Goal: Information Seeking & Learning: Find specific fact

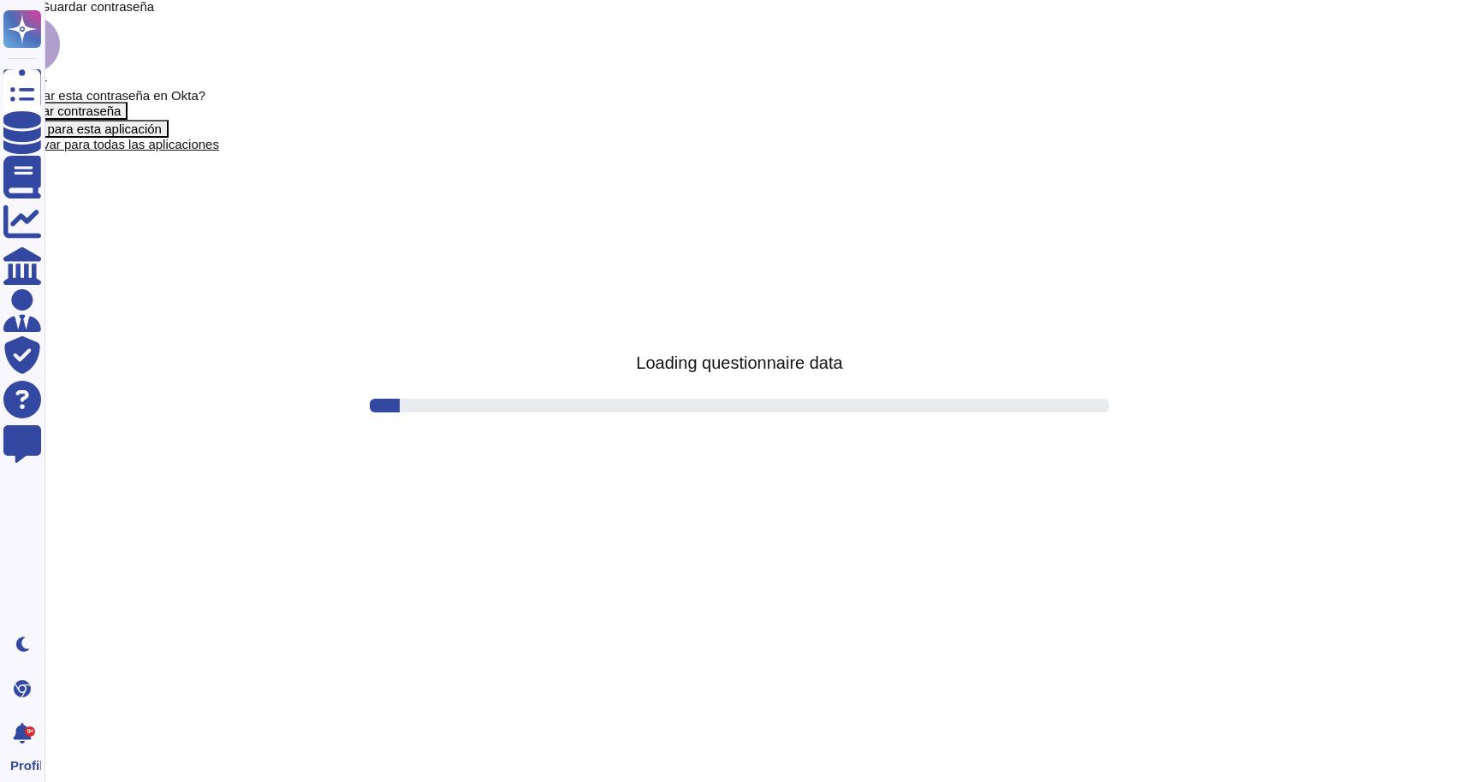
click at [40, 14] on span "Cerrar" at bounding box center [20, 6] width 40 height 15
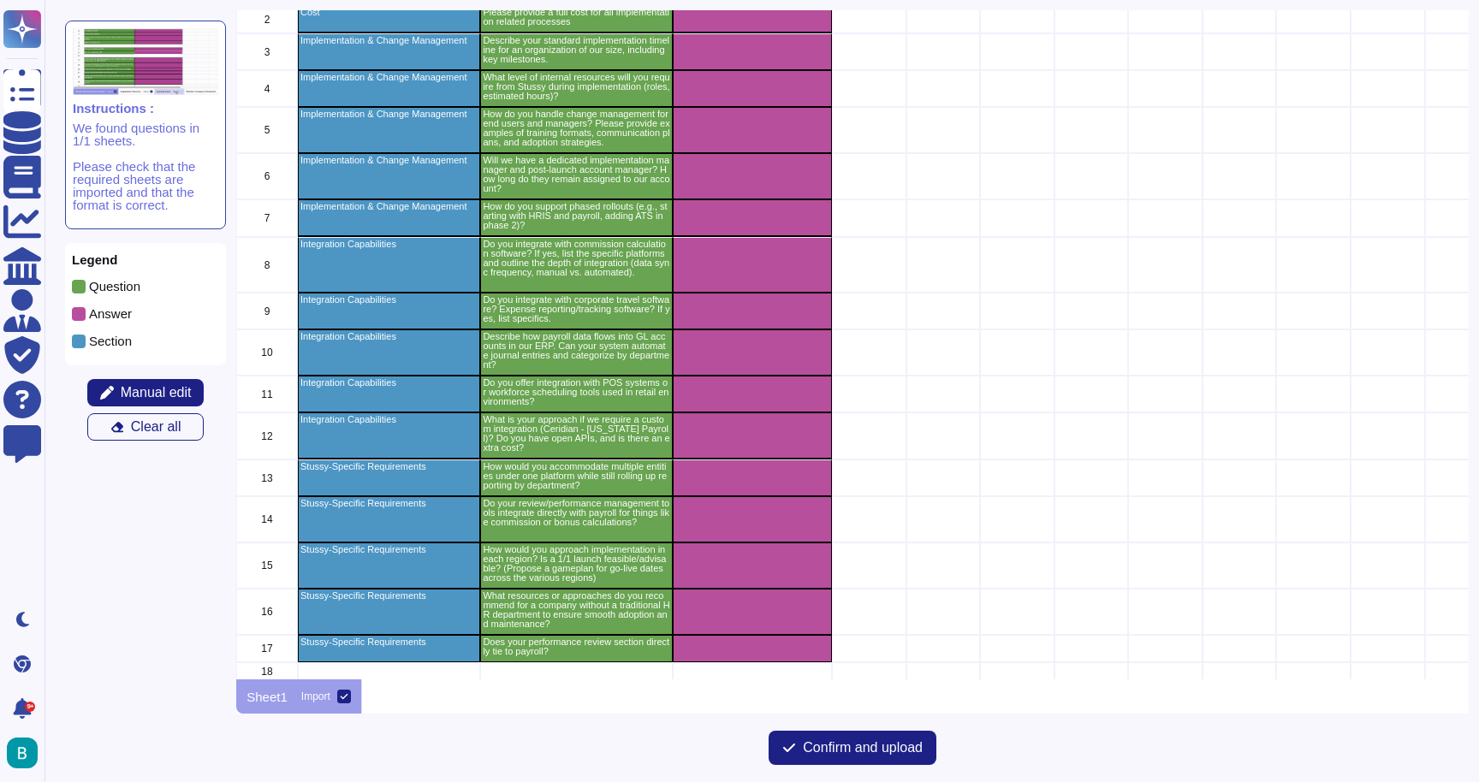
scroll to position [75, 0]
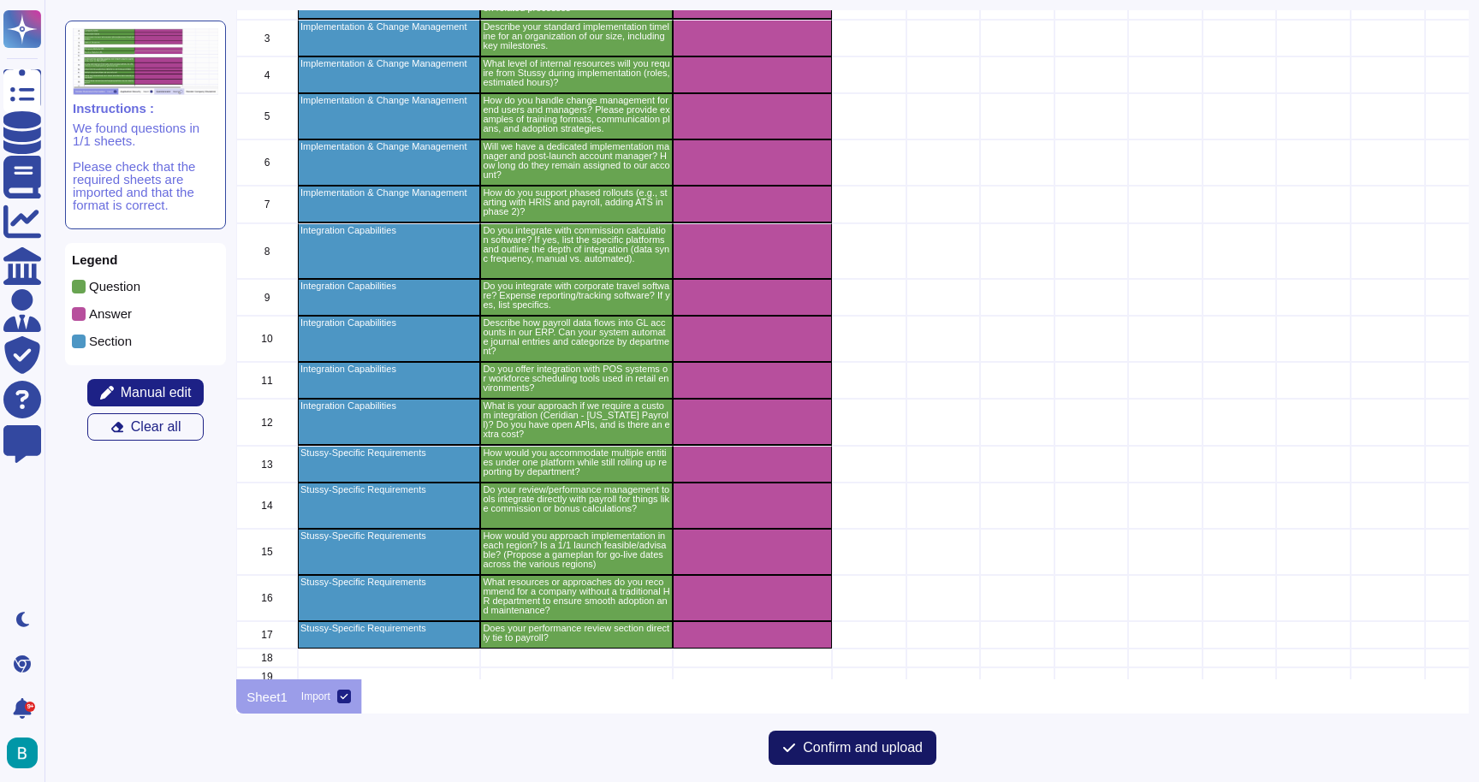
click at [819, 755] on span "Confirm and upload" at bounding box center [863, 748] width 120 height 14
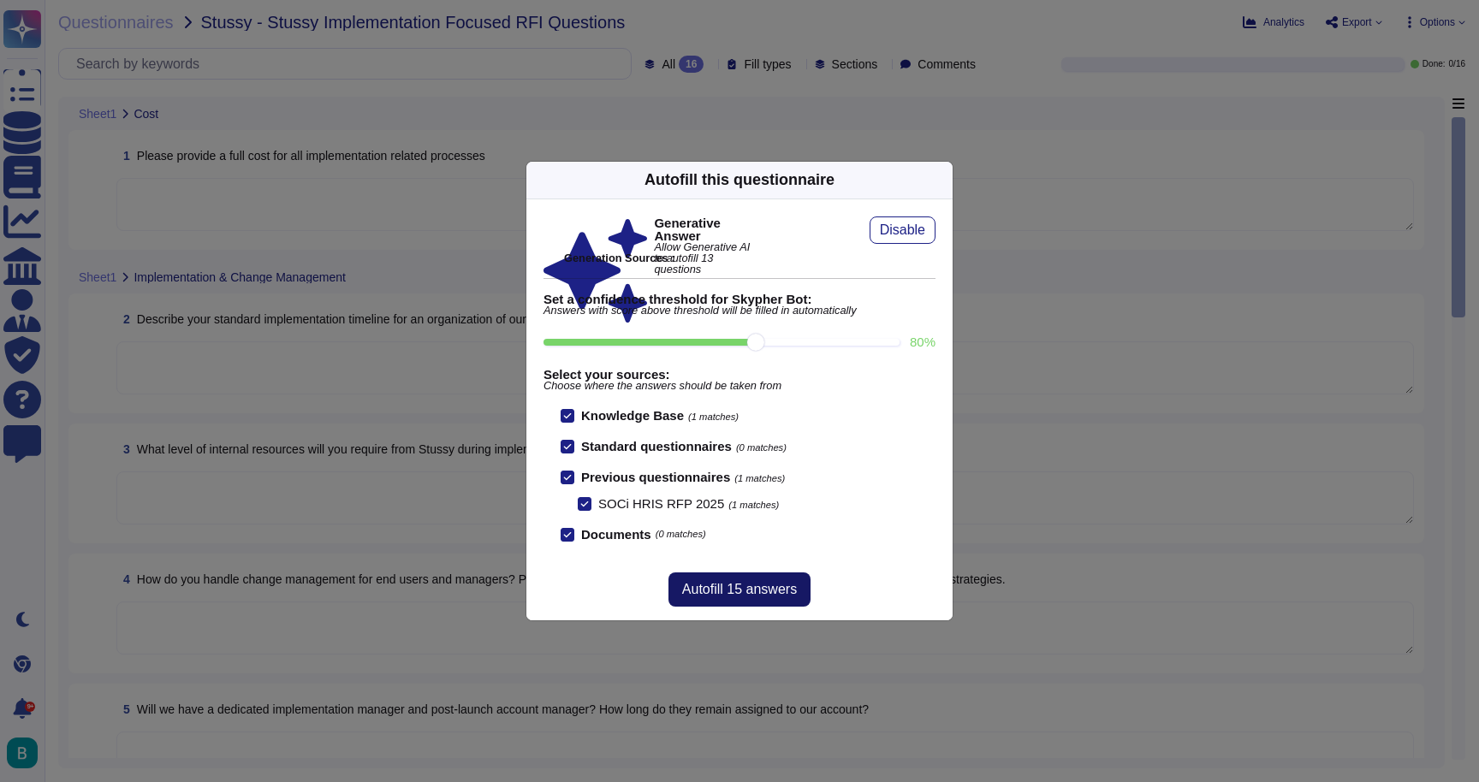
click at [796, 579] on button "Autofill 15 answers" at bounding box center [739, 589] width 142 height 34
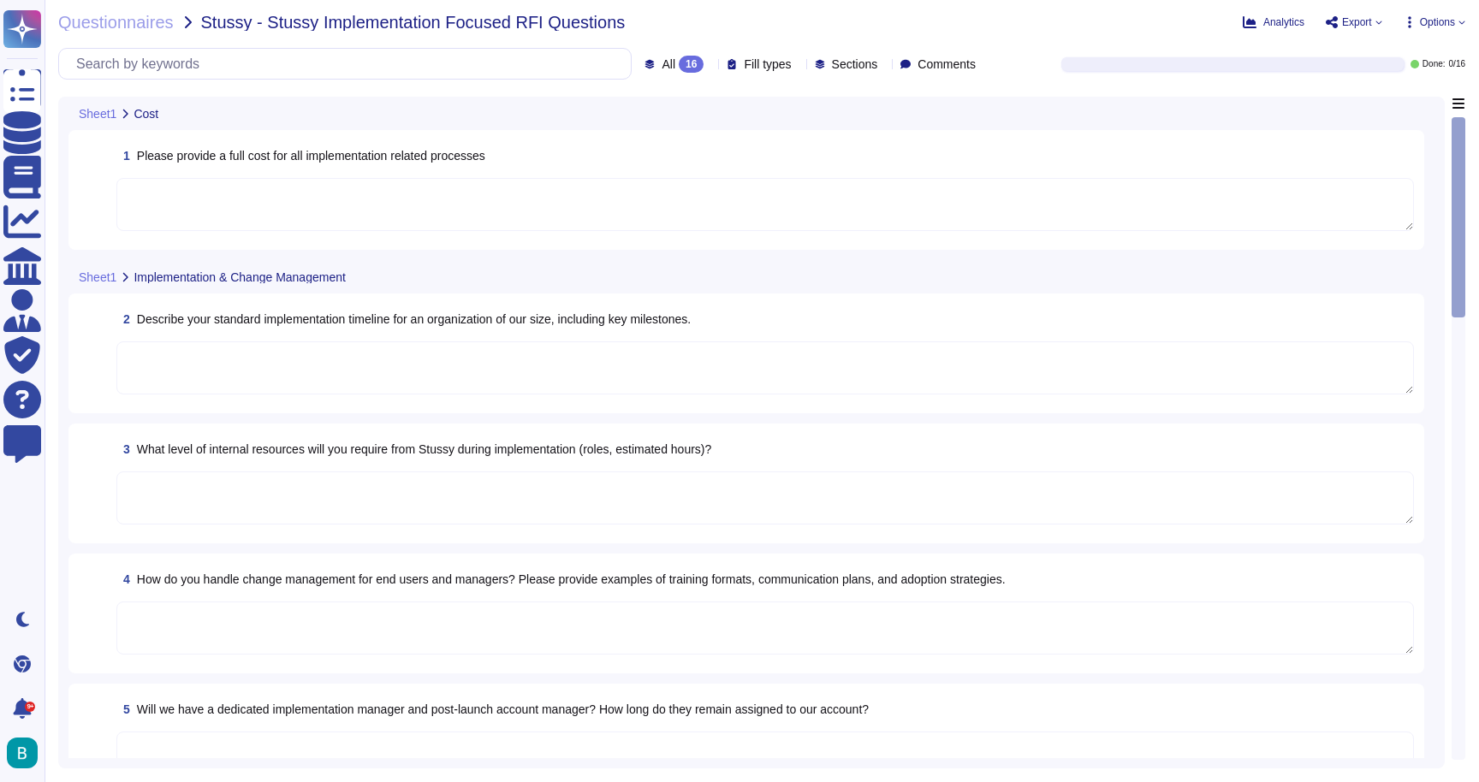
type textarea "The full cost for all implementation-related processes includes the following: …"
type textarea "Our standard implementation timeline for an organization typically ranges from …"
type textarea "During the implementation process, we recommend that Stussy deploy the followin…"
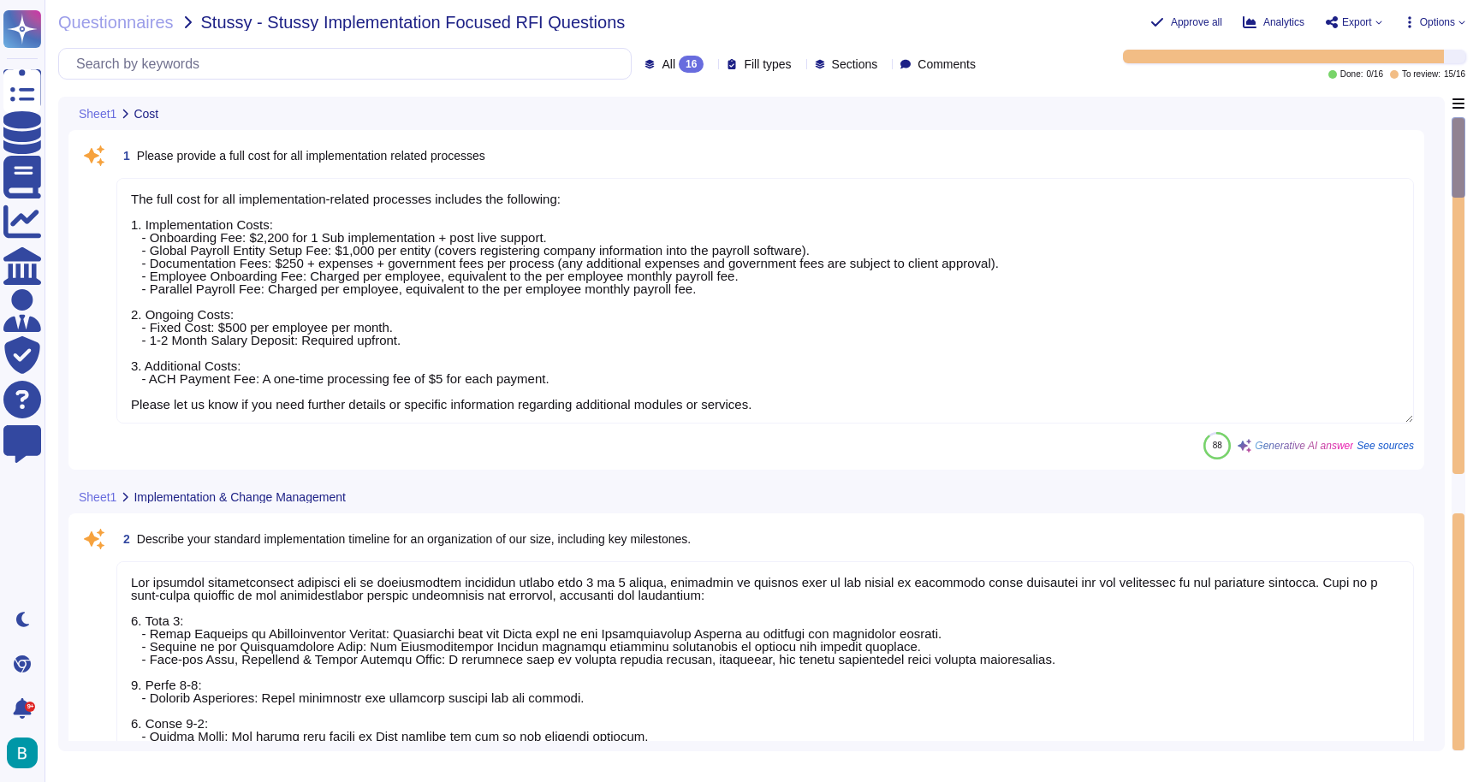
click at [833, 291] on textarea "The full cost for all implementation-related processes includes the following: …" at bounding box center [764, 301] width 1297 height 246
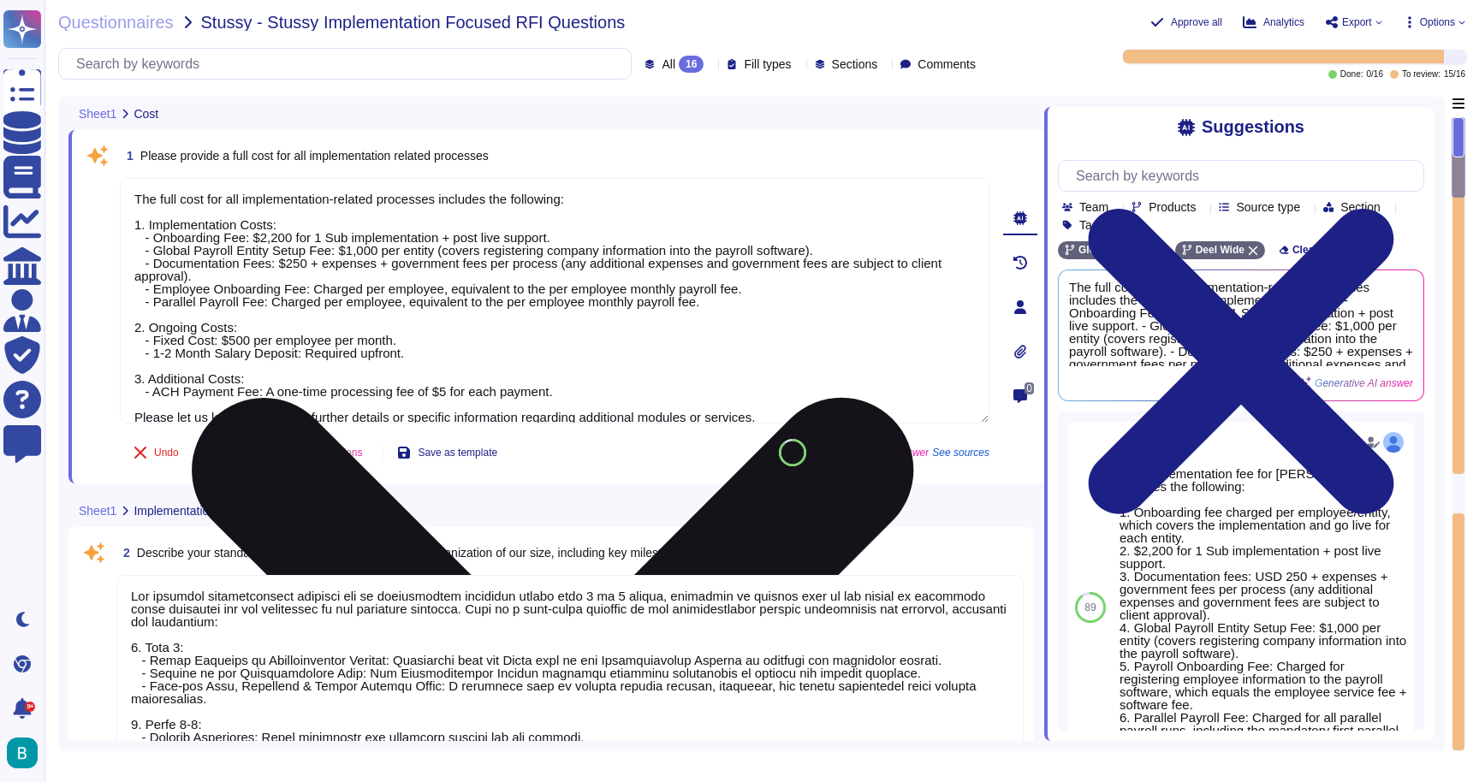
click at [914, 398] on icon at bounding box center [553, 759] width 722 height 722
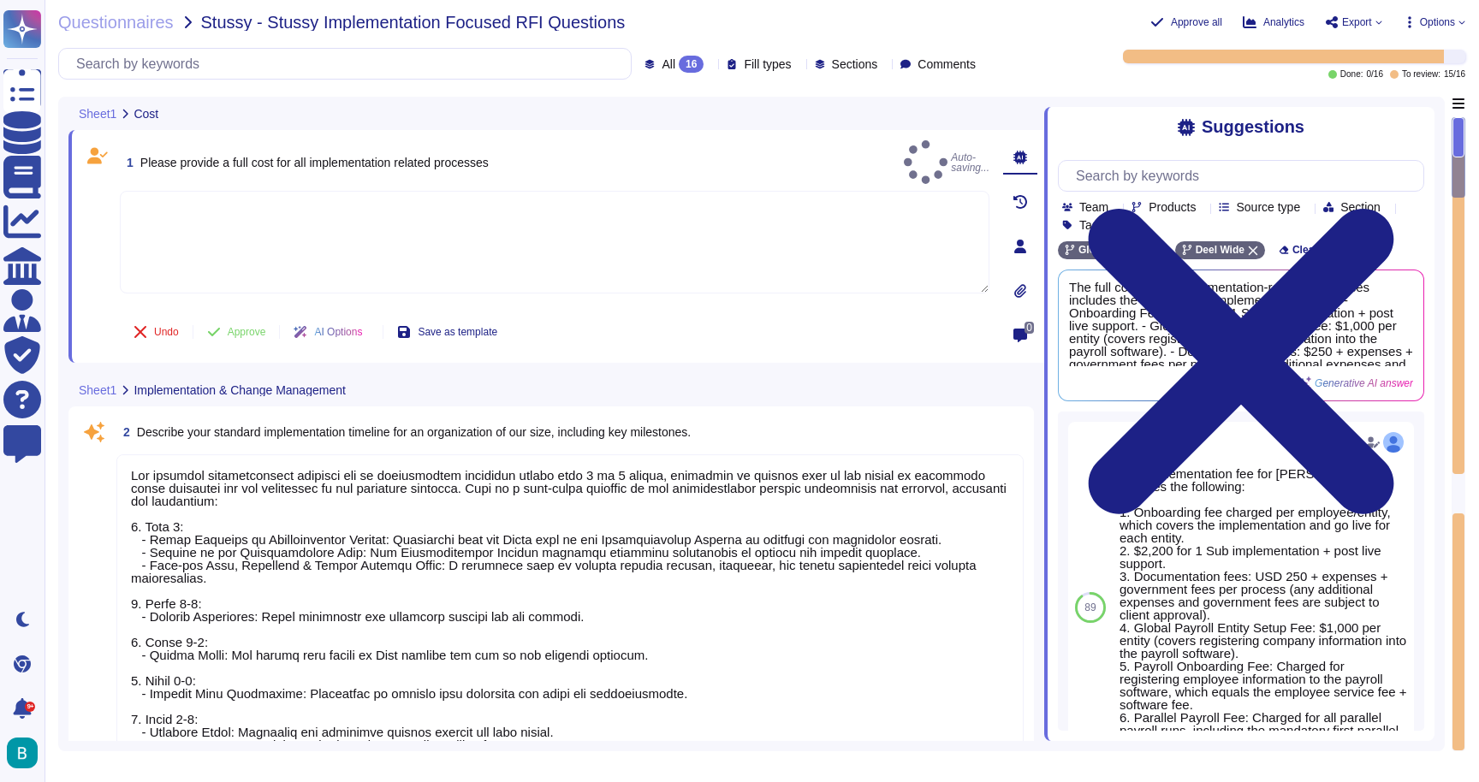
click at [706, 222] on textarea at bounding box center [554, 242] width 869 height 103
type textarea "Sales to complete"
click at [257, 333] on span "Approve" at bounding box center [247, 332] width 39 height 10
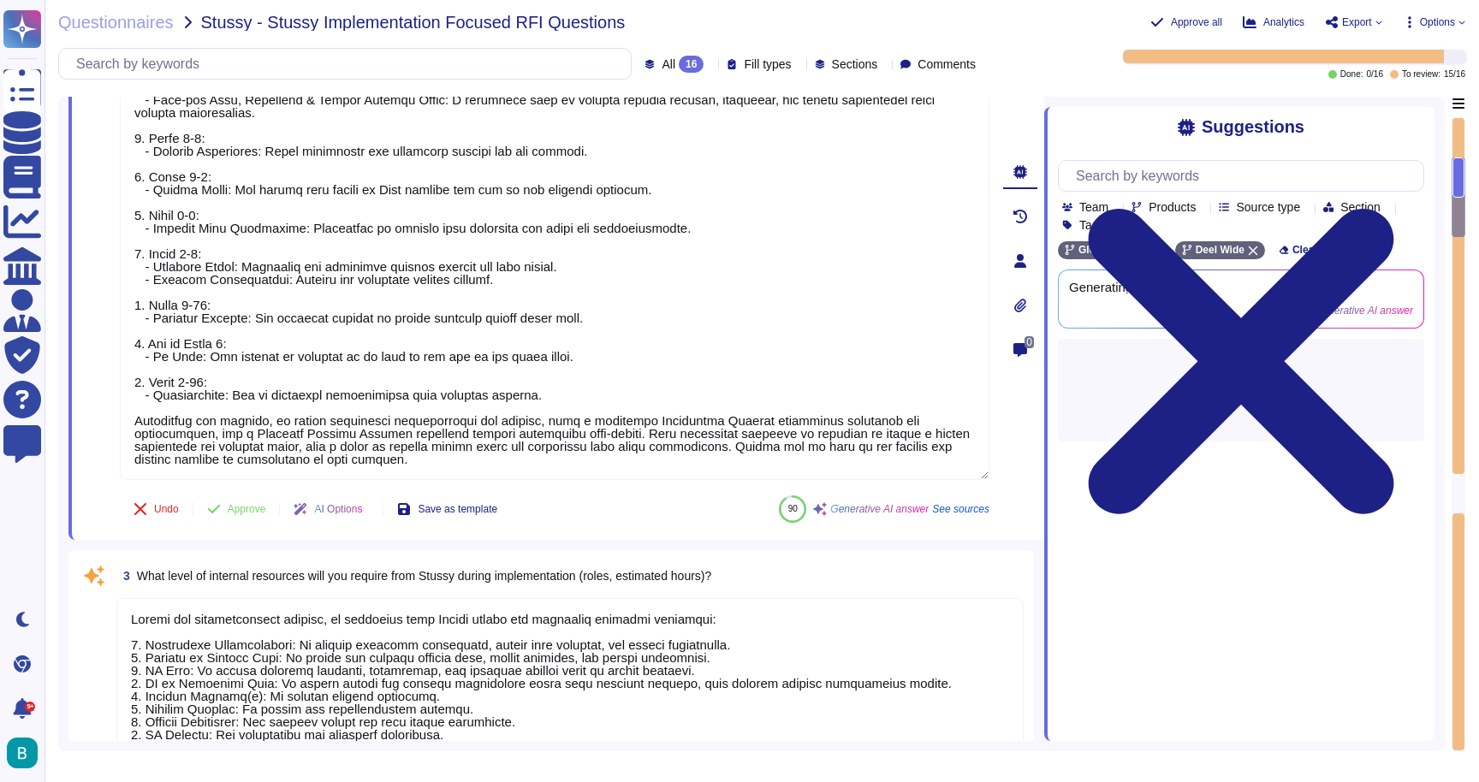
type textarea "[PERSON_NAME] employs a structured change management approach to ensure smooth …"
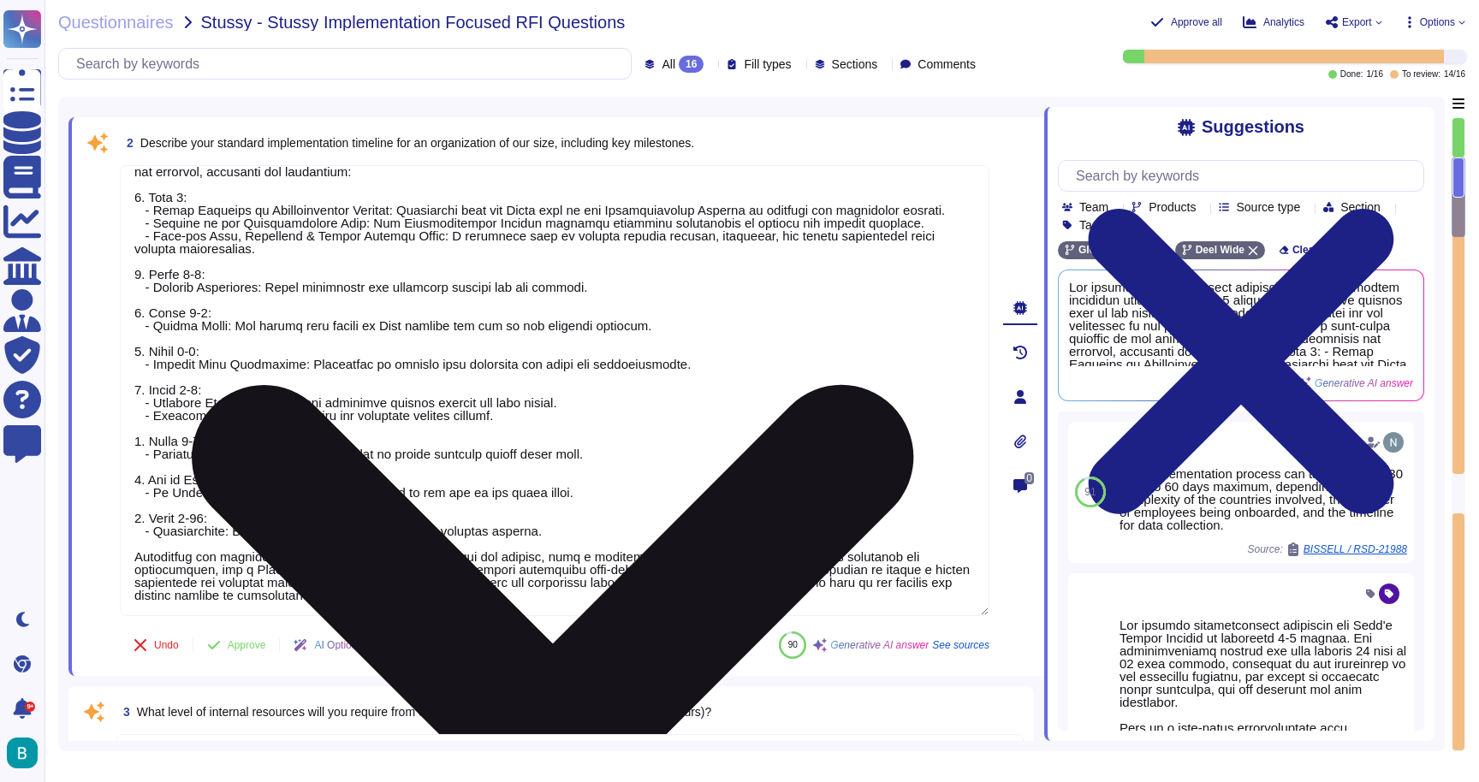
scroll to position [272, 0]
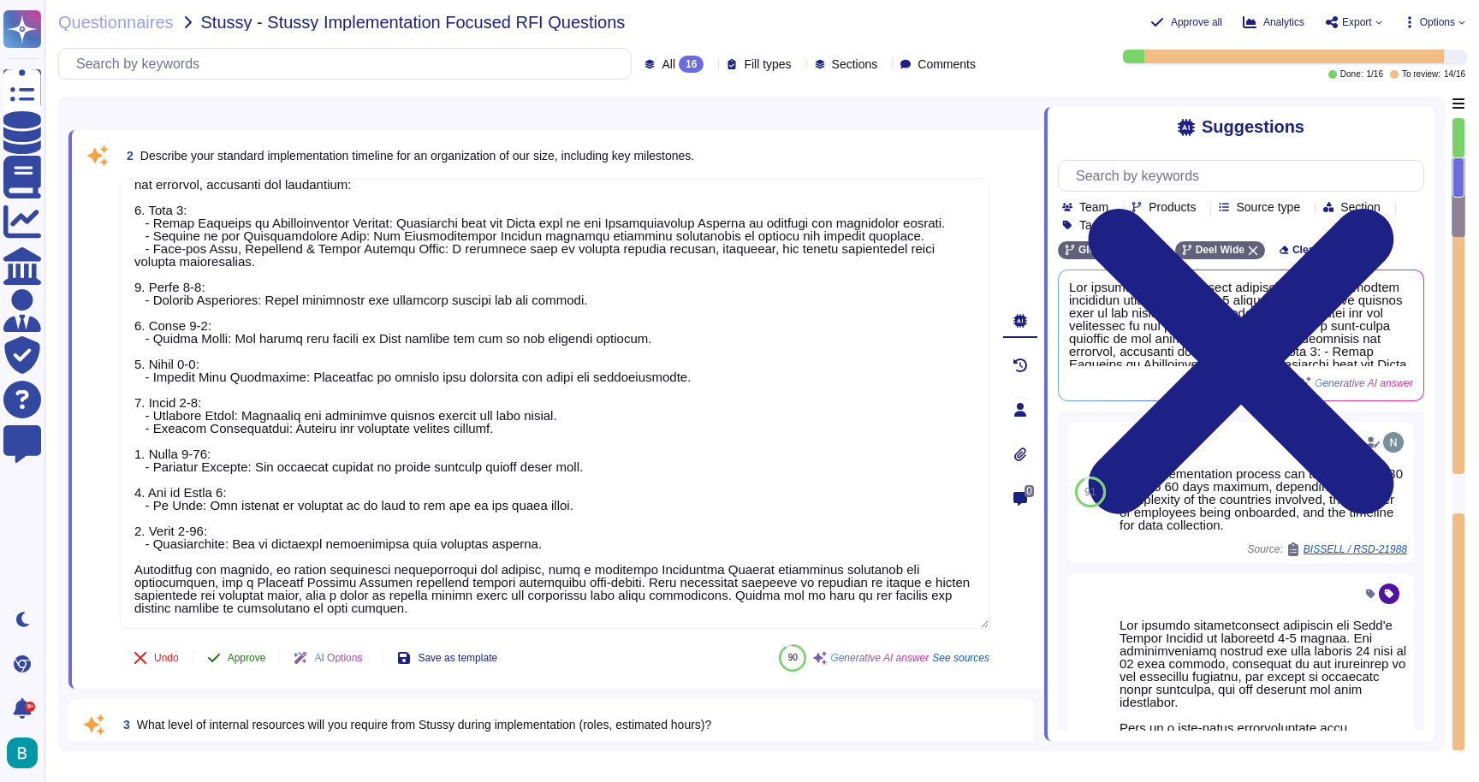
click at [248, 662] on span "Approve" at bounding box center [247, 658] width 39 height 10
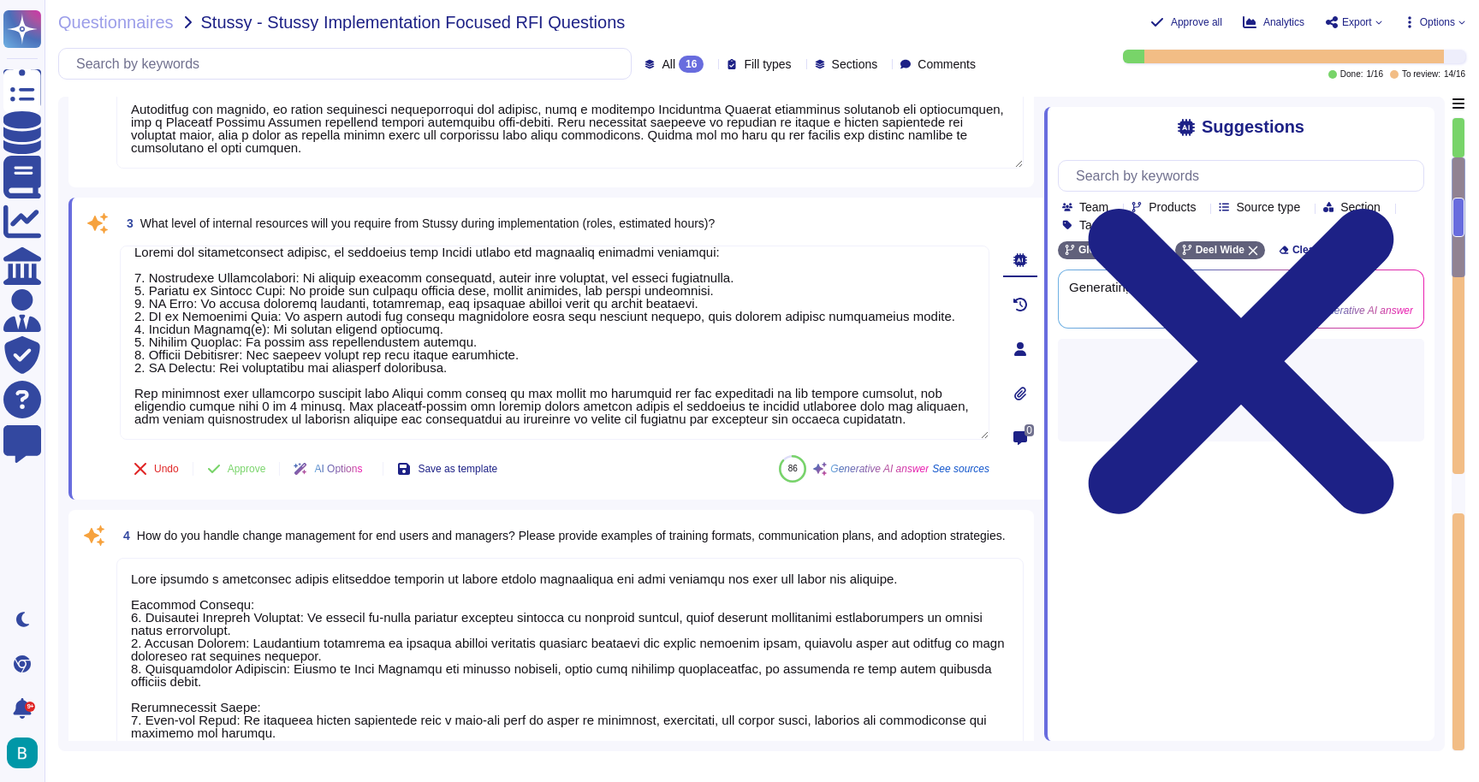
type textarea "Yes, you will have a dedicated implementation manager assigned to work with you…"
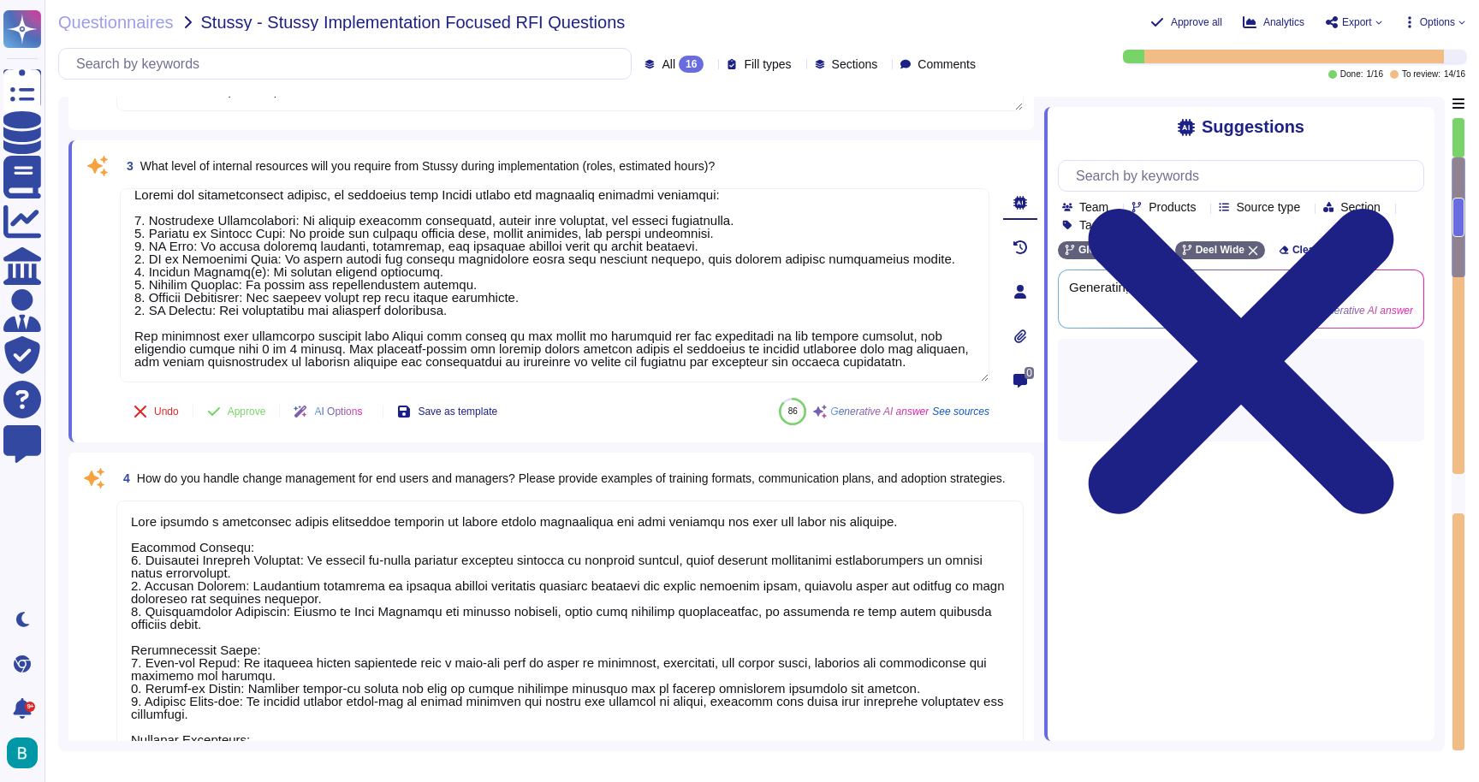
type textarea "[PERSON_NAME] supports phased rollouts by implementing a structured approach th…"
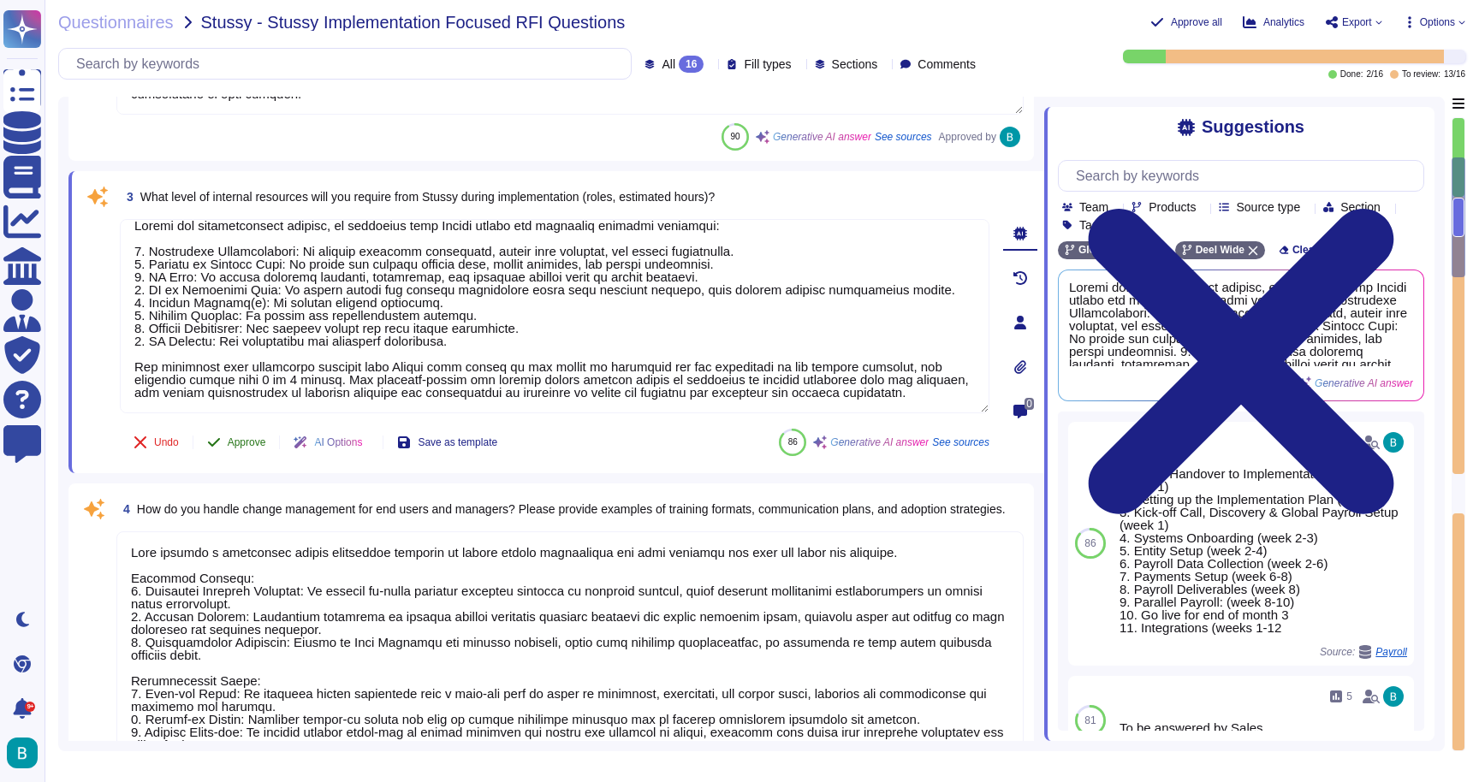
click at [252, 442] on span "Approve" at bounding box center [247, 442] width 39 height 10
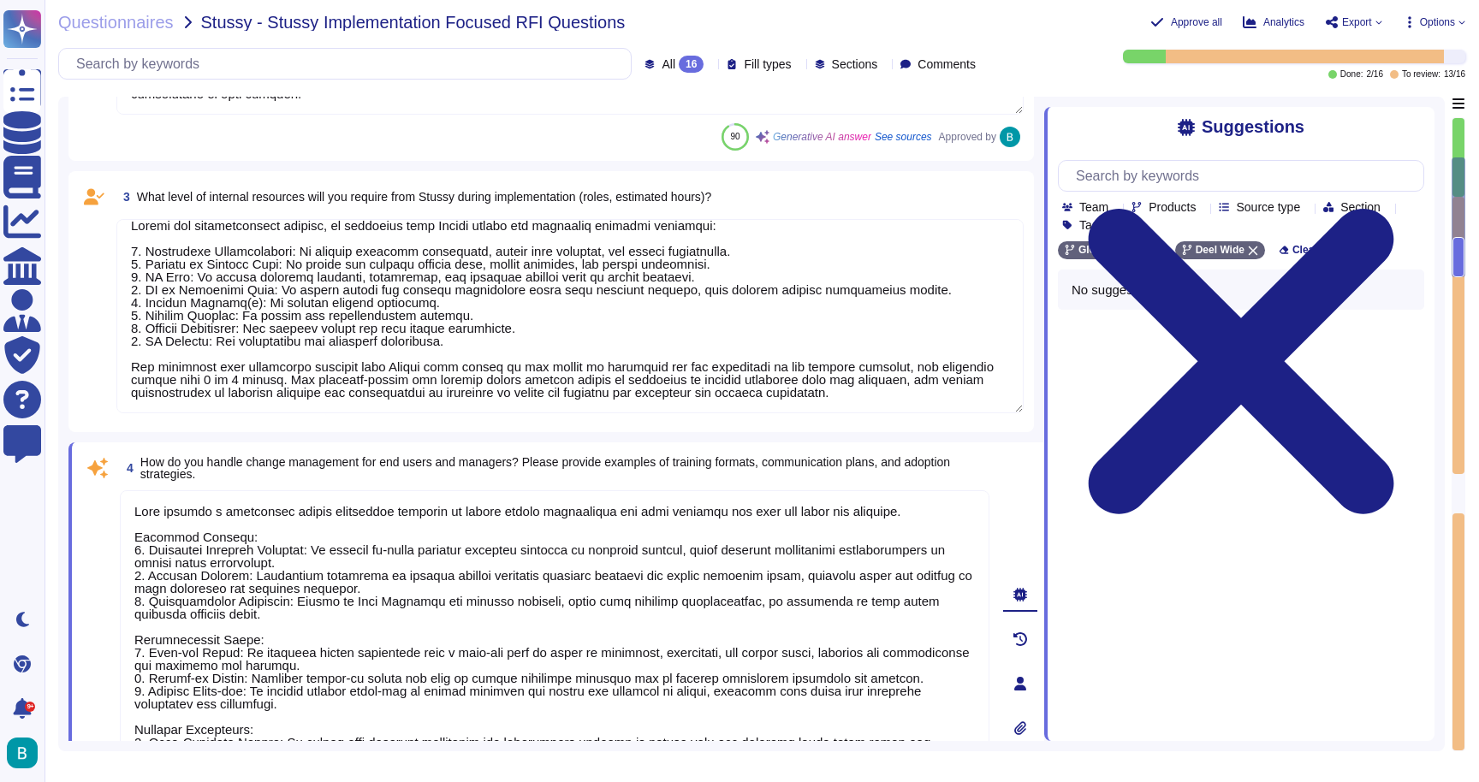
scroll to position [15, 0]
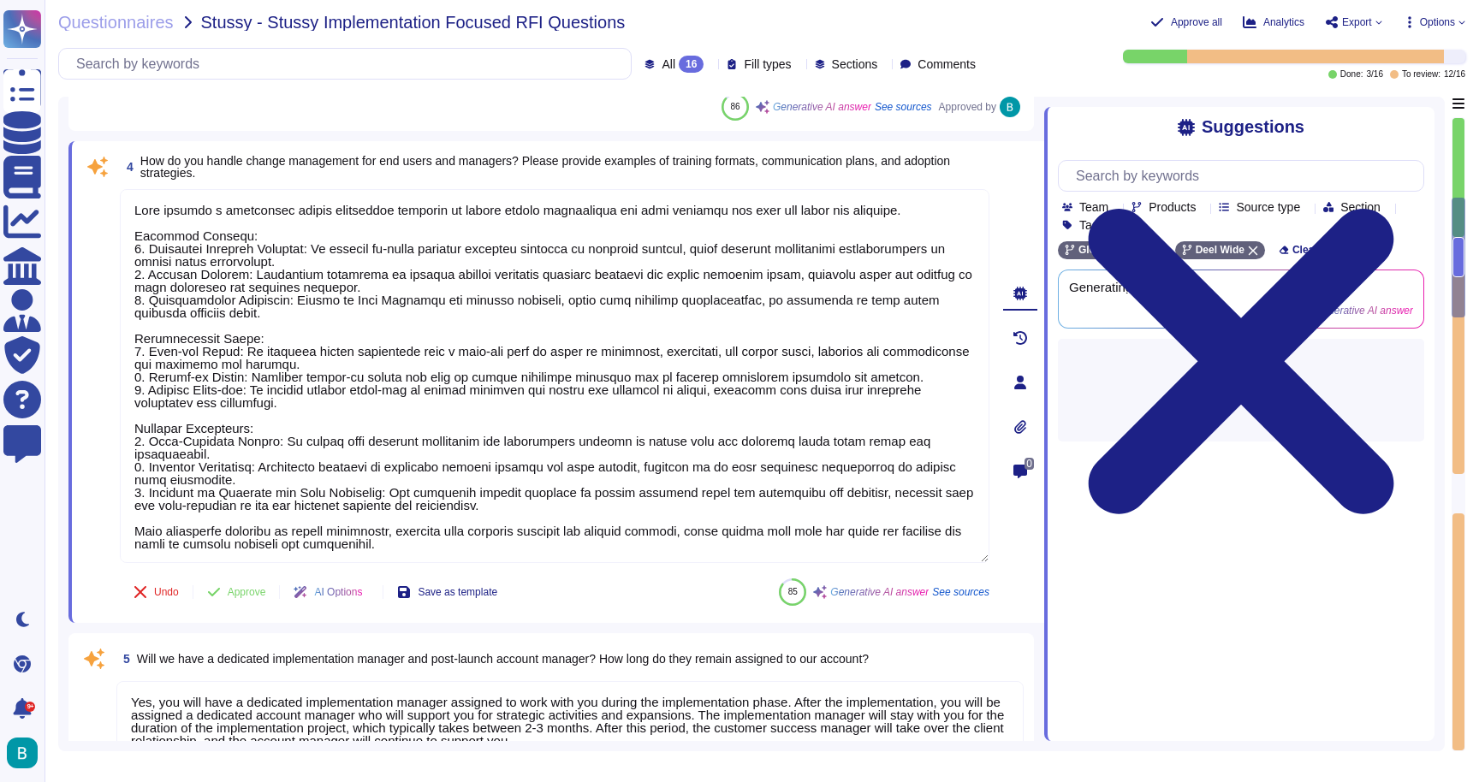
type textarea "[PERSON_NAME] supports phased rollouts by implementing a structured approach th…"
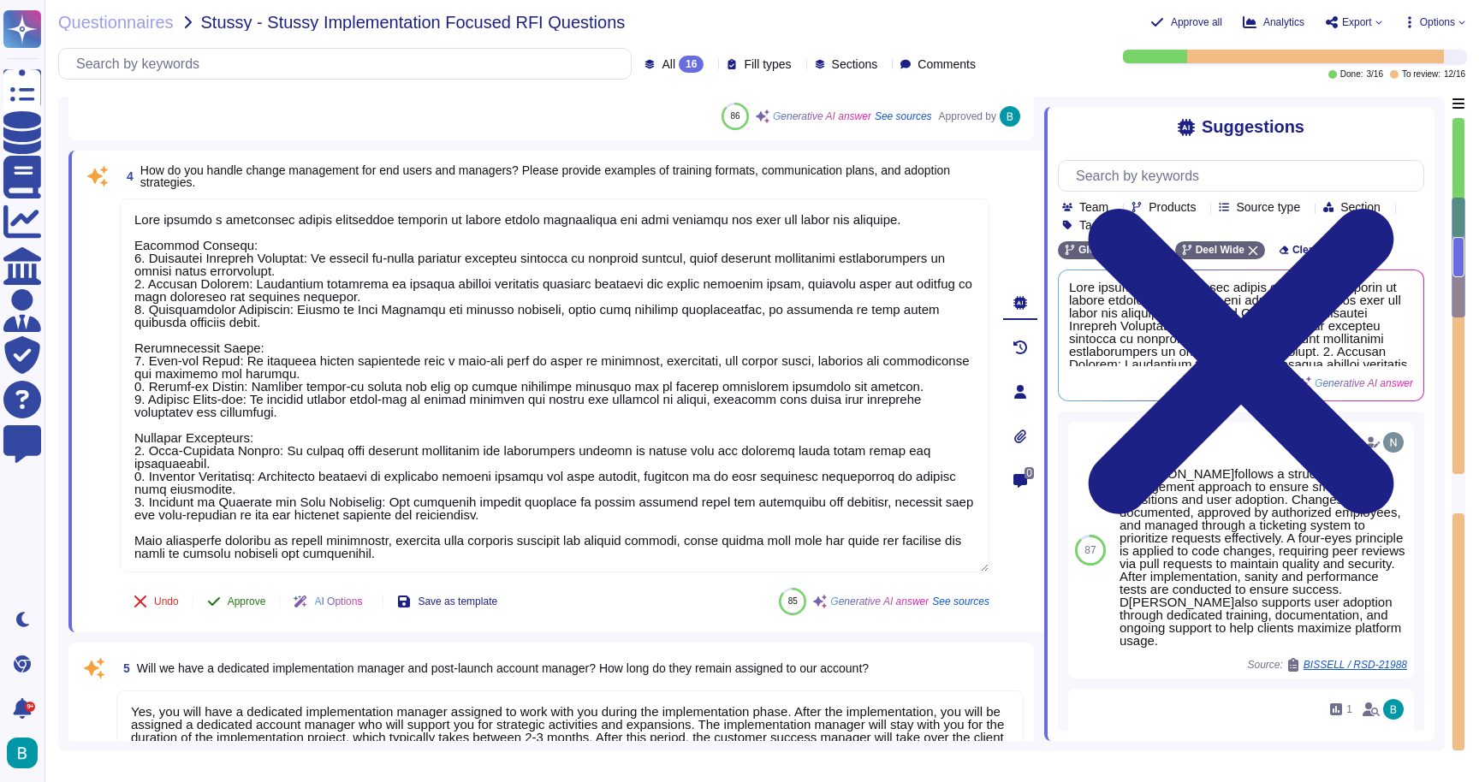
click at [246, 609] on button "Approve" at bounding box center [236, 601] width 86 height 34
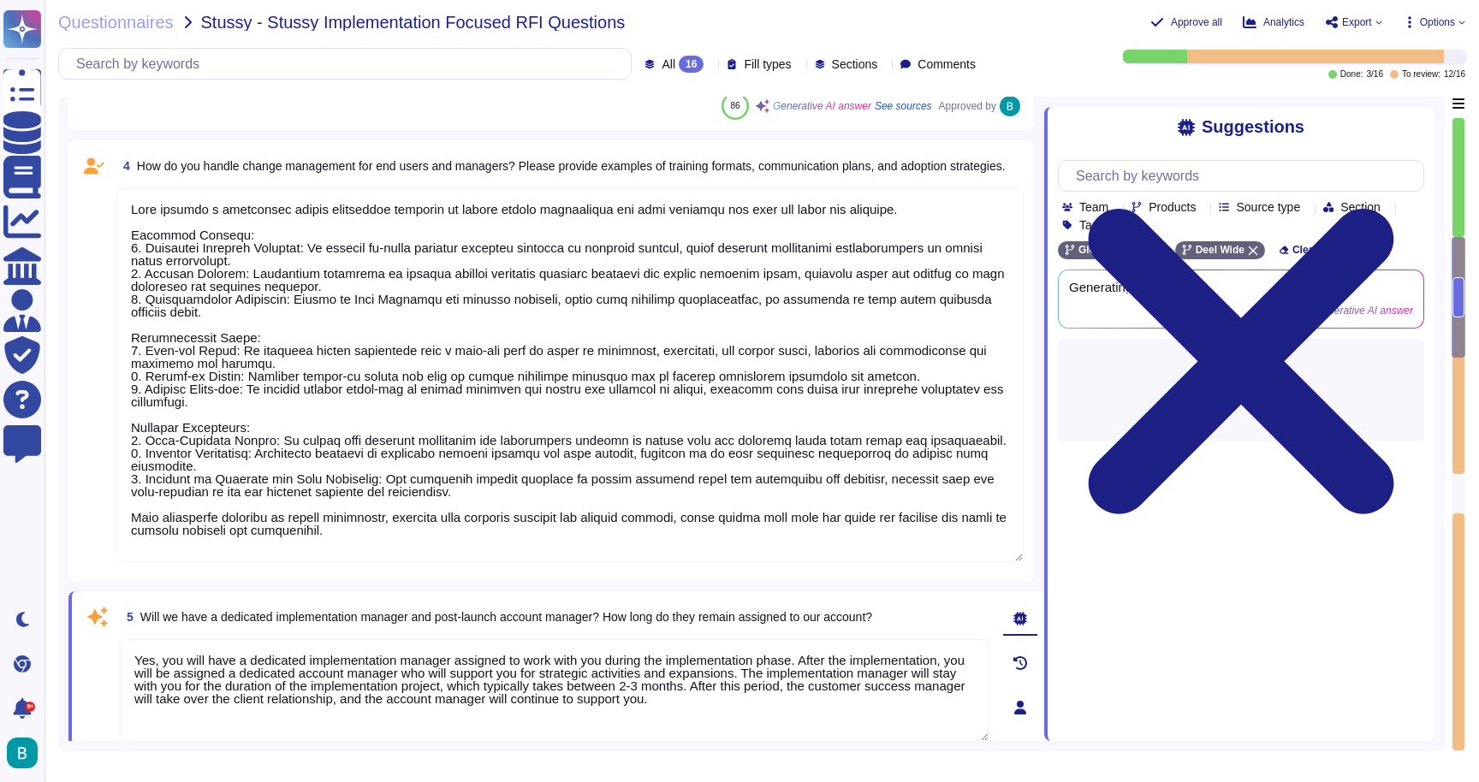
type textarea "D[PERSON_NAME]has an integrations team and capability to integrate with most ma…"
type textarea "Yes, [PERSON_NAME] integrates with expense reporting and tracking software. Spe…"
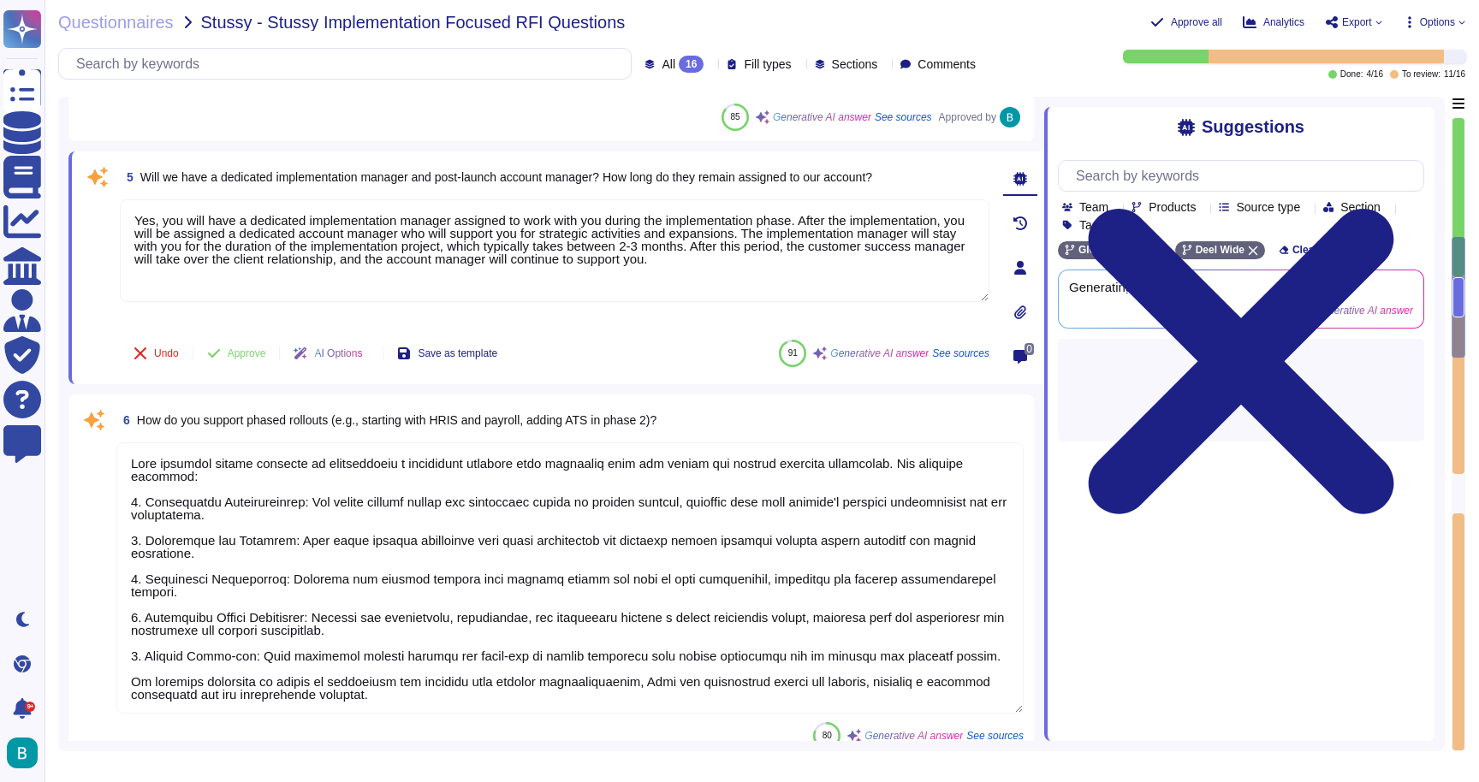
scroll to position [1584, 0]
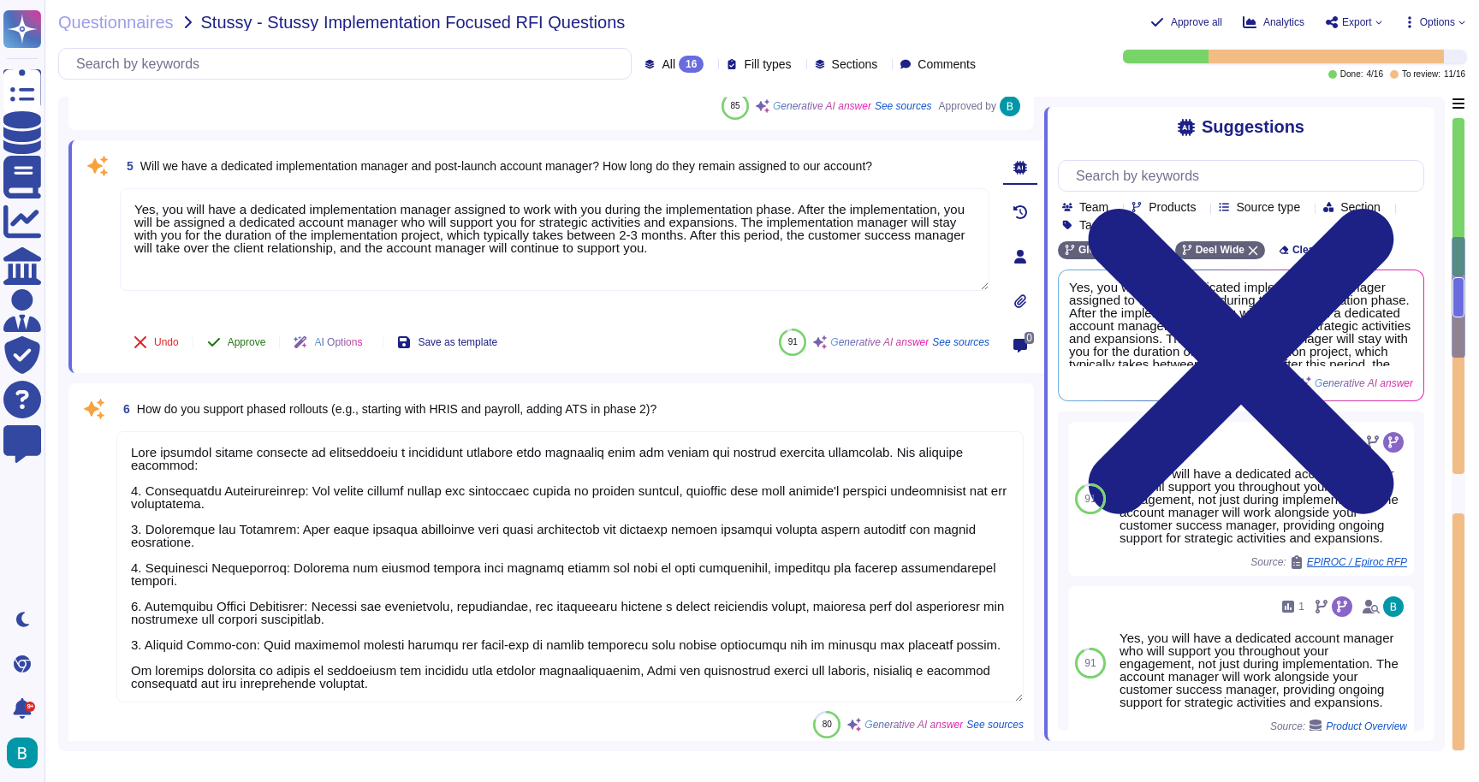
click at [255, 342] on span "Approve" at bounding box center [247, 342] width 39 height 10
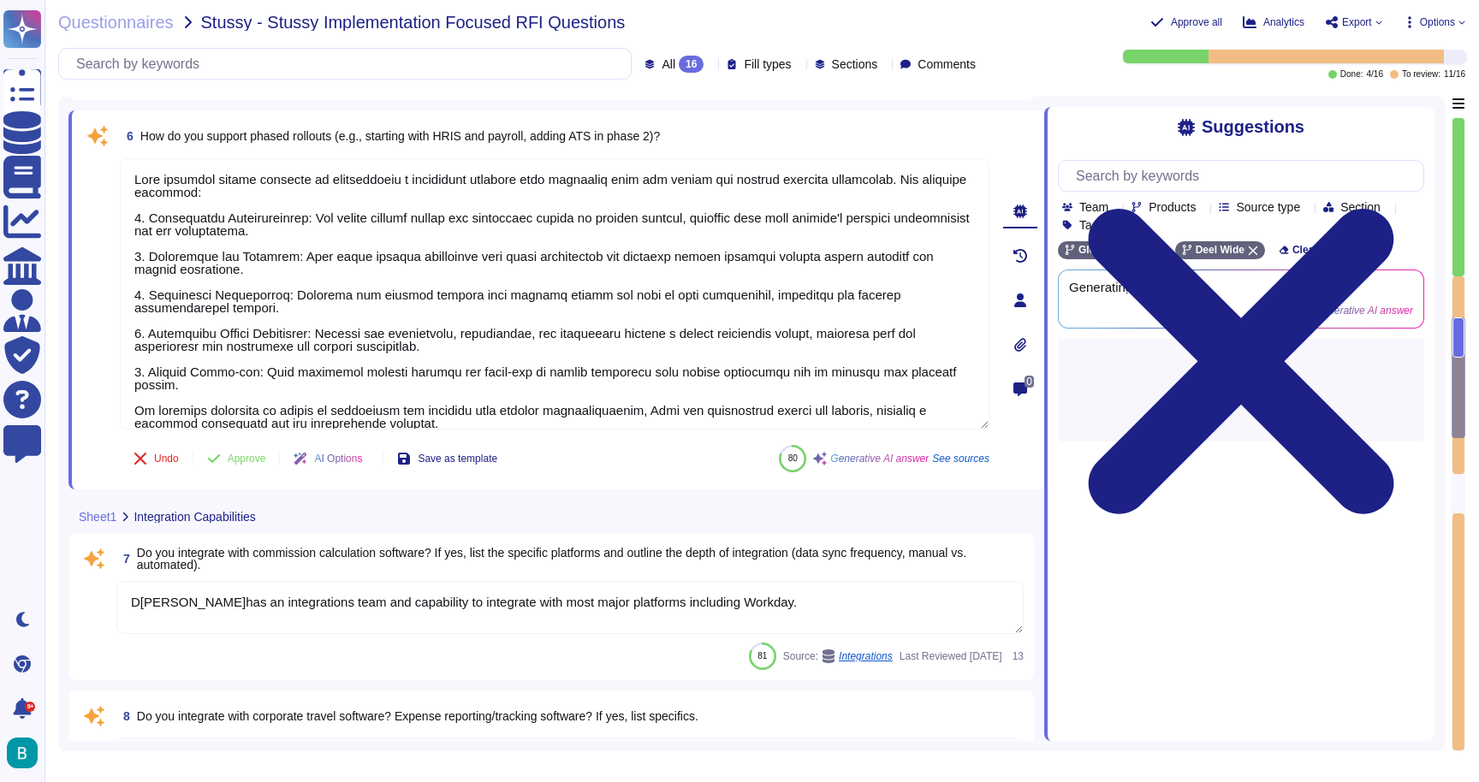
type textarea "Payroll data flows into GL accounts in your ERP through a structured integratio…"
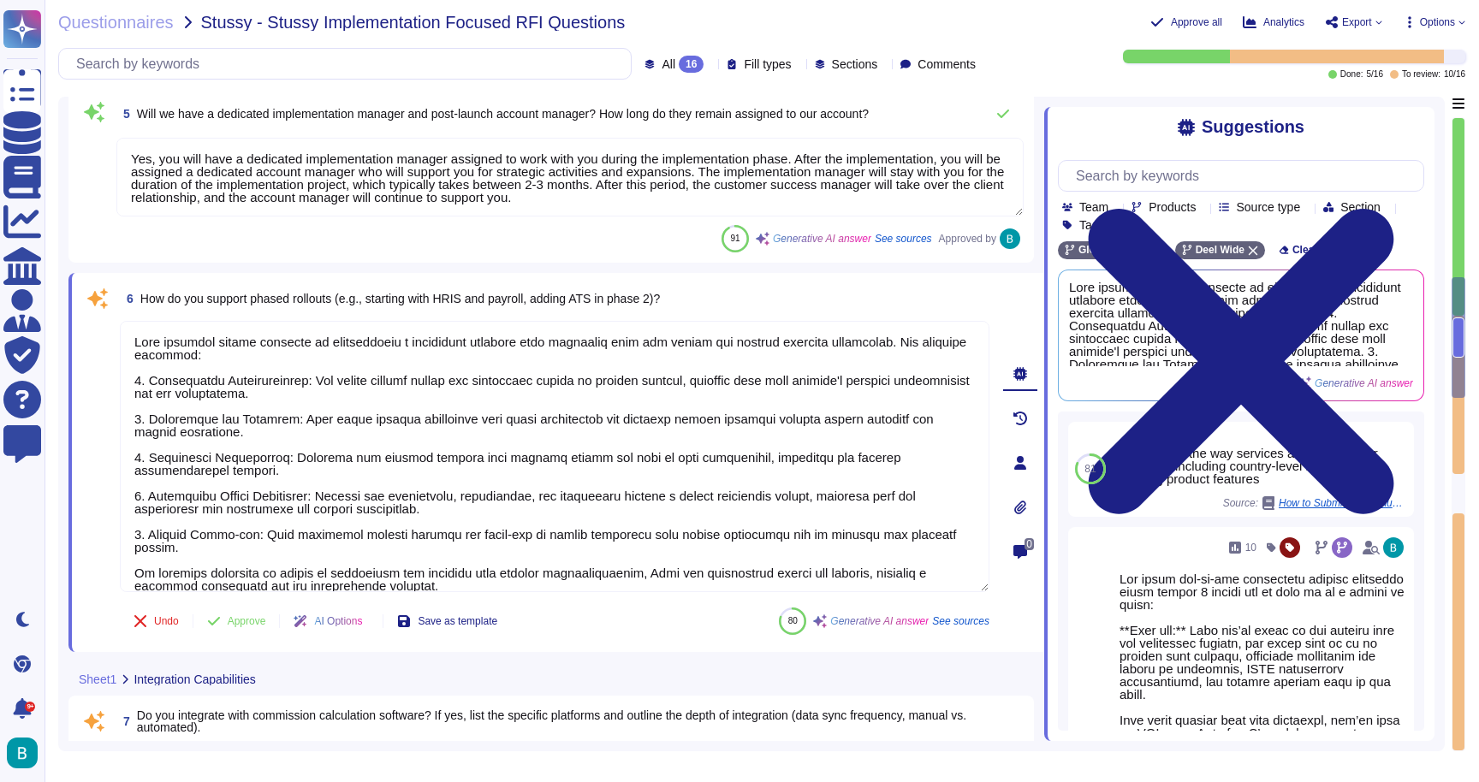
scroll to position [1651, 0]
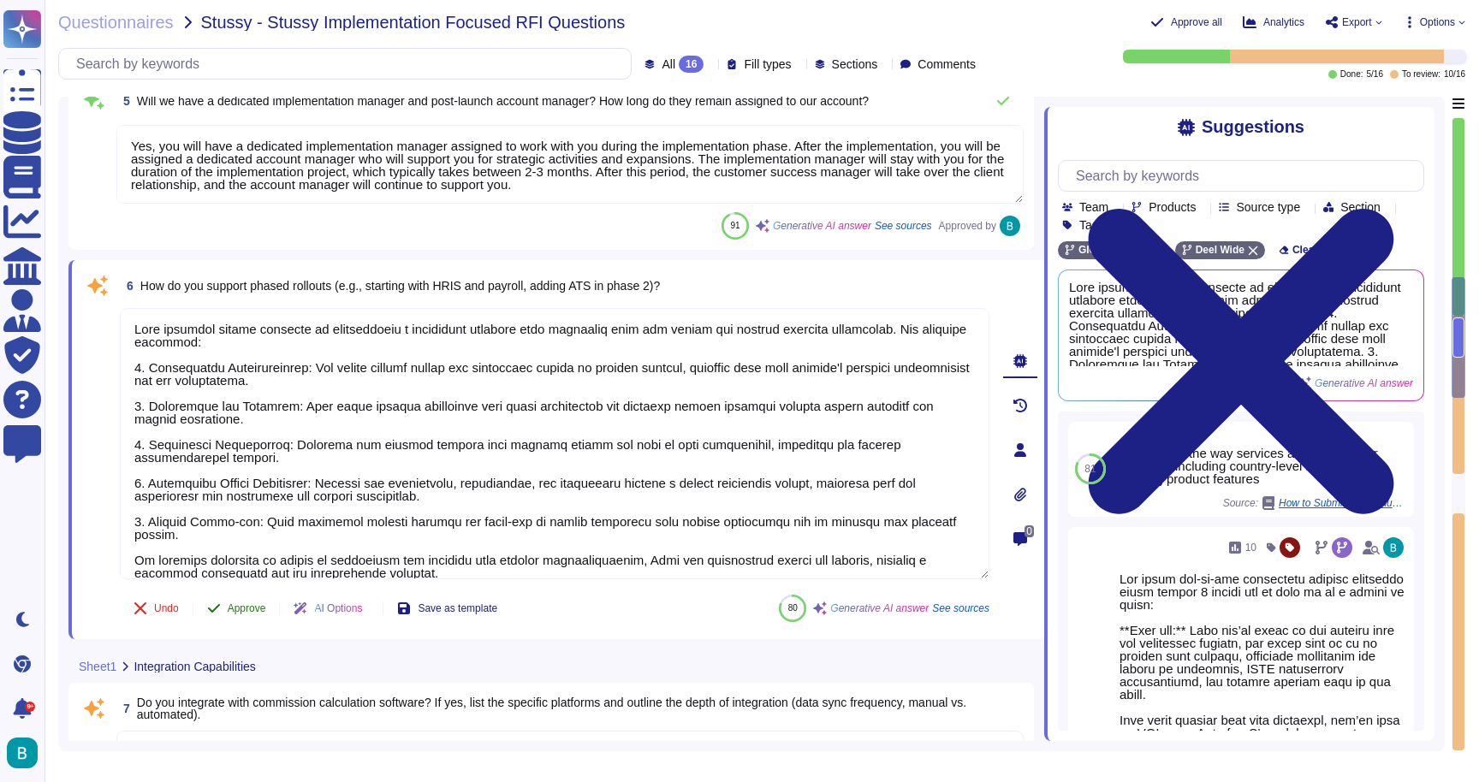
click at [246, 603] on span "Approve" at bounding box center [247, 608] width 39 height 10
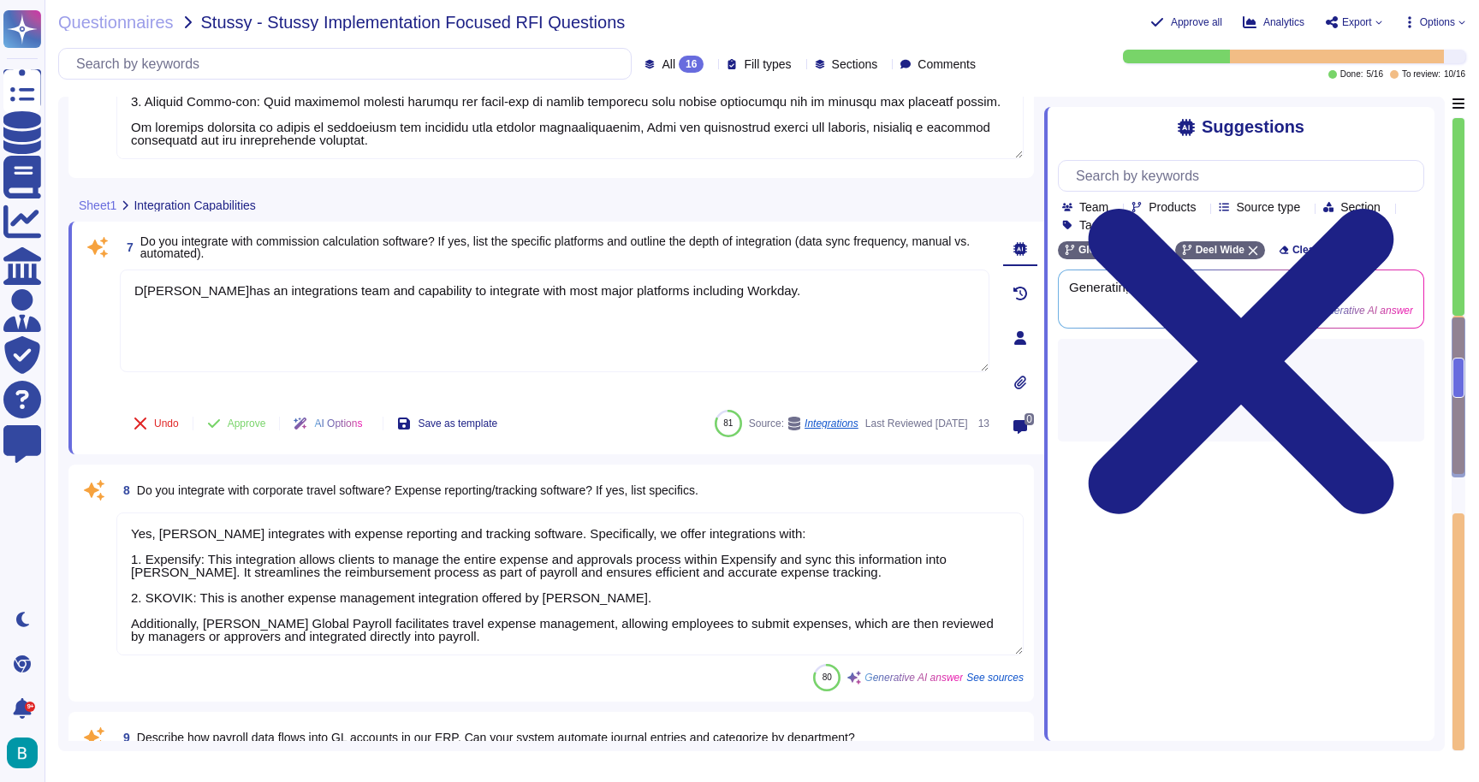
type textarea "[PERSON_NAME] supports custom integrations through our open API, which allows f…"
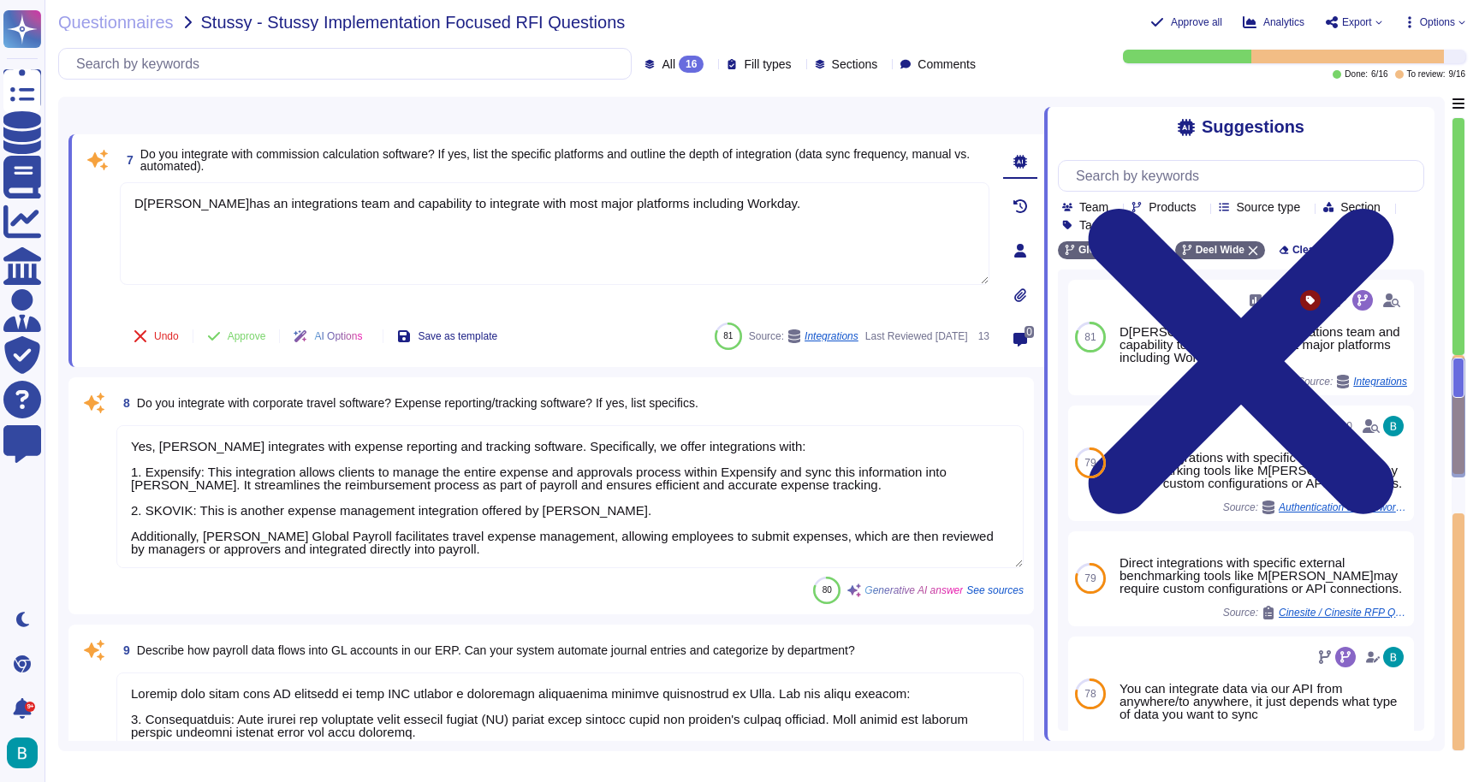
scroll to position [2108, 0]
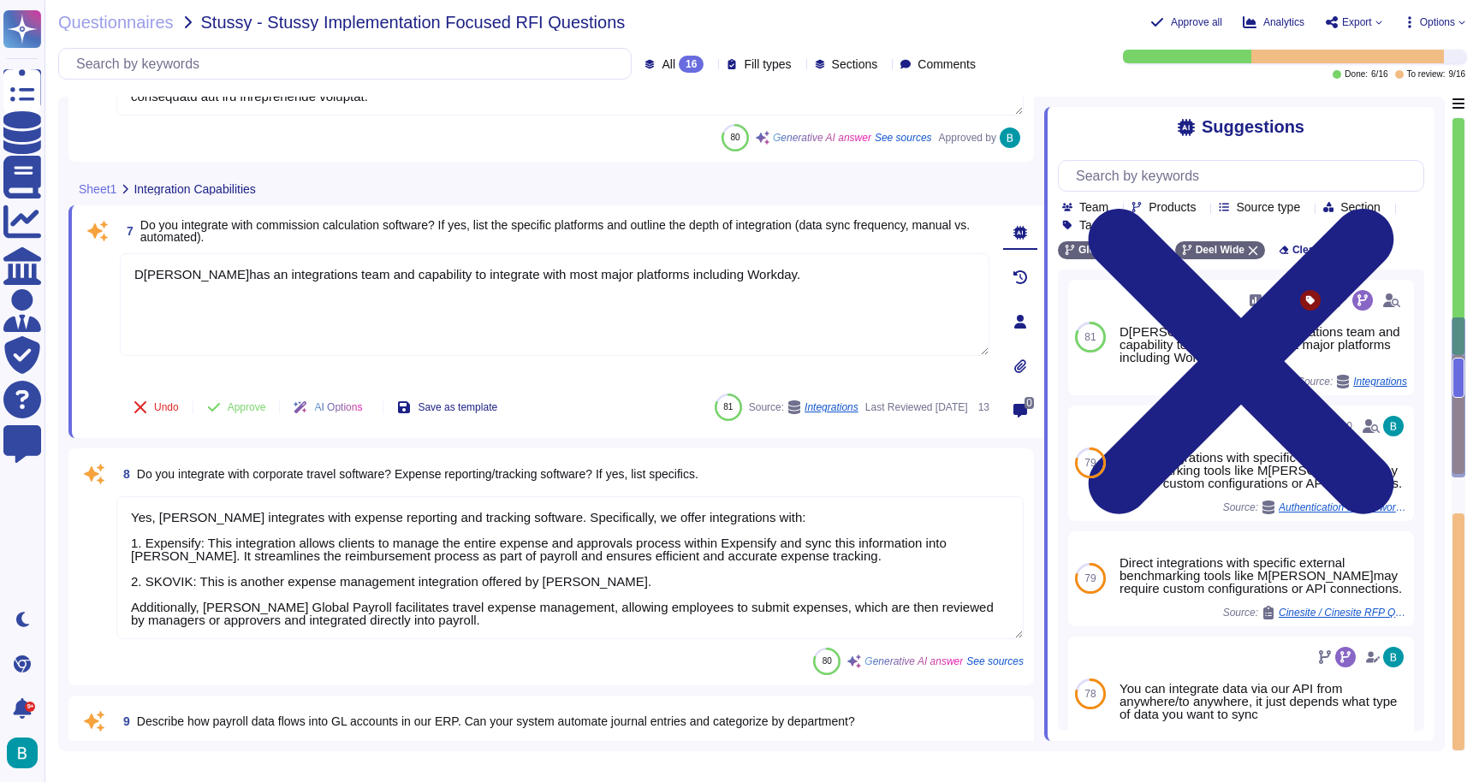
type textarea "Yes, you will have a dedicated implementation manager assigned to work with you…"
type textarea "[PERSON_NAME] supports phased rollouts by implementing a structured approach th…"
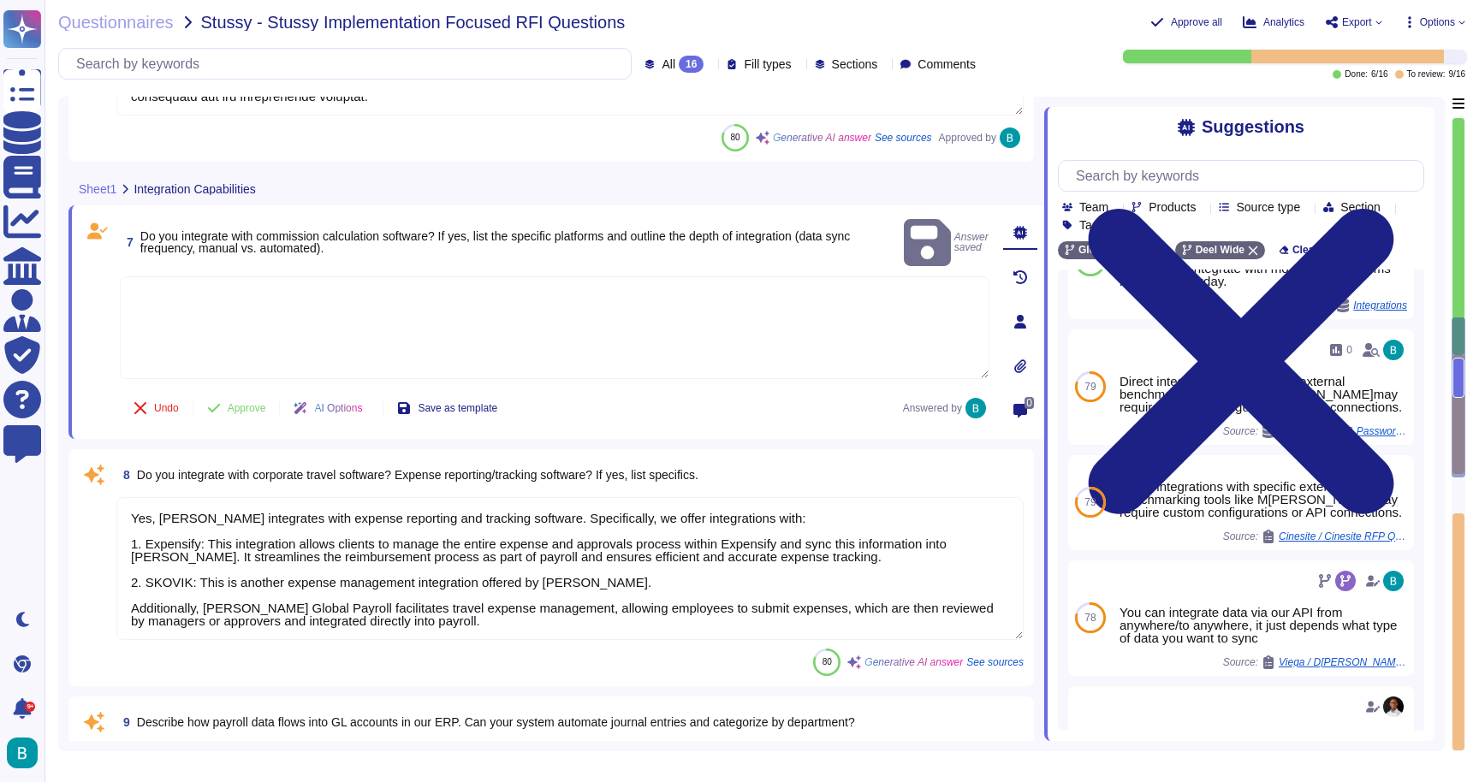
scroll to position [170, 0]
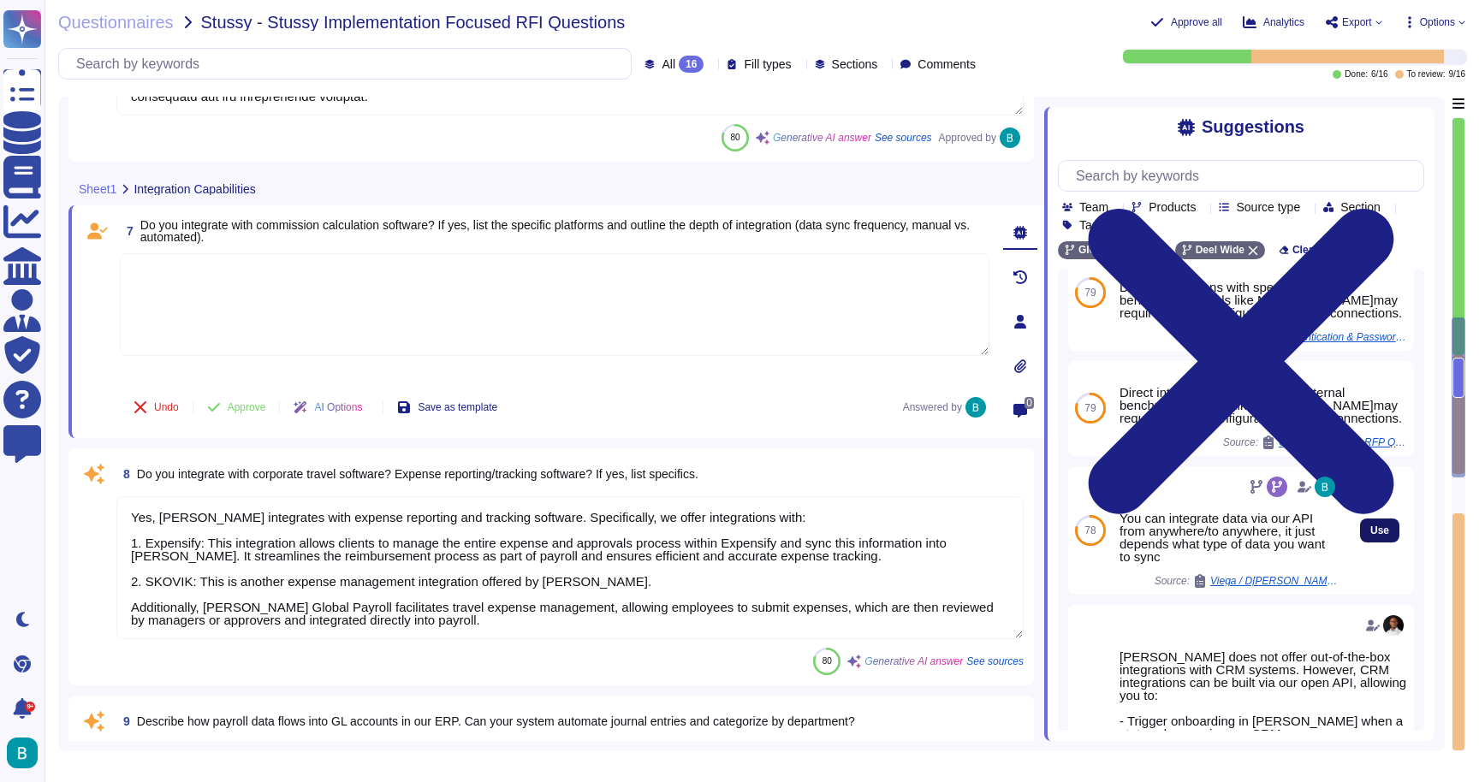
click at [1370, 529] on span "Use" at bounding box center [1379, 530] width 19 height 10
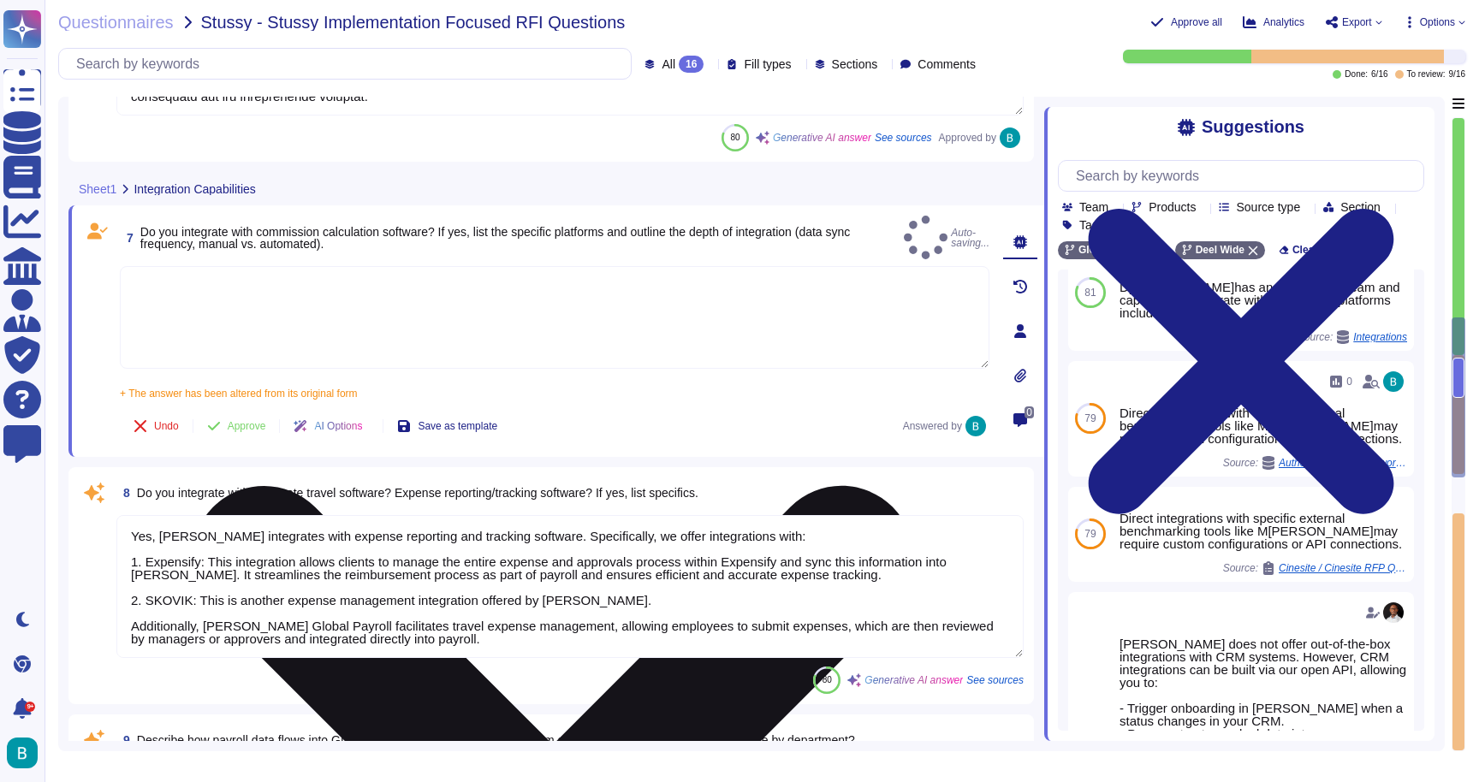
type textarea "You can integrate data via our API from anywhere/to anywhere, it just depends w…"
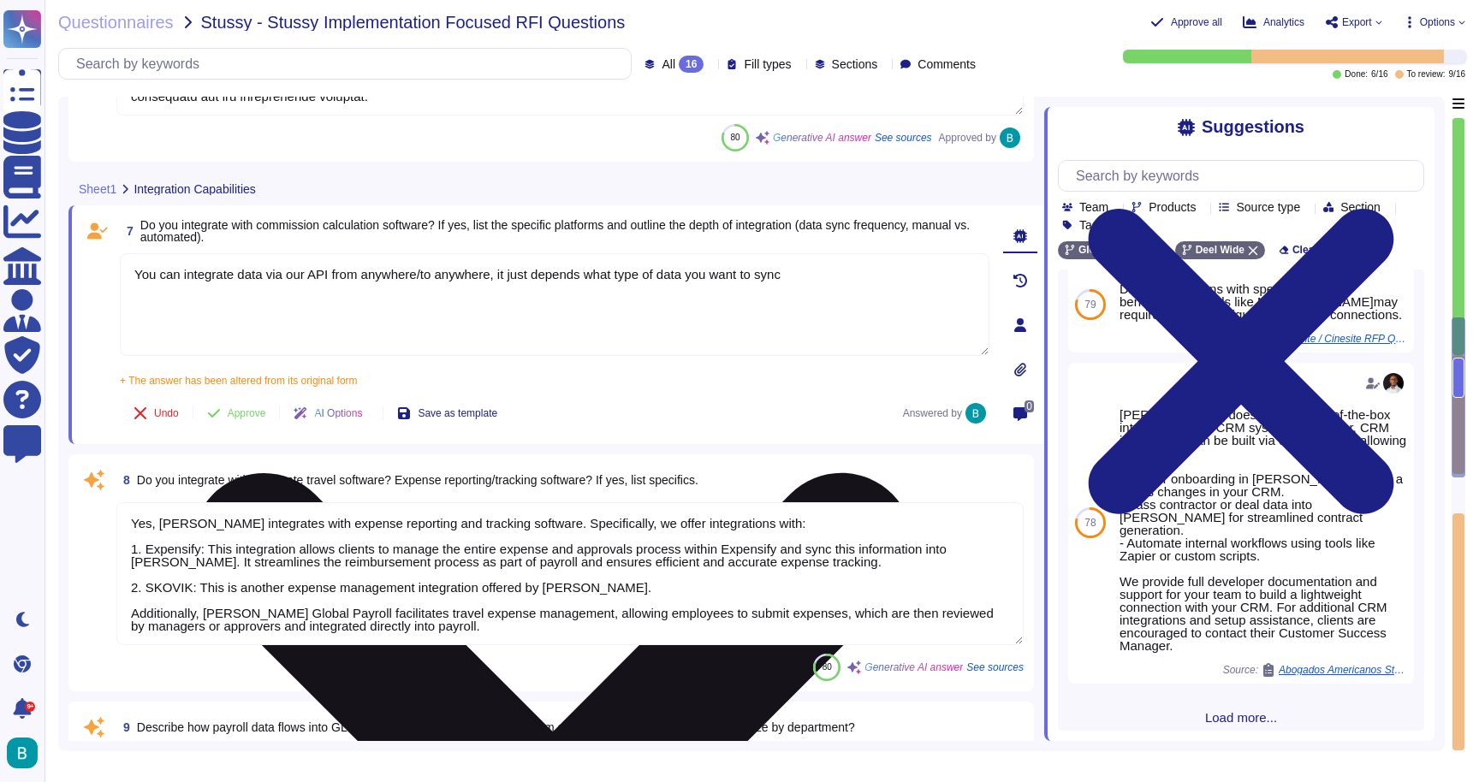
scroll to position [387, 0]
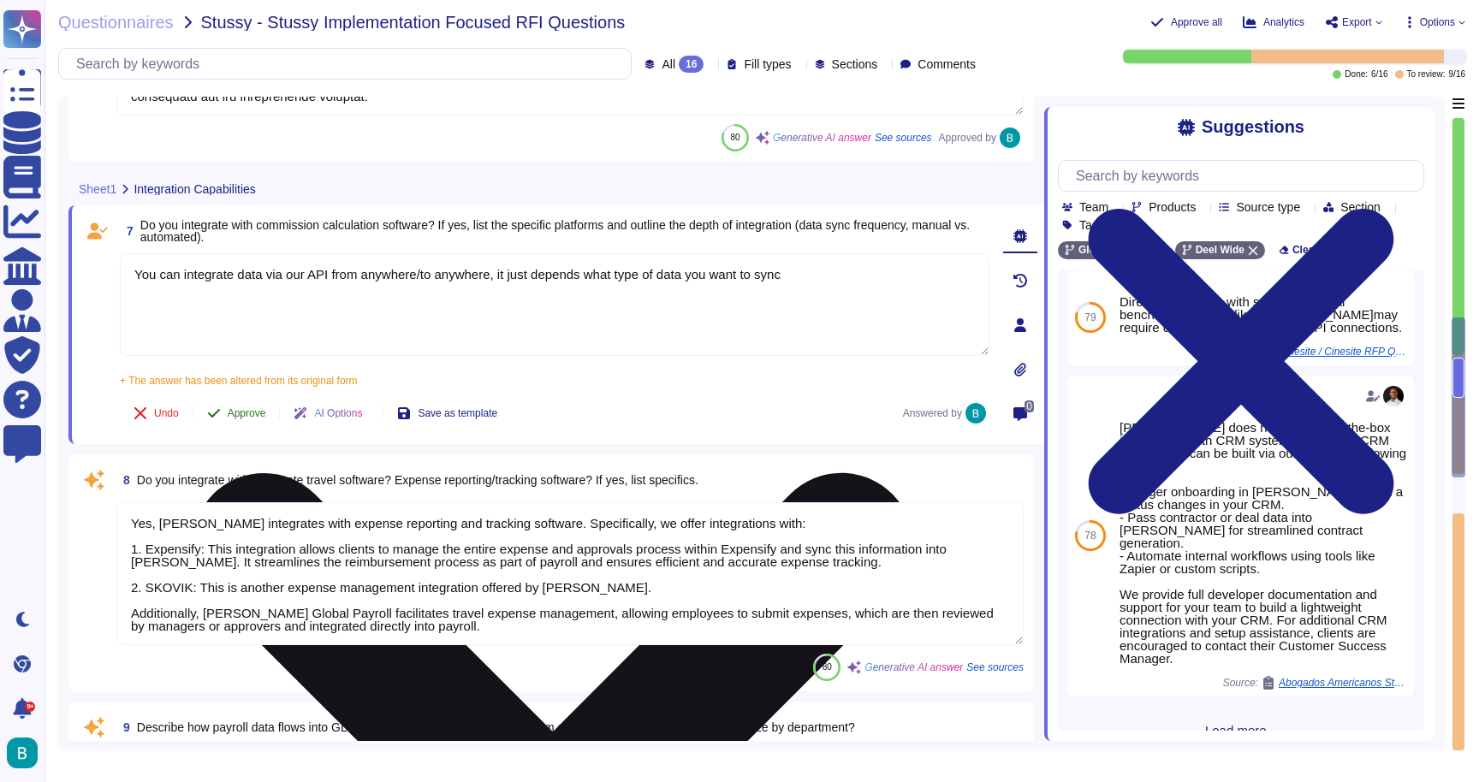
click at [252, 413] on span "Approve" at bounding box center [247, 413] width 39 height 10
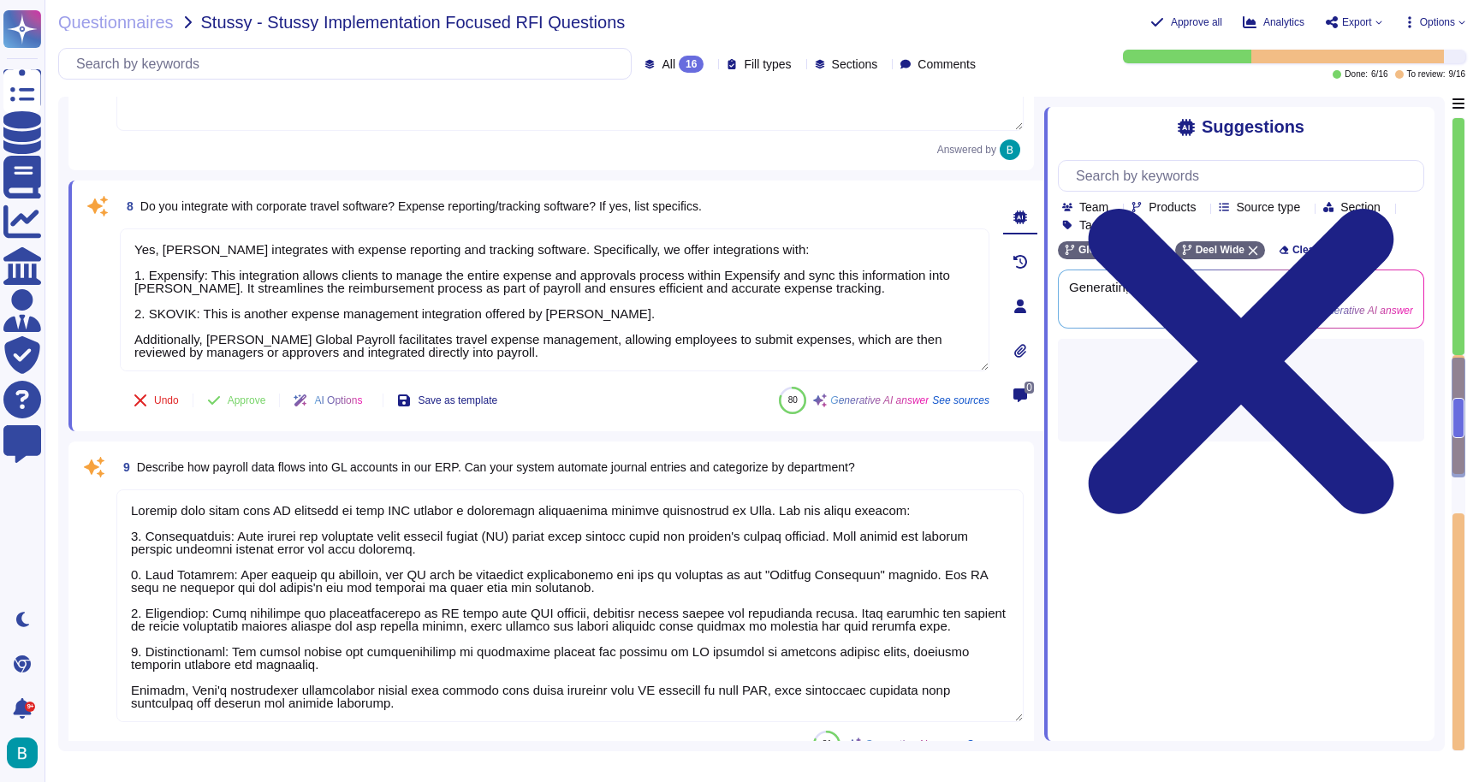
type textarea "[PERSON_NAME] supports custom integrations through our open API, which allows f…"
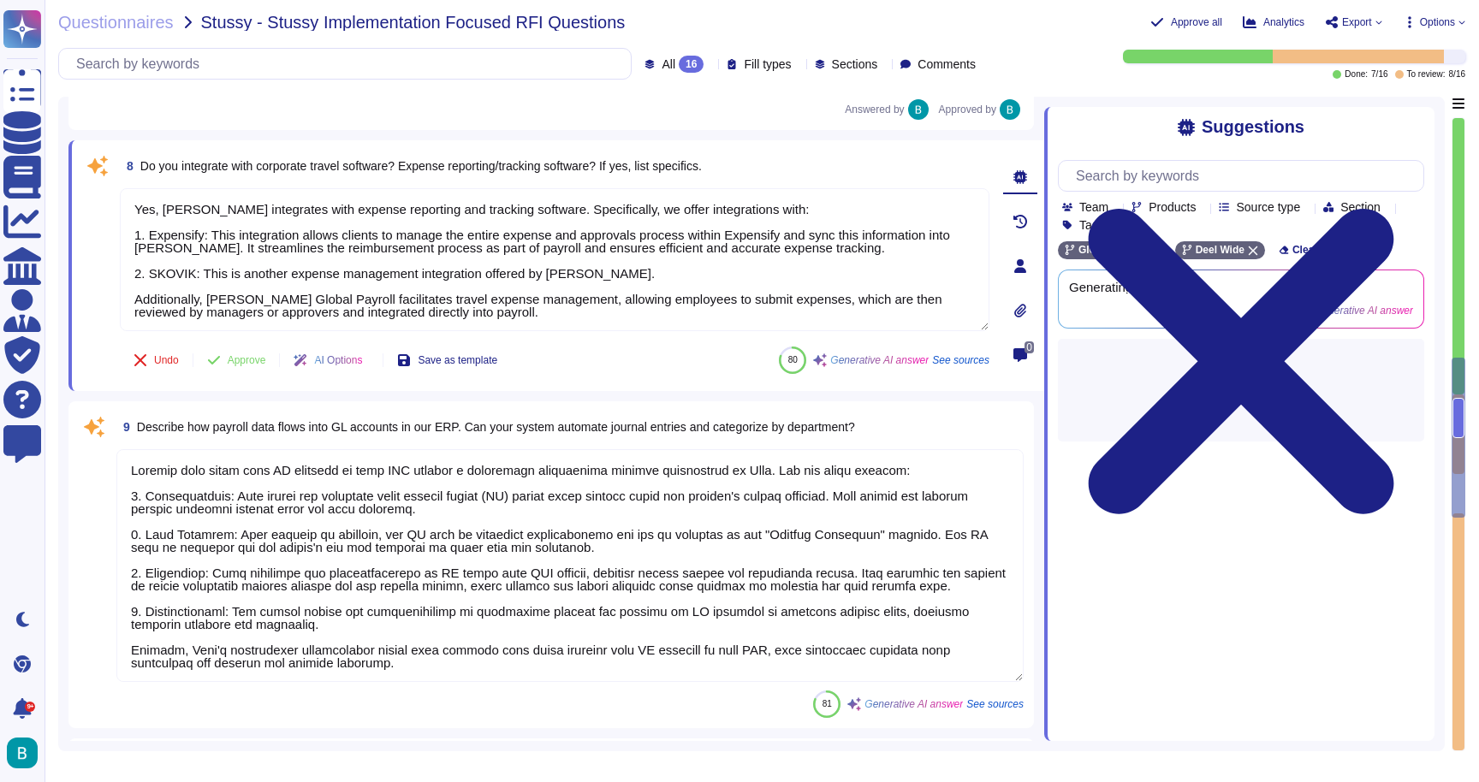
type textarea "[PERSON_NAME] platform supports the creation of multiple organizational units, …"
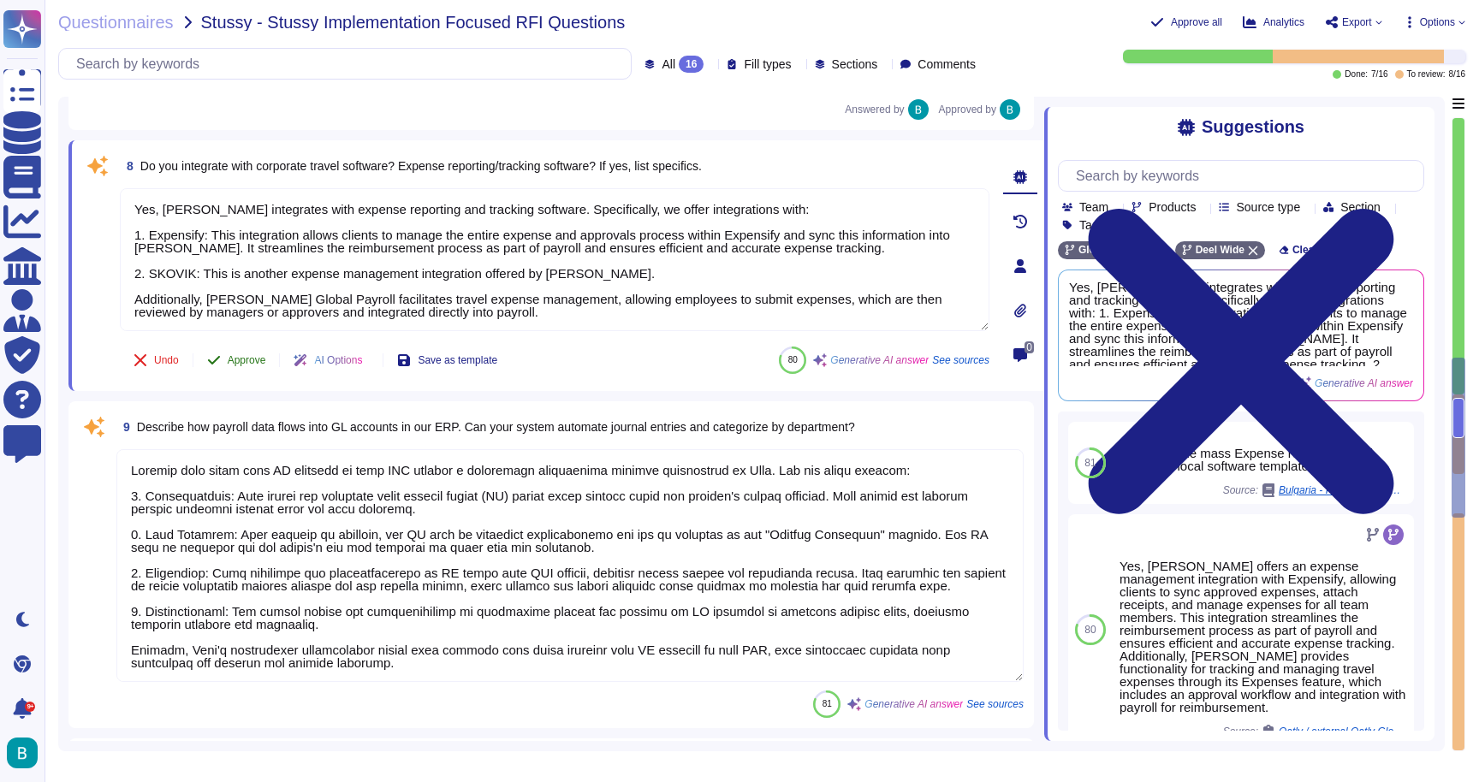
click at [240, 363] on span "Approve" at bounding box center [247, 360] width 39 height 10
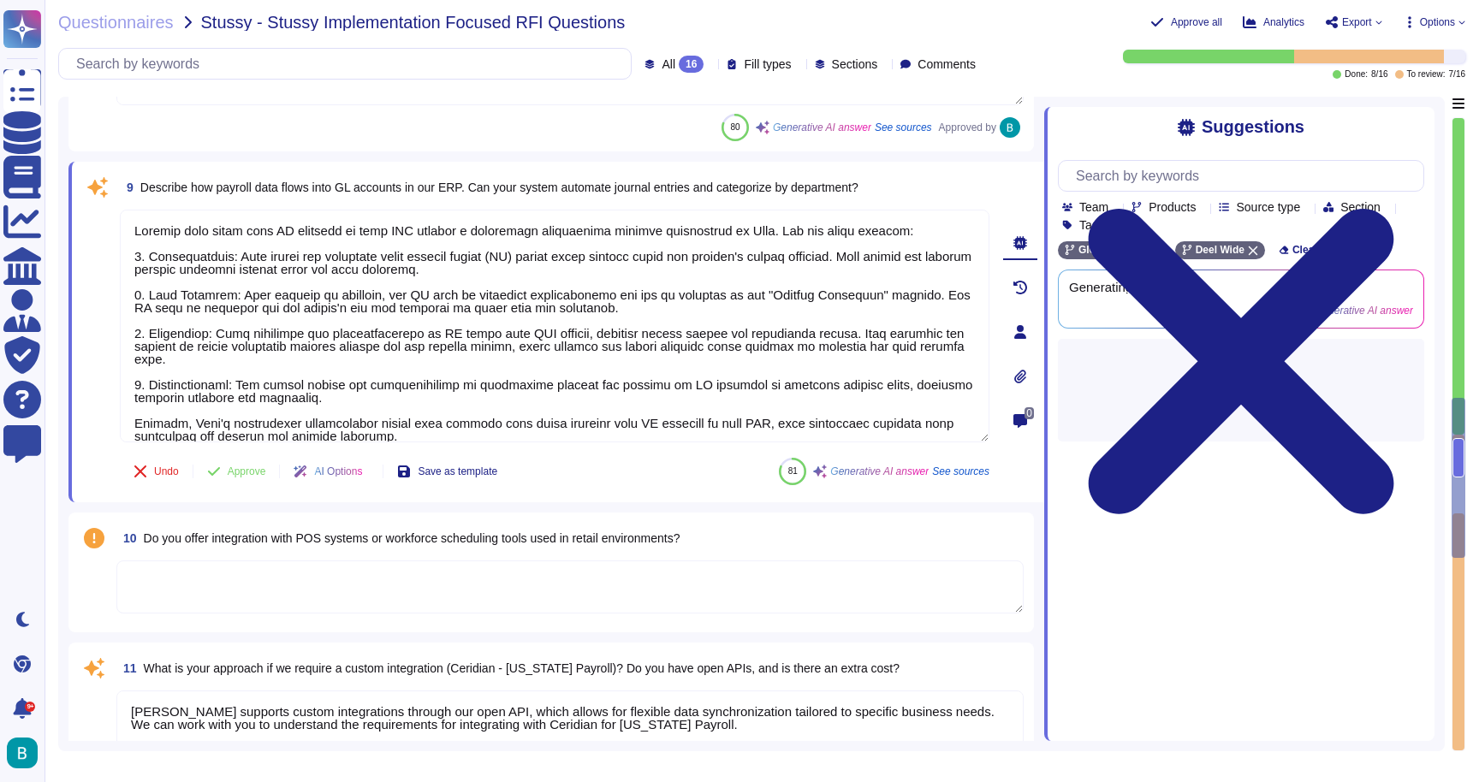
scroll to position [2591, 0]
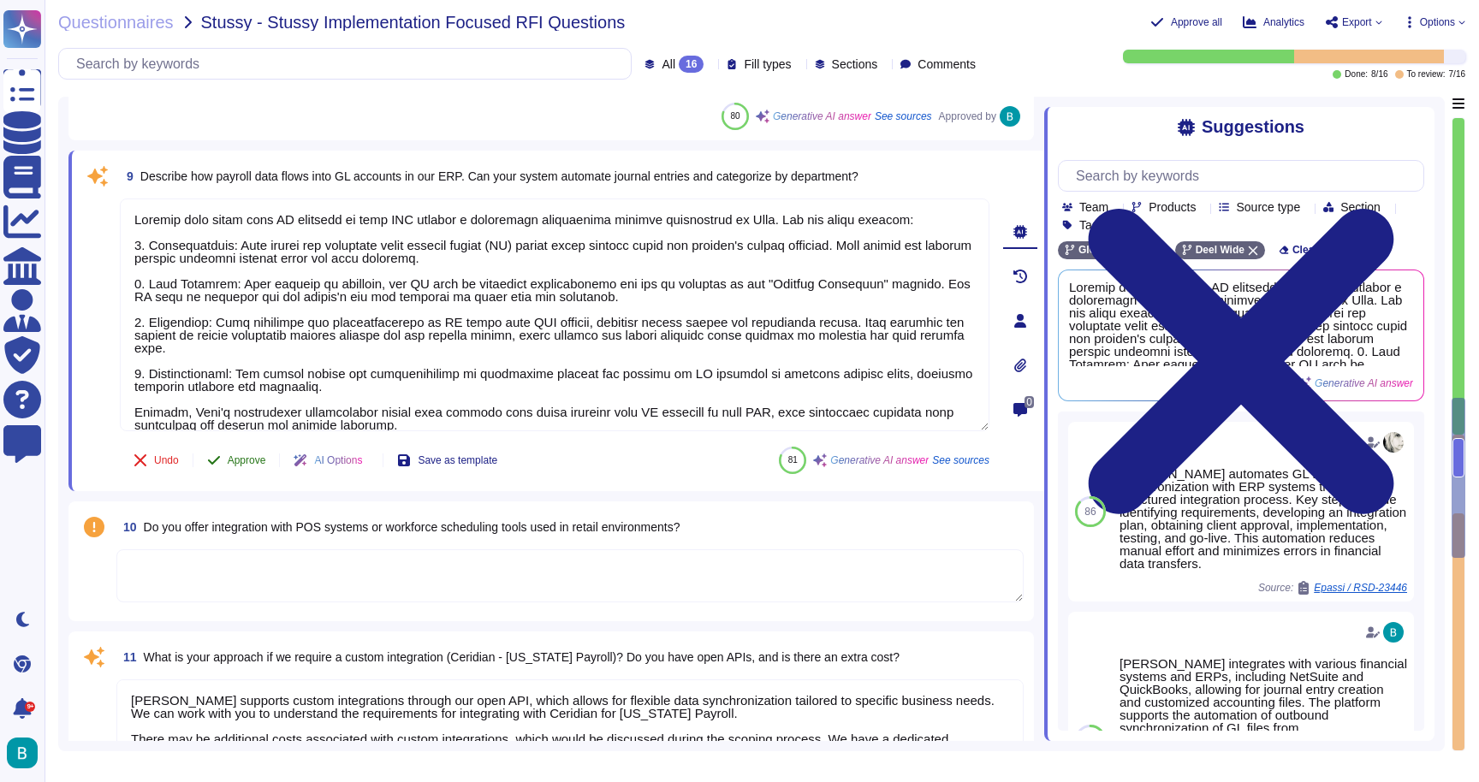
click at [252, 460] on span "Approve" at bounding box center [247, 460] width 39 height 10
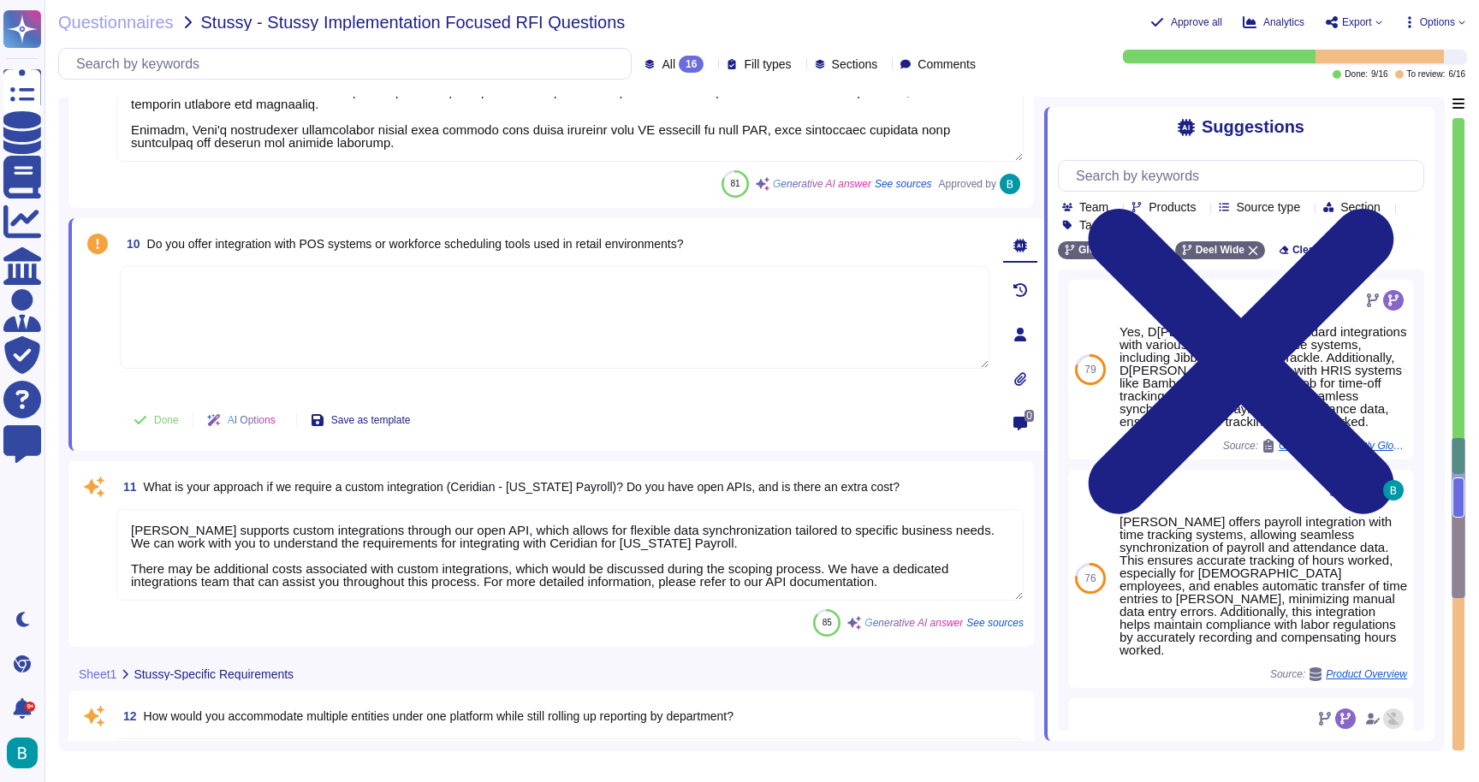
type textarea "No, our Global Payroll does not integrate with any performance review options. …"
type textarea "We recommend a phased approach for implementing Global Payroll across different…"
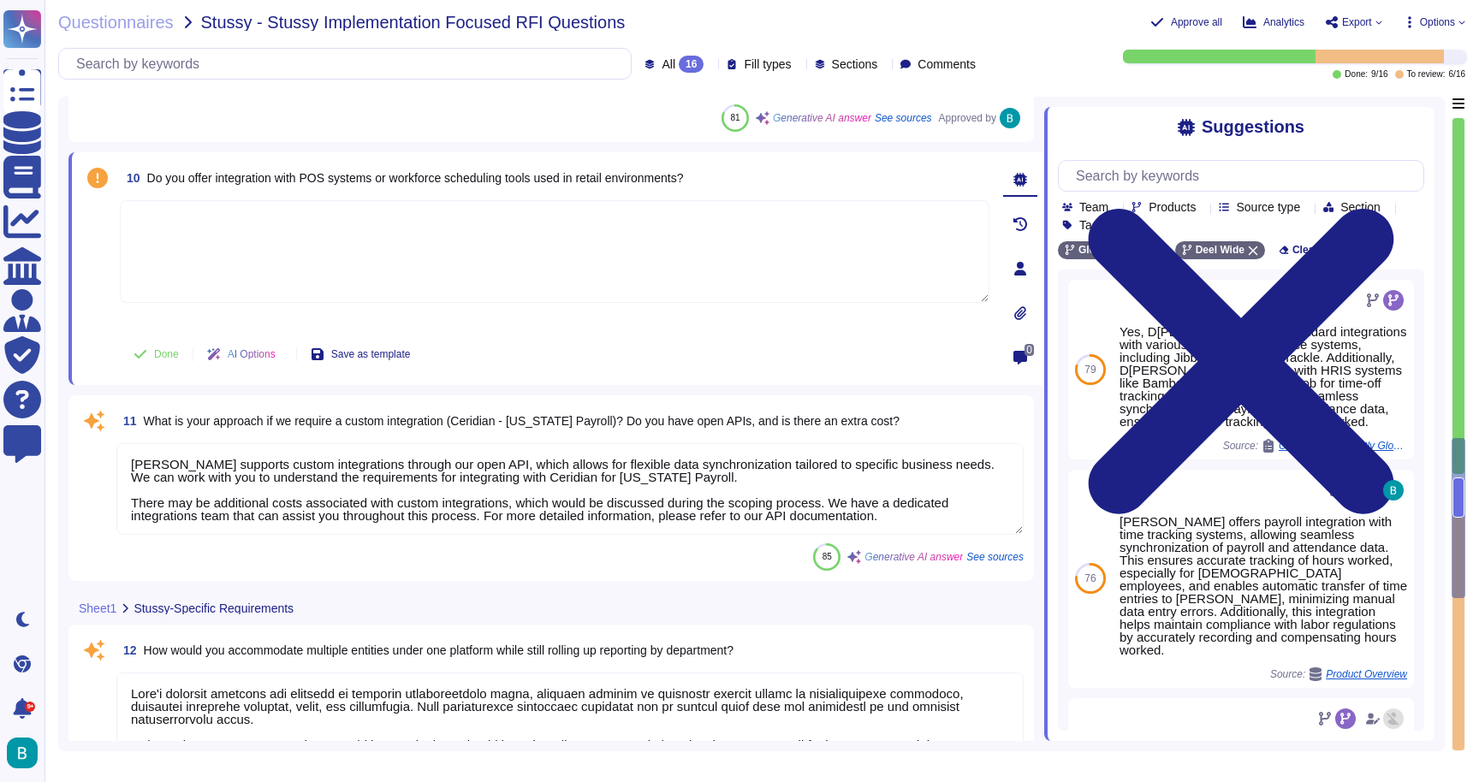
scroll to position [2921, 0]
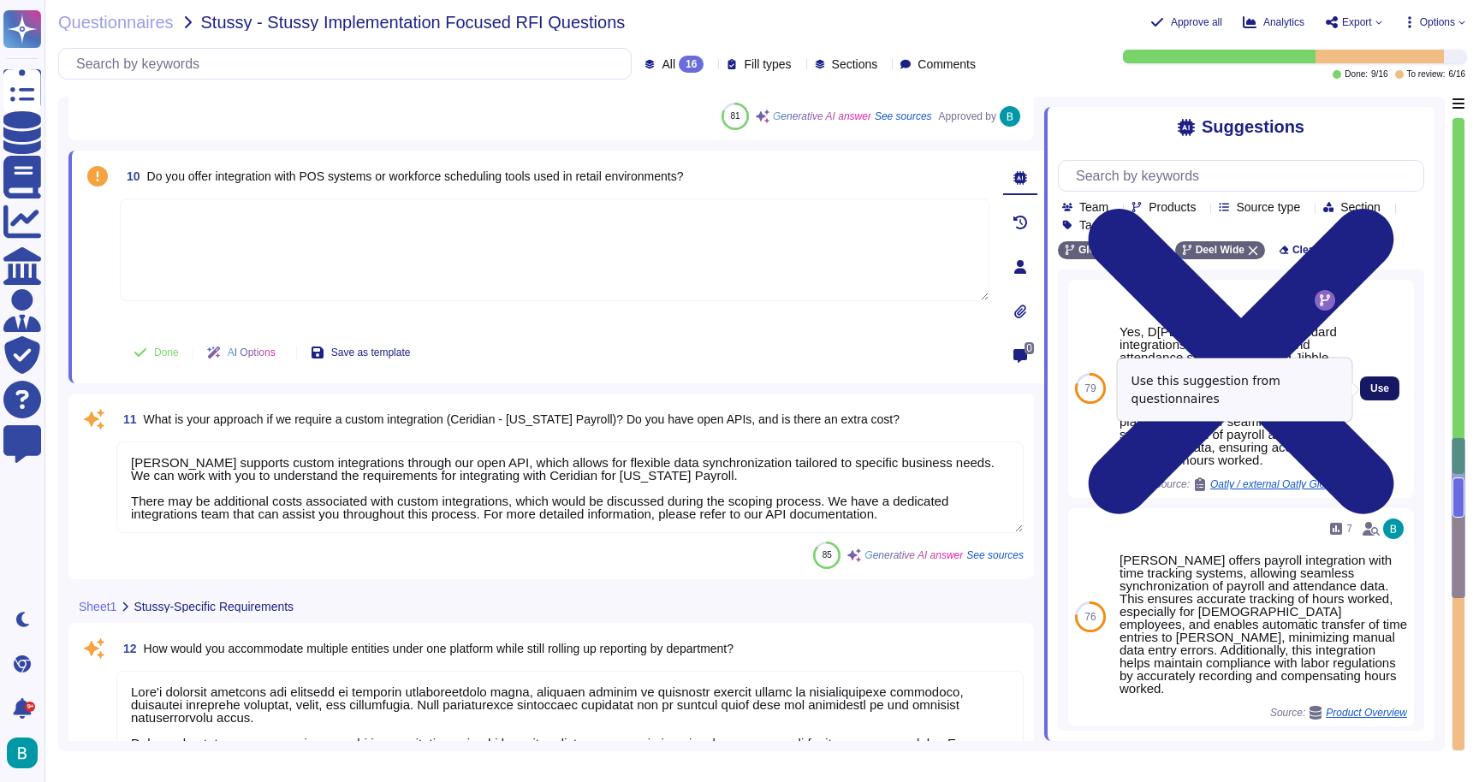
click at [1379, 390] on span "Use" at bounding box center [1379, 388] width 19 height 10
type textarea "Yes, D[PERSON_NAME]has standard integrations with various time and attendance s…"
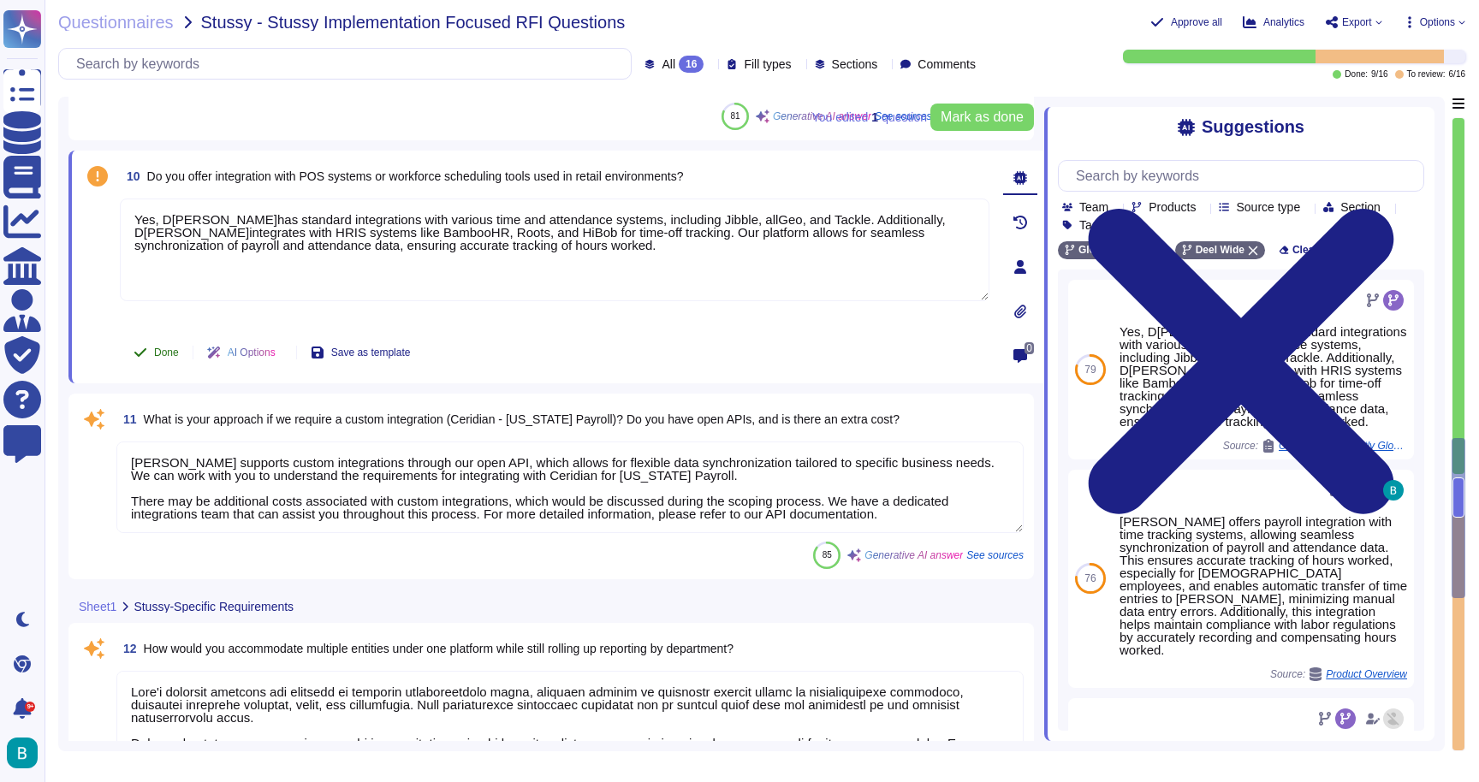
click at [163, 345] on button "Done" at bounding box center [156, 352] width 73 height 34
click at [277, 483] on textarea "[PERSON_NAME] supports custom integrations through our open API, which allows f…" at bounding box center [569, 488] width 907 height 92
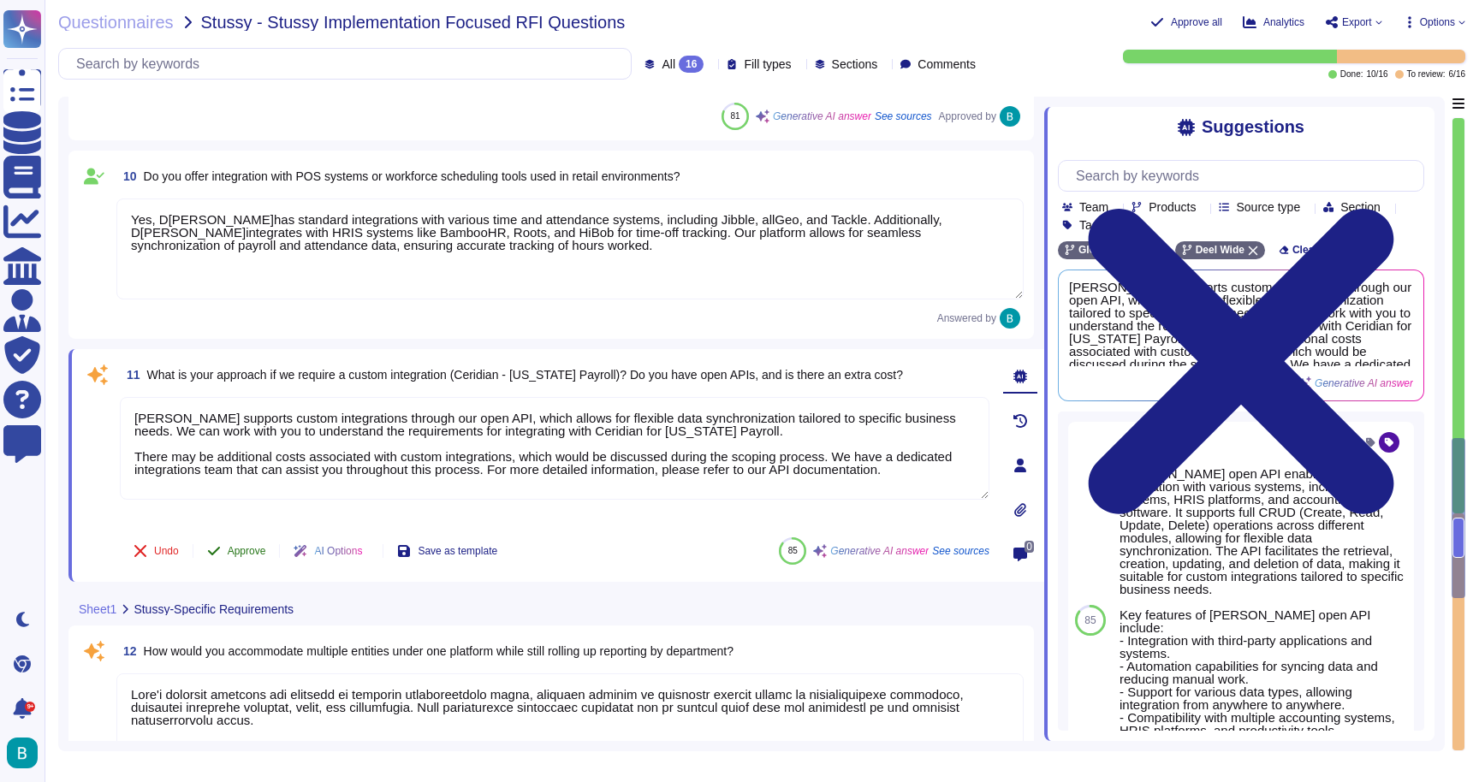
click at [254, 543] on button "Approve" at bounding box center [236, 551] width 86 height 34
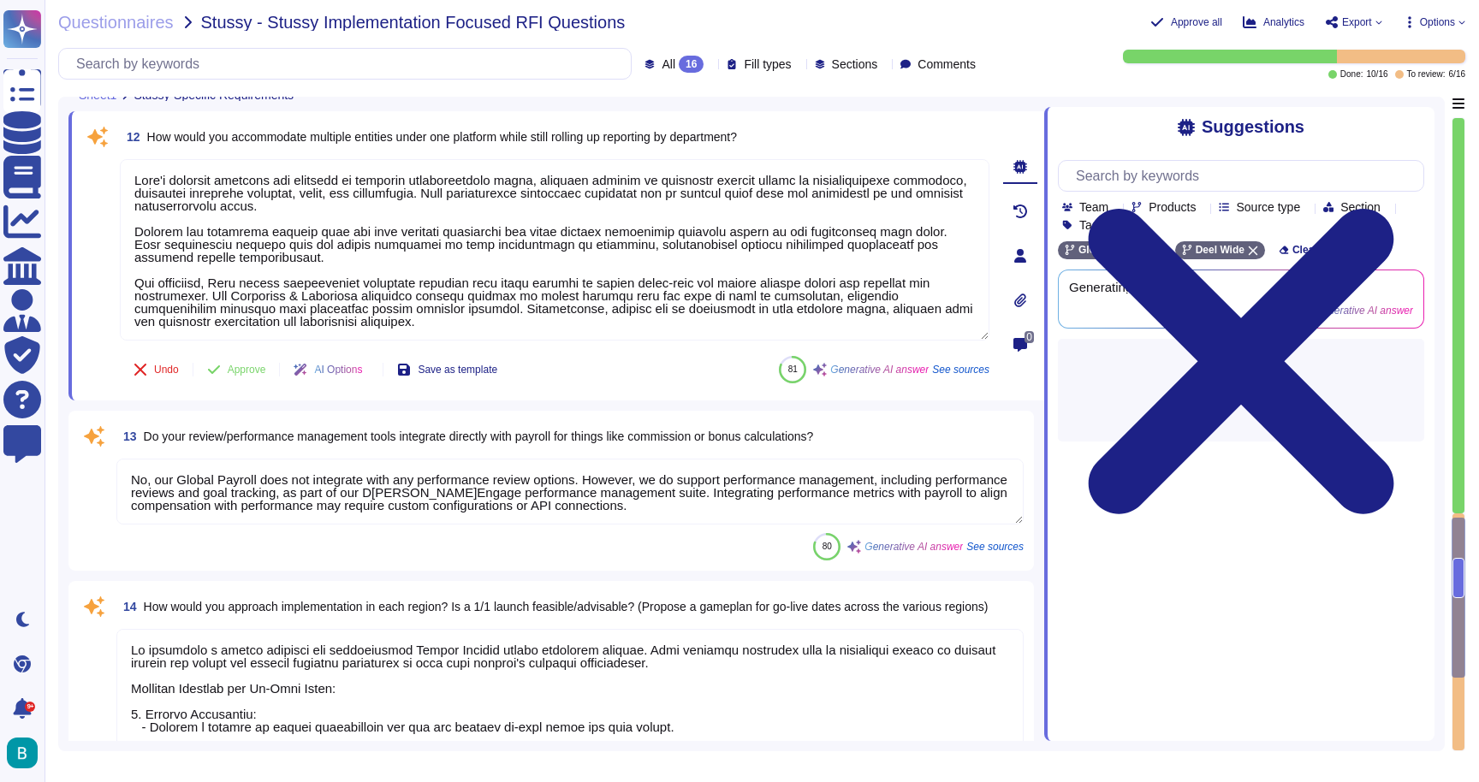
scroll to position [3301, 0]
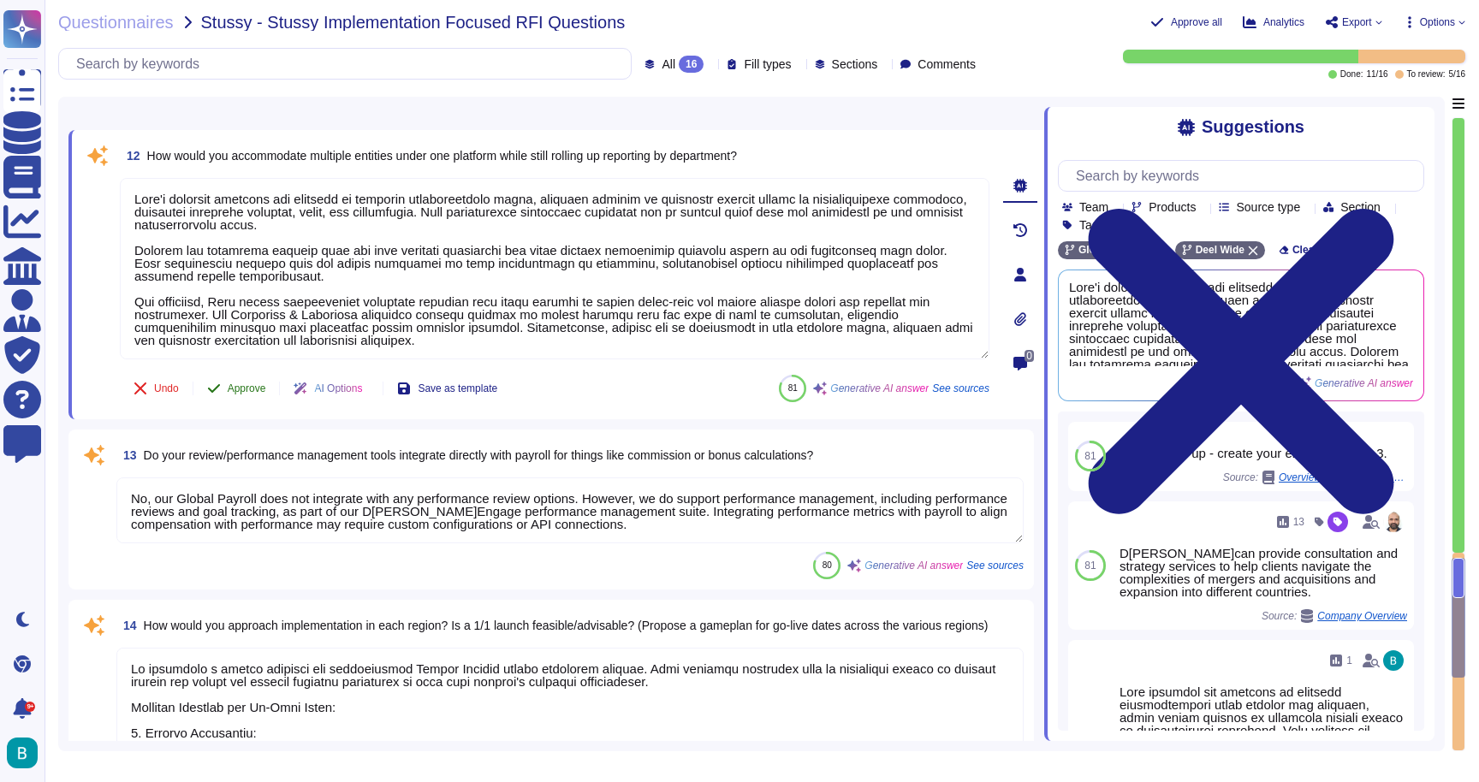
click at [259, 390] on span "Approve" at bounding box center [247, 388] width 39 height 10
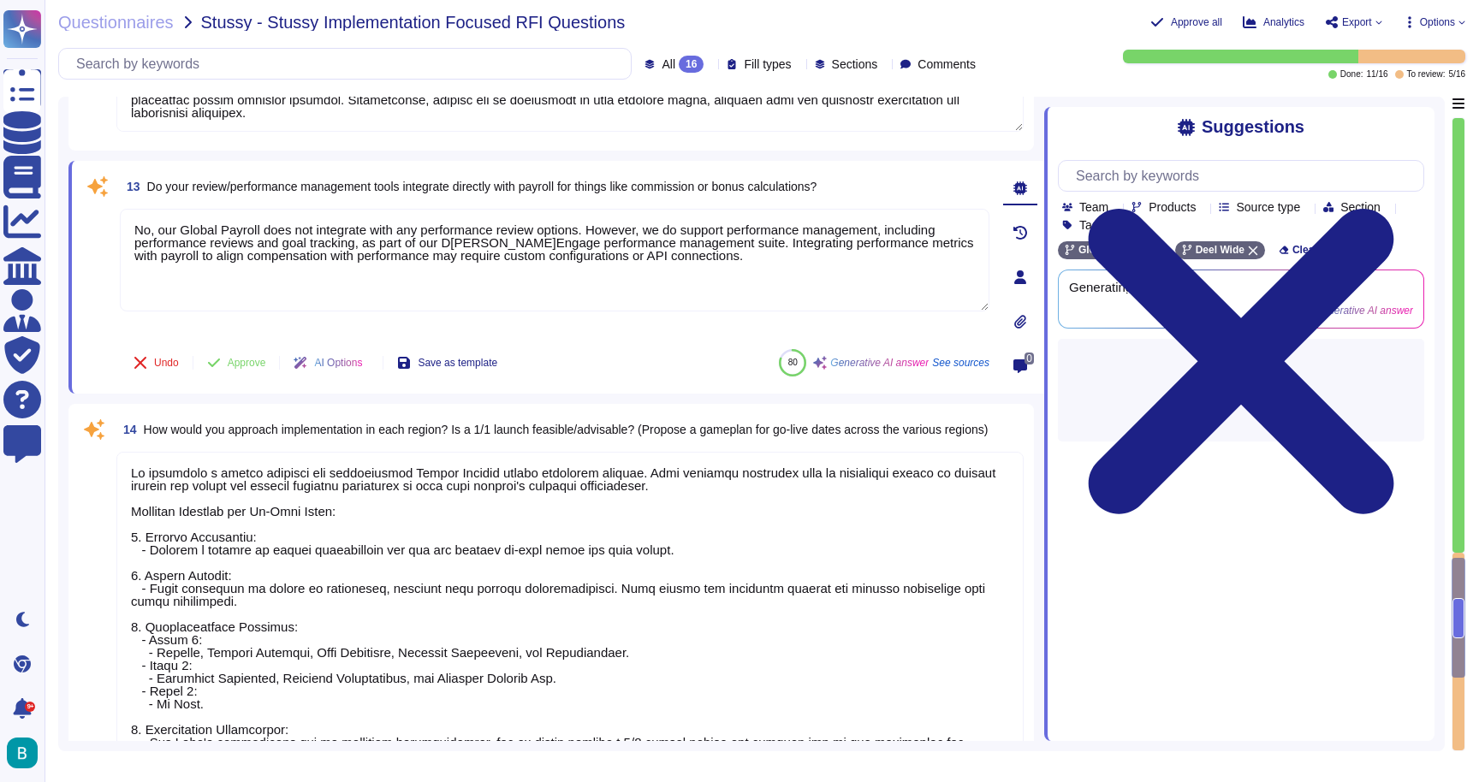
type textarea "We recommend having the following internal support available during implementat…"
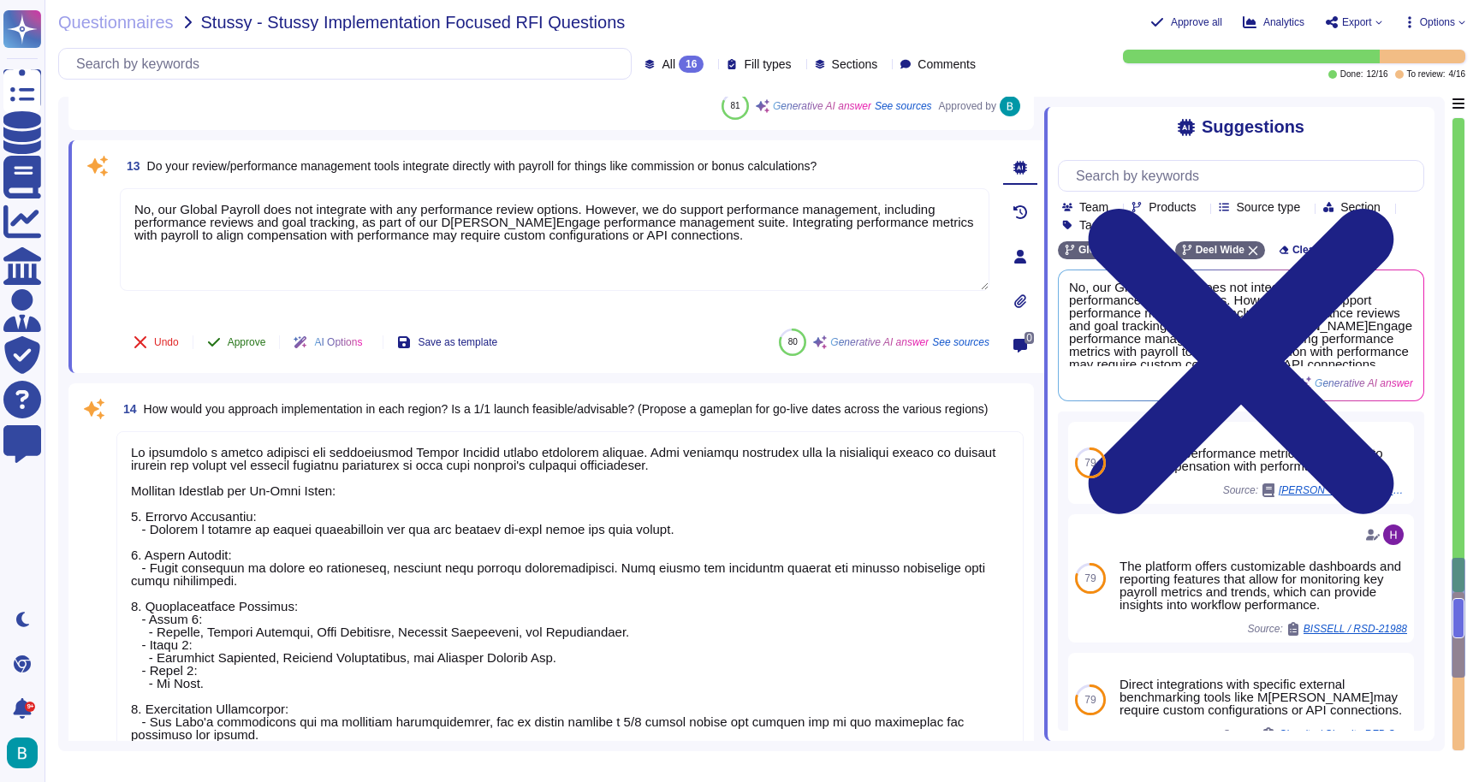
click at [244, 341] on span "Approve" at bounding box center [247, 342] width 39 height 10
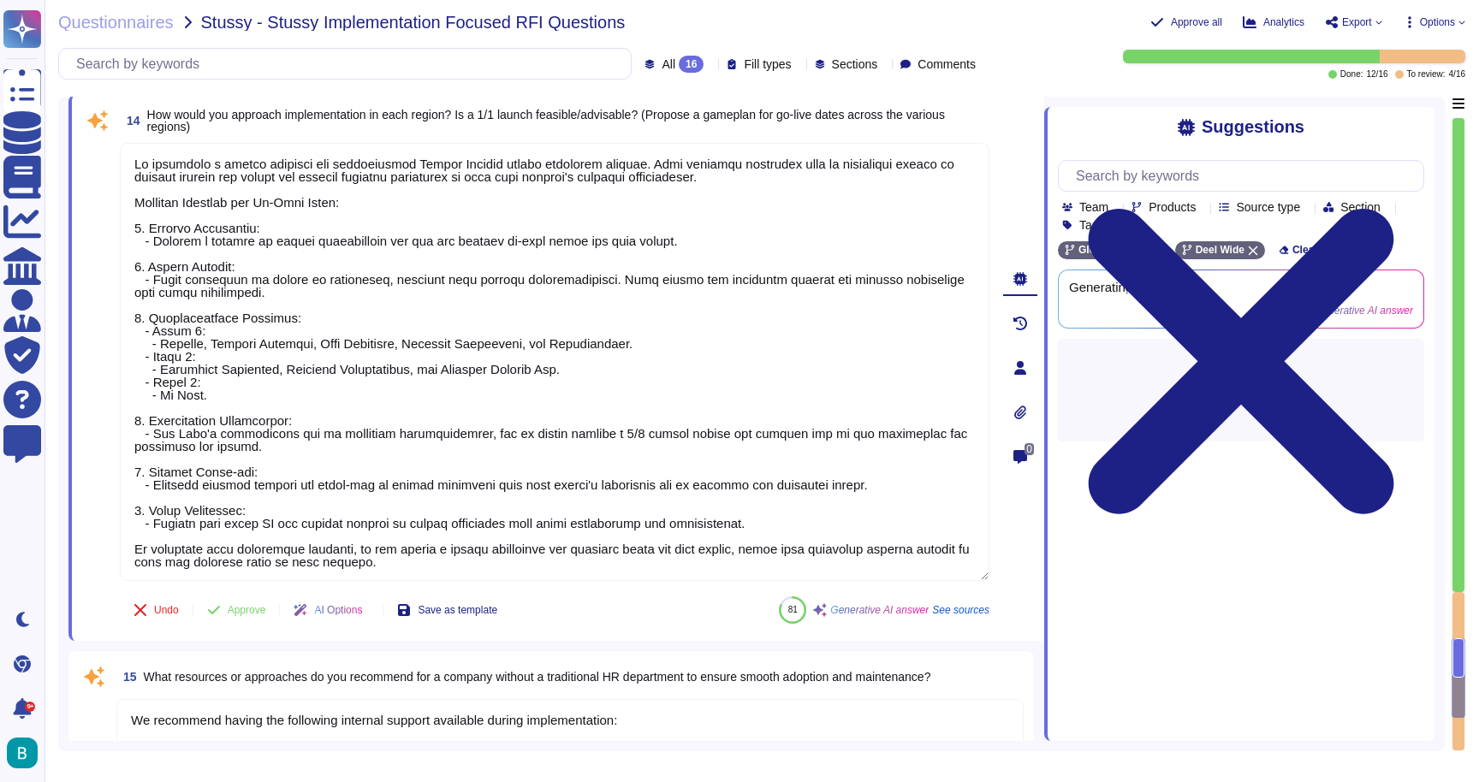
type textarea "Yes"
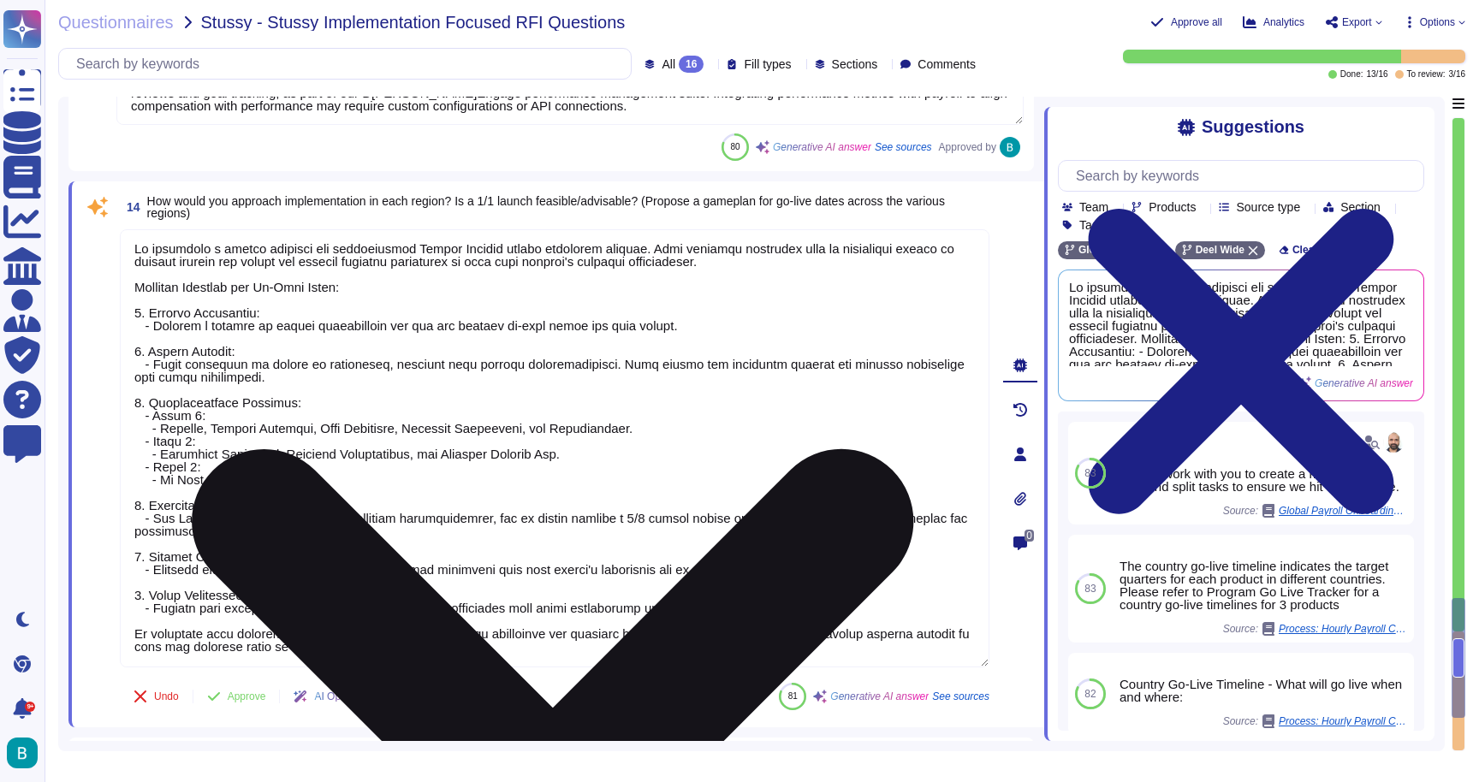
scroll to position [2, 0]
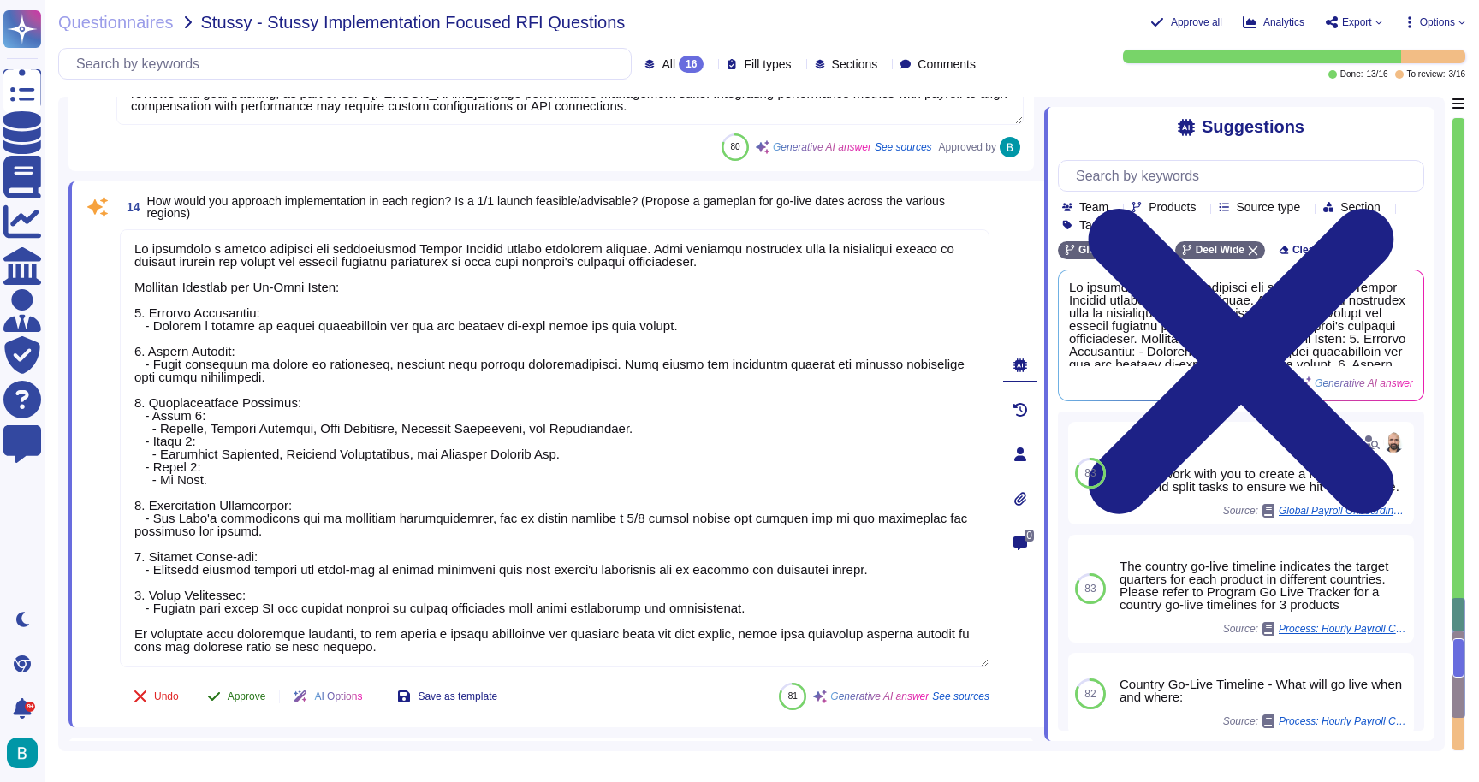
click at [256, 691] on span "Approve" at bounding box center [247, 696] width 39 height 10
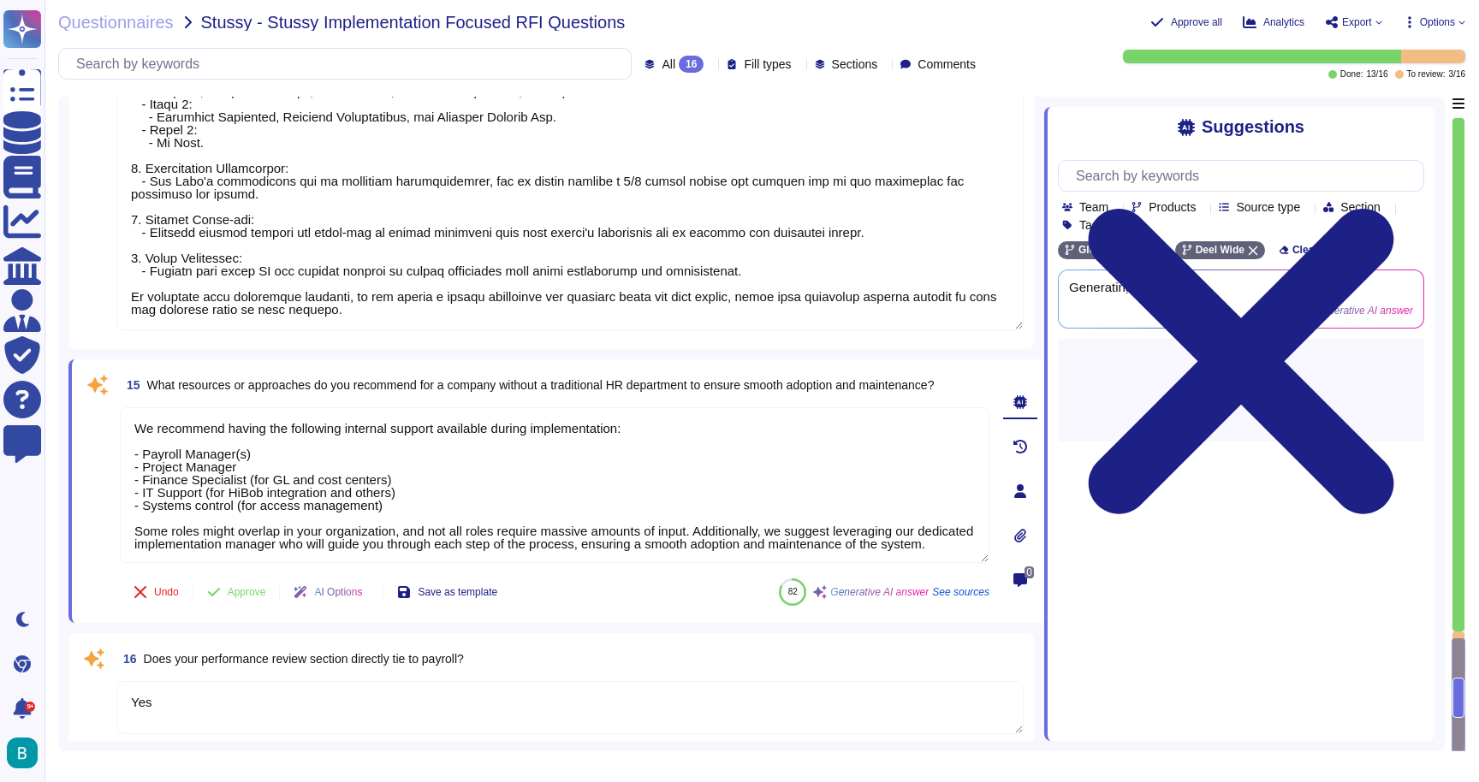
scroll to position [4079, 0]
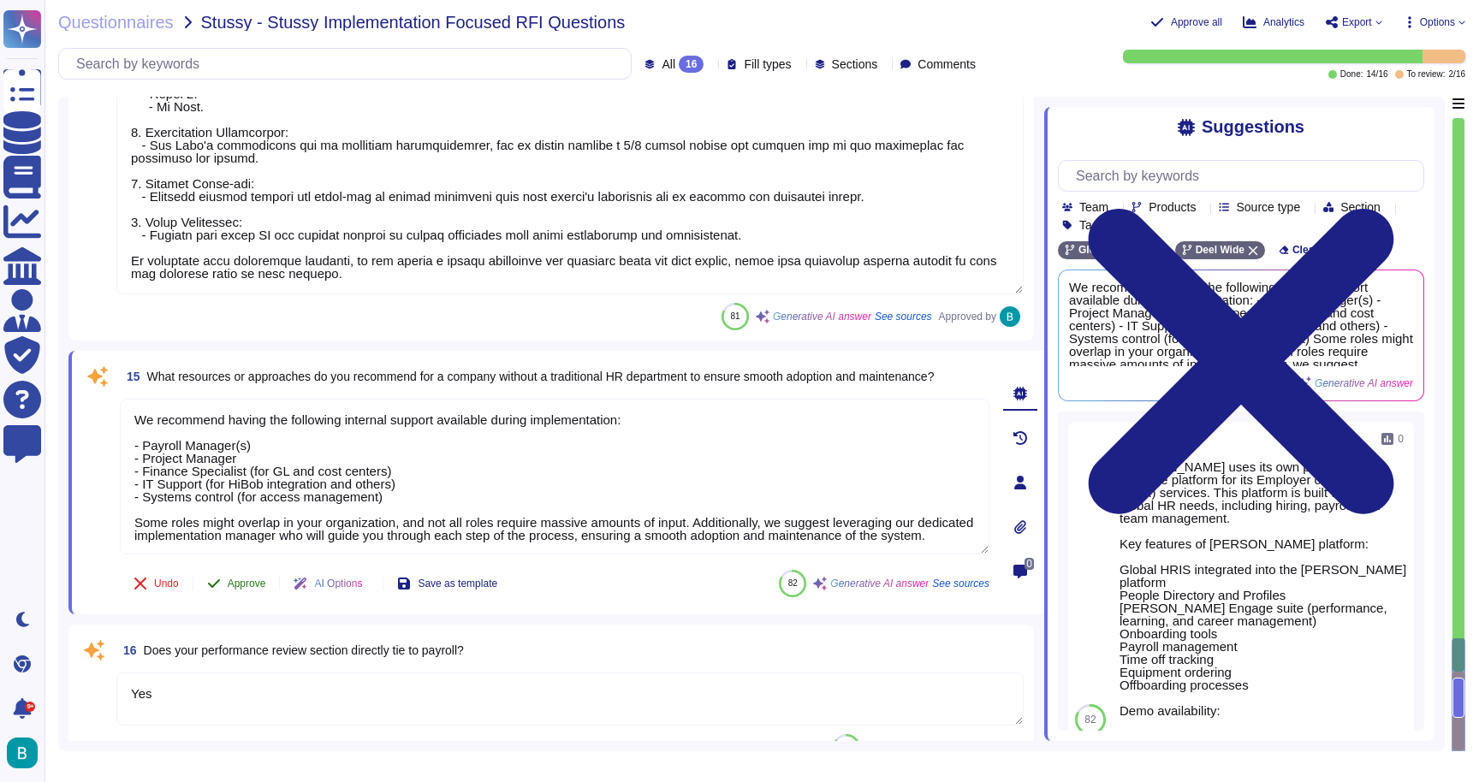
click at [246, 582] on span "Approve" at bounding box center [247, 583] width 39 height 10
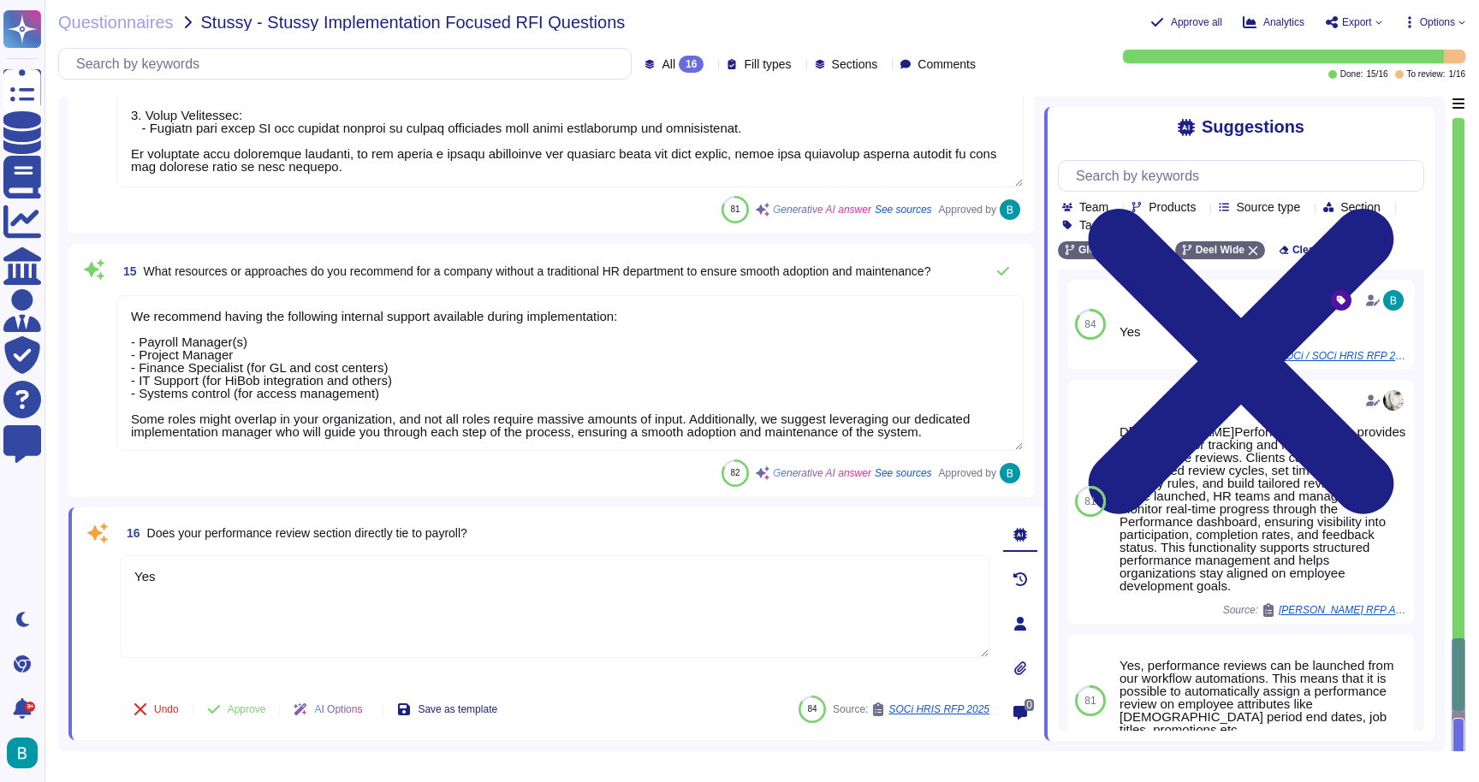
scroll to position [4175, 0]
click at [229, 713] on span "Approve" at bounding box center [247, 710] width 39 height 10
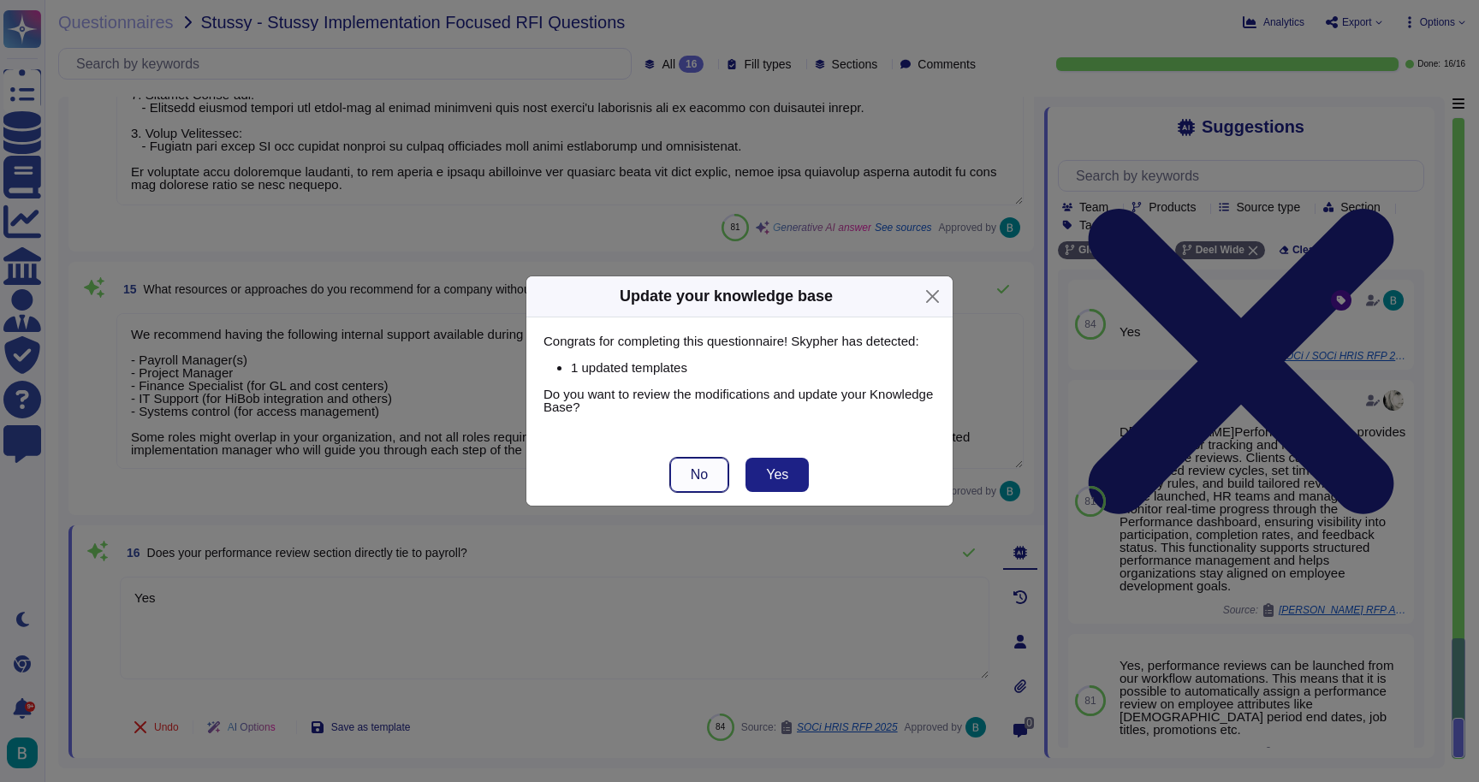
click at [714, 478] on button "No" at bounding box center [699, 475] width 58 height 34
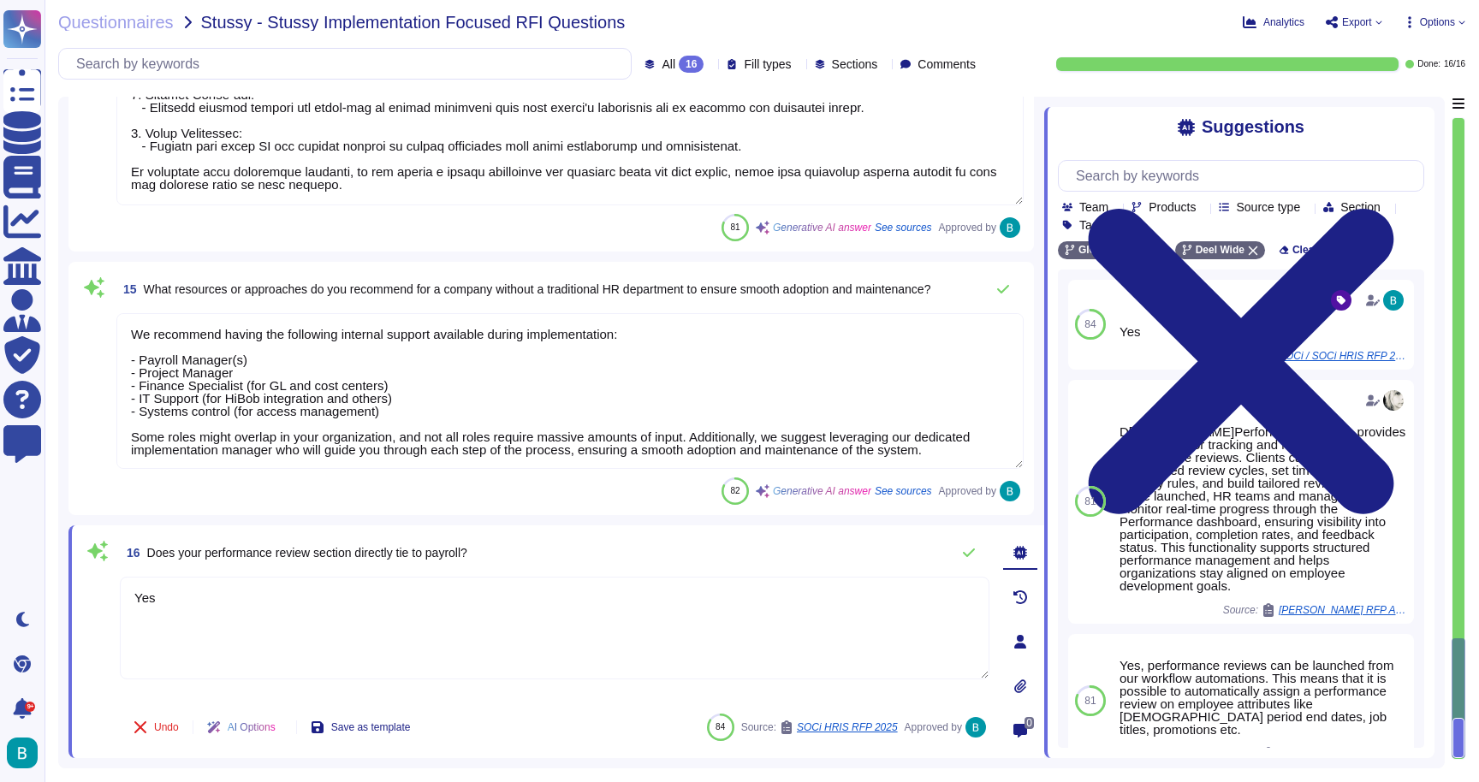
click at [1370, 20] on span "Export" at bounding box center [1353, 22] width 57 height 14
click at [1386, 104] on p "Download" at bounding box center [1416, 125] width 61 height 42
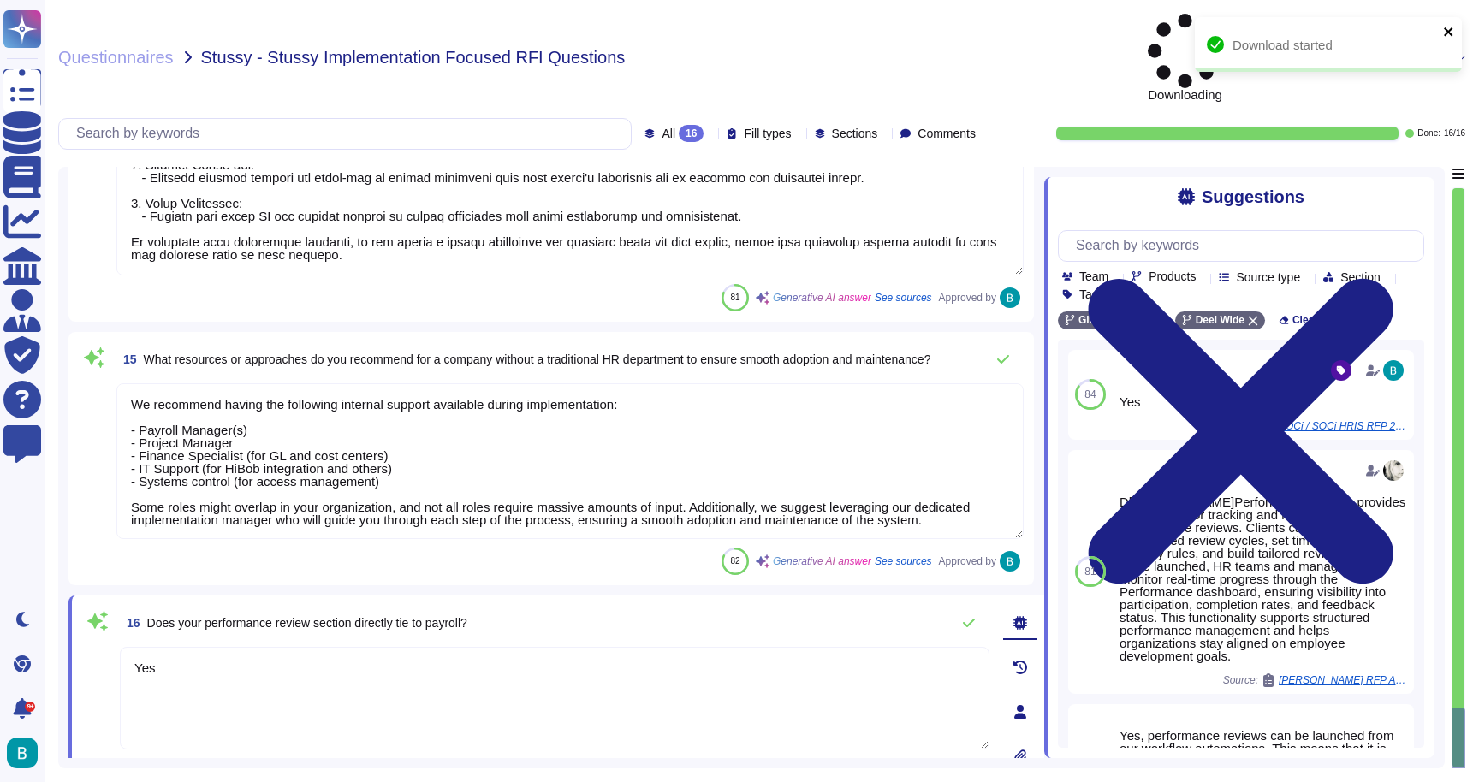
click at [1451, 32] on icon "close" at bounding box center [1449, 32] width 12 height 14
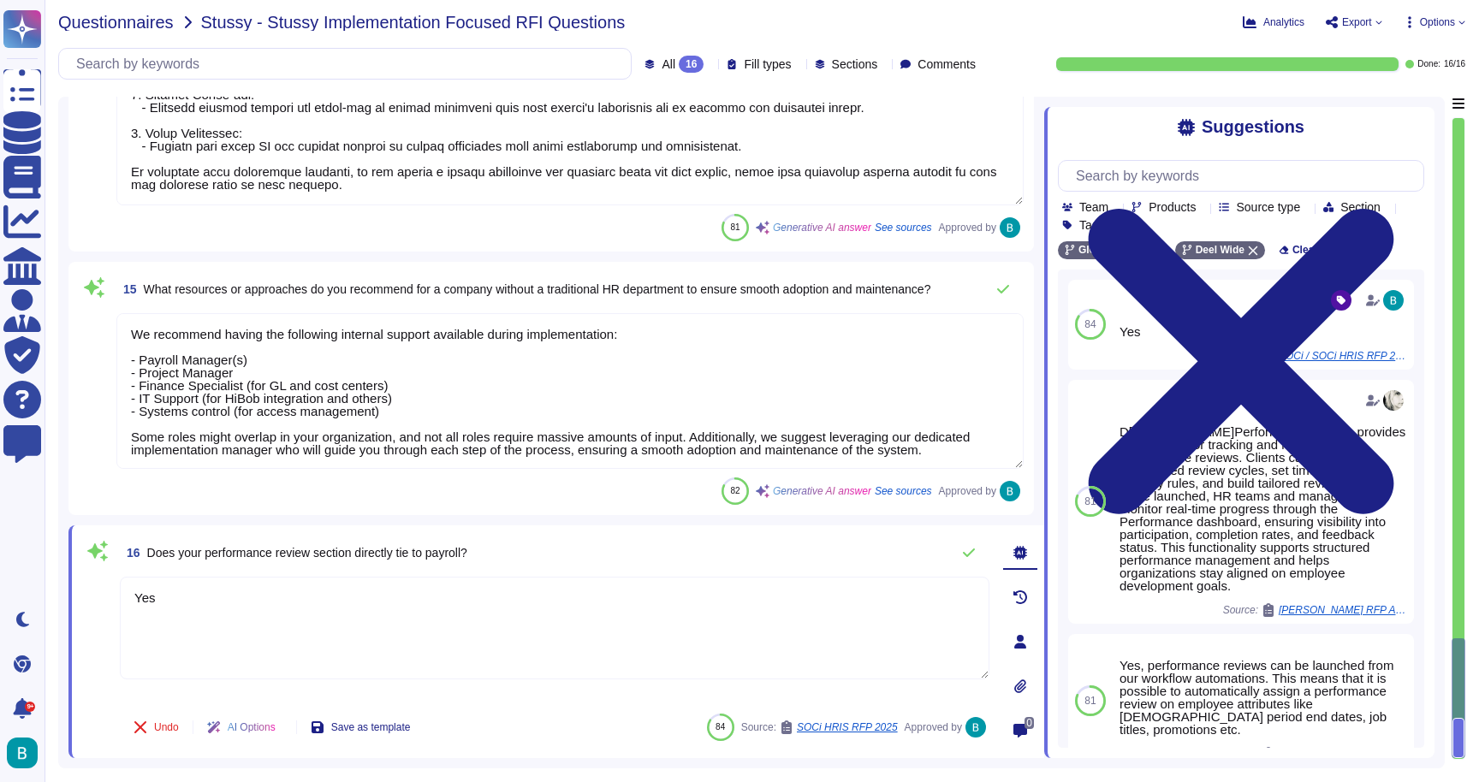
click at [132, 19] on span "Questionnaires" at bounding box center [116, 22] width 116 height 17
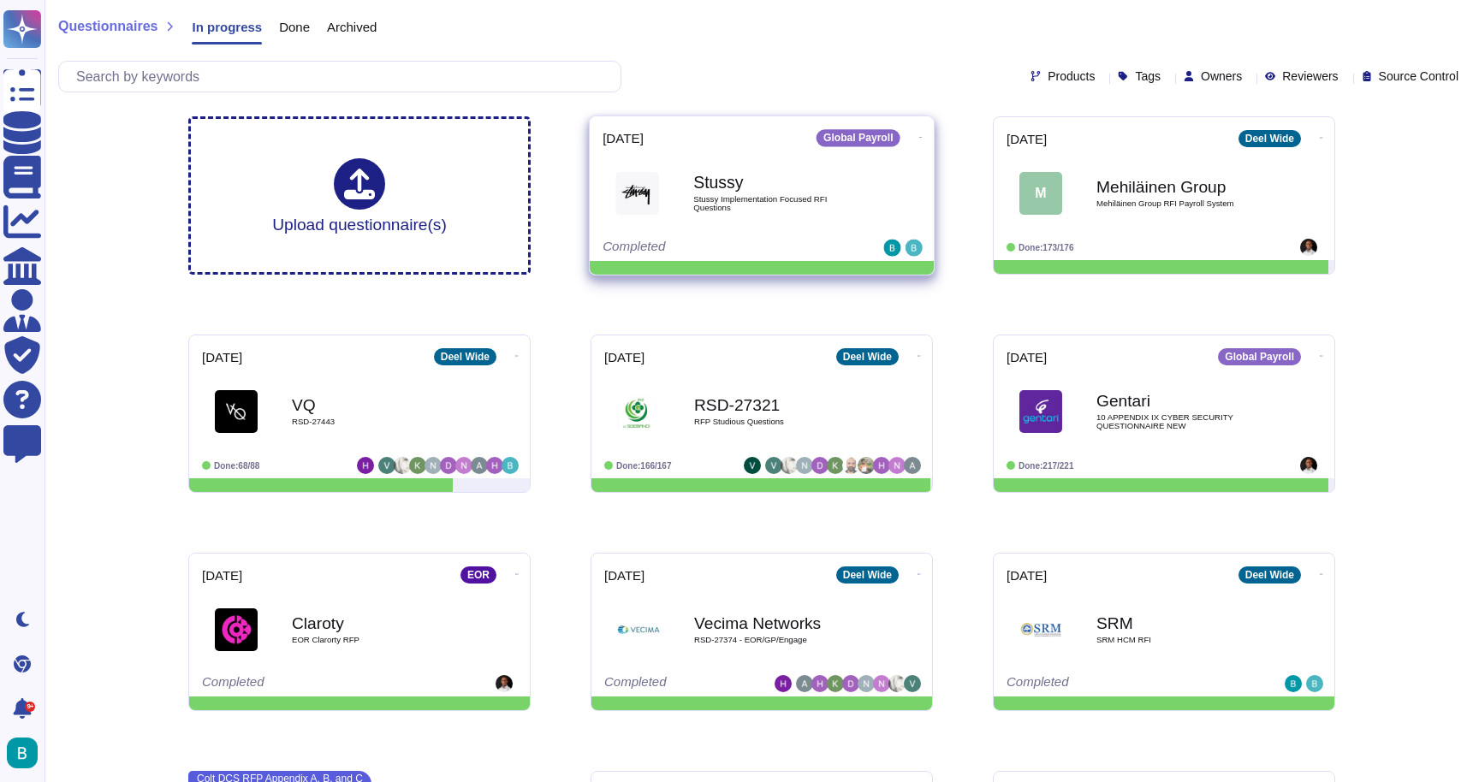
click at [851, 195] on span "Stussy Implementation Focused RFI Questions" at bounding box center [779, 203] width 173 height 16
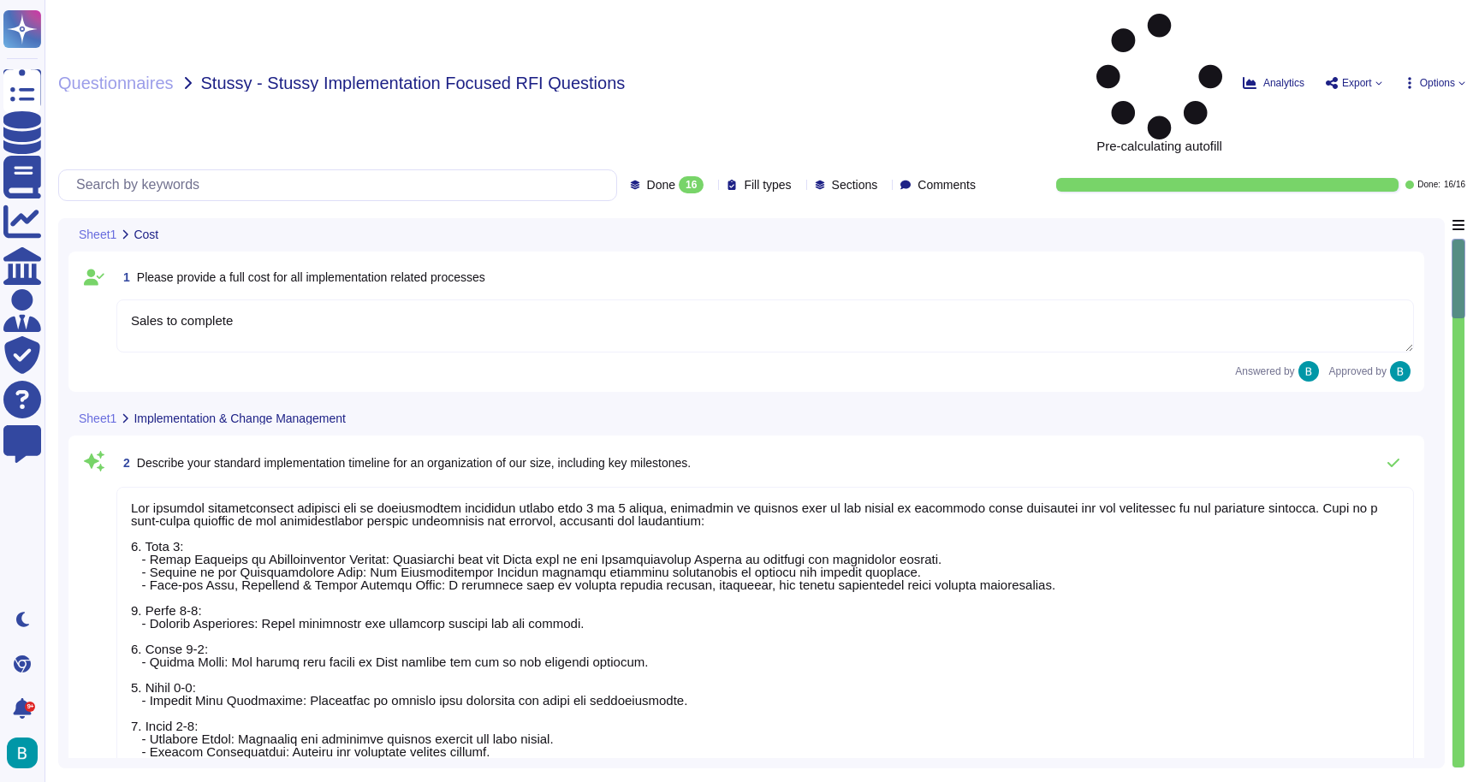
type textarea "Sales to complete"
type textarea "Our standard implementation timeline for an organization typically ranges from …"
type textarea "During the implementation process, we recommend that Stussy deploy the followin…"
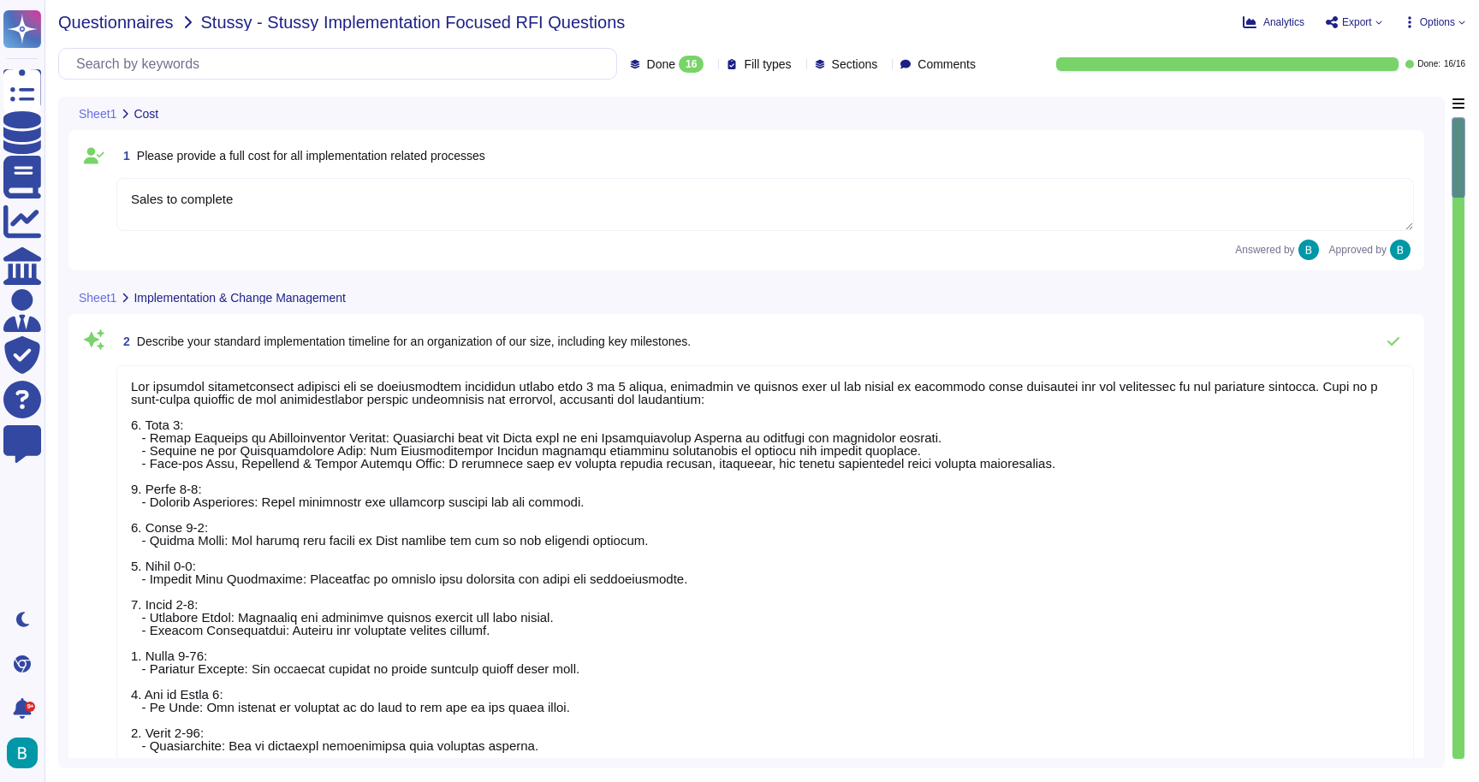
click at [117, 17] on span "Questionnaires" at bounding box center [116, 22] width 116 height 17
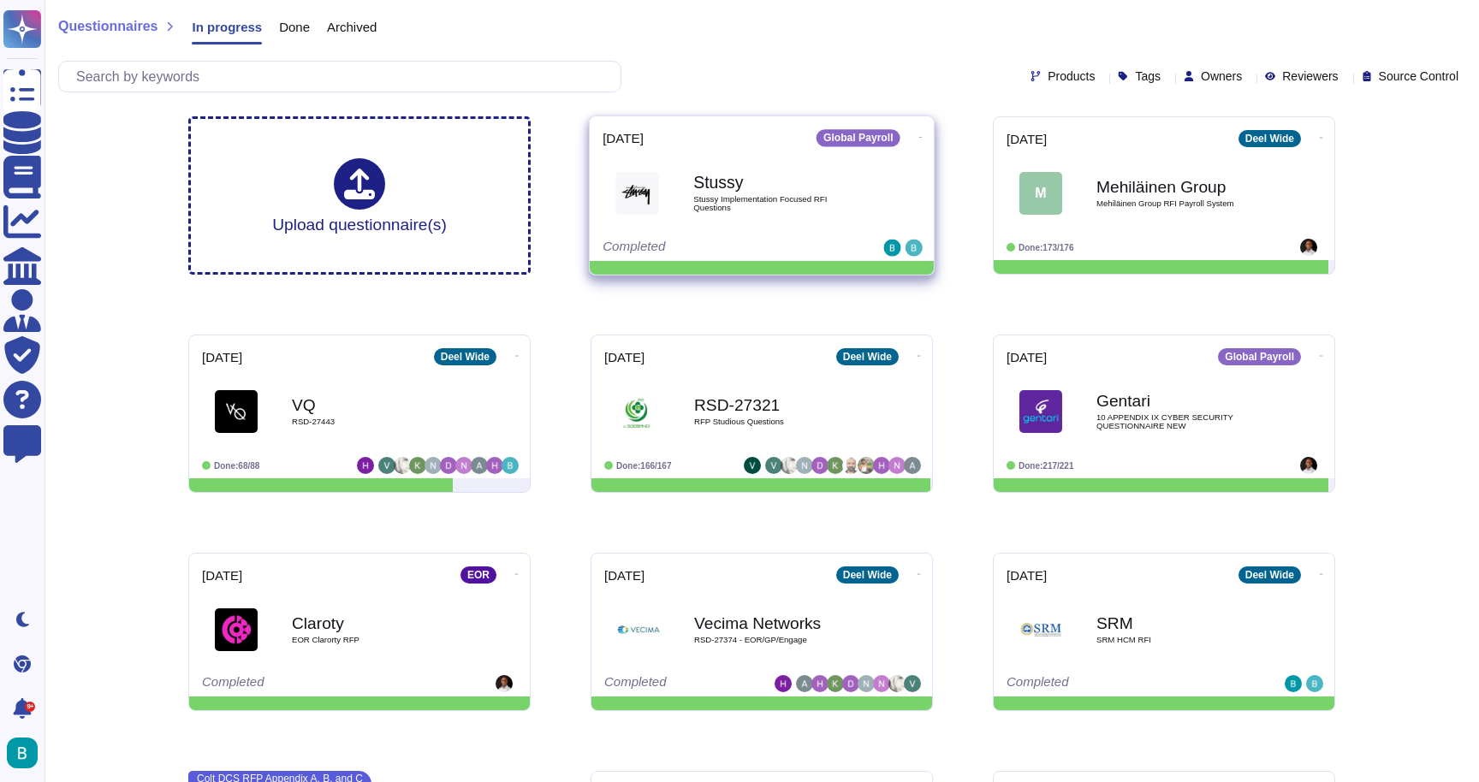
click at [917, 128] on span at bounding box center [920, 136] width 7 height 18
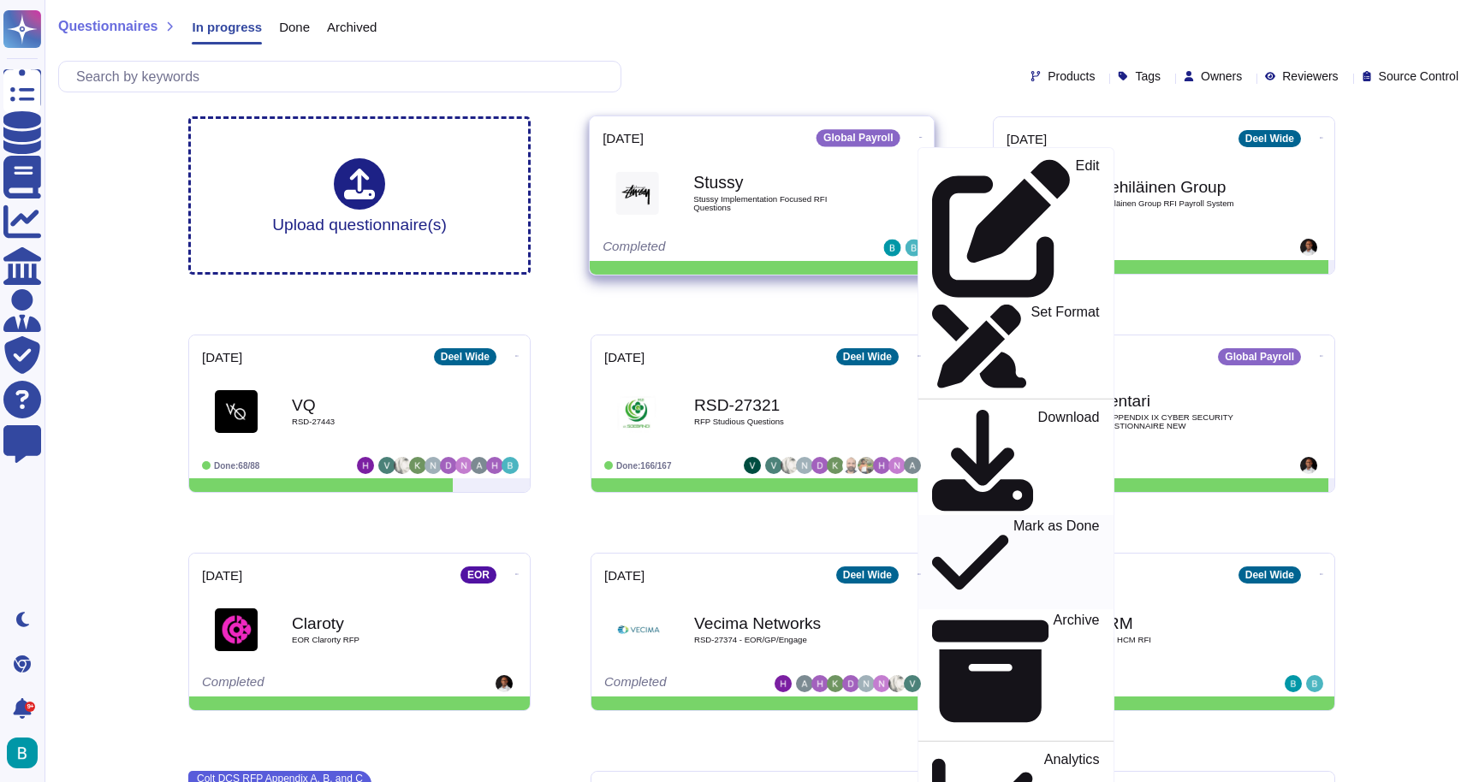
click at [1013, 519] on p "Mark as Done" at bounding box center [1056, 562] width 86 height 87
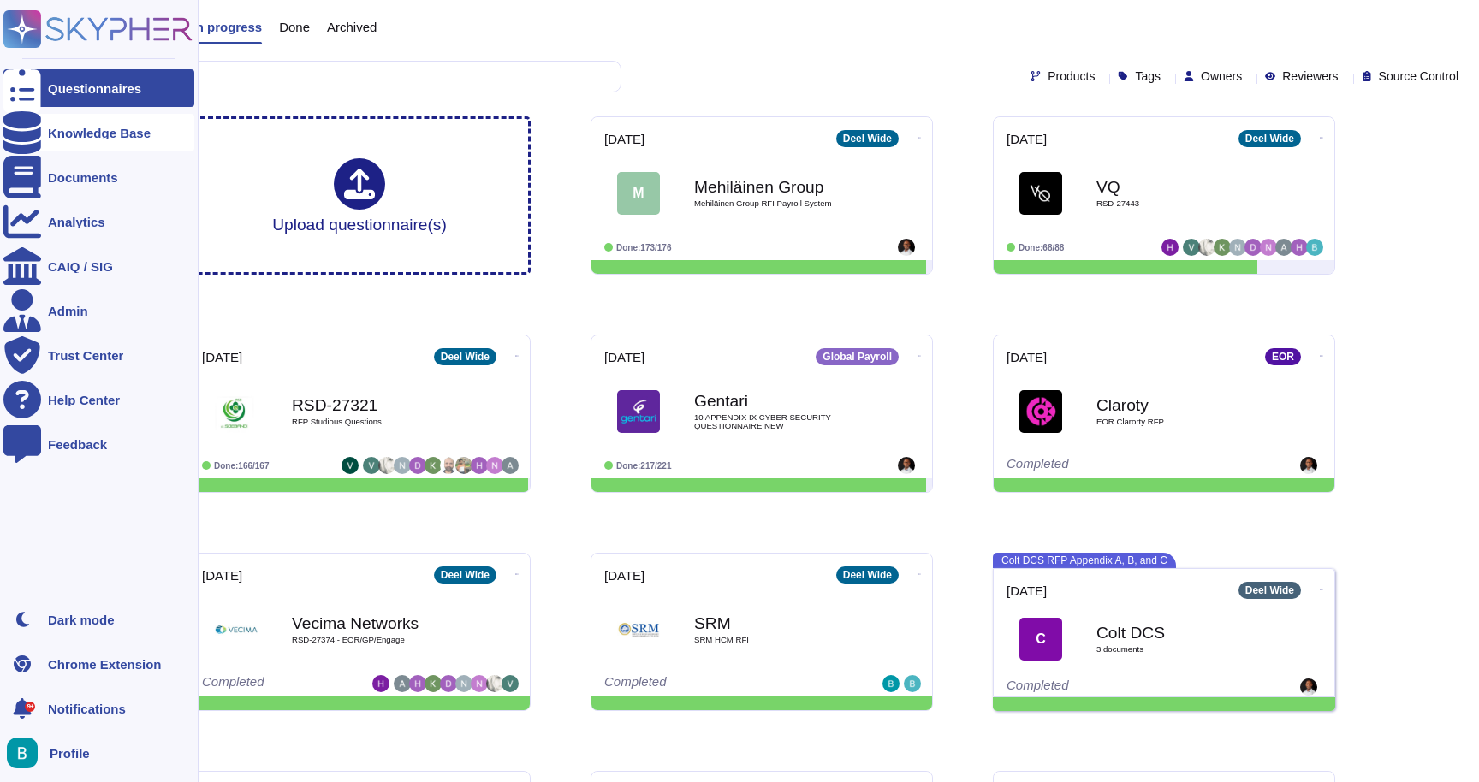
click at [56, 129] on div "Knowledge Base" at bounding box center [99, 133] width 103 height 13
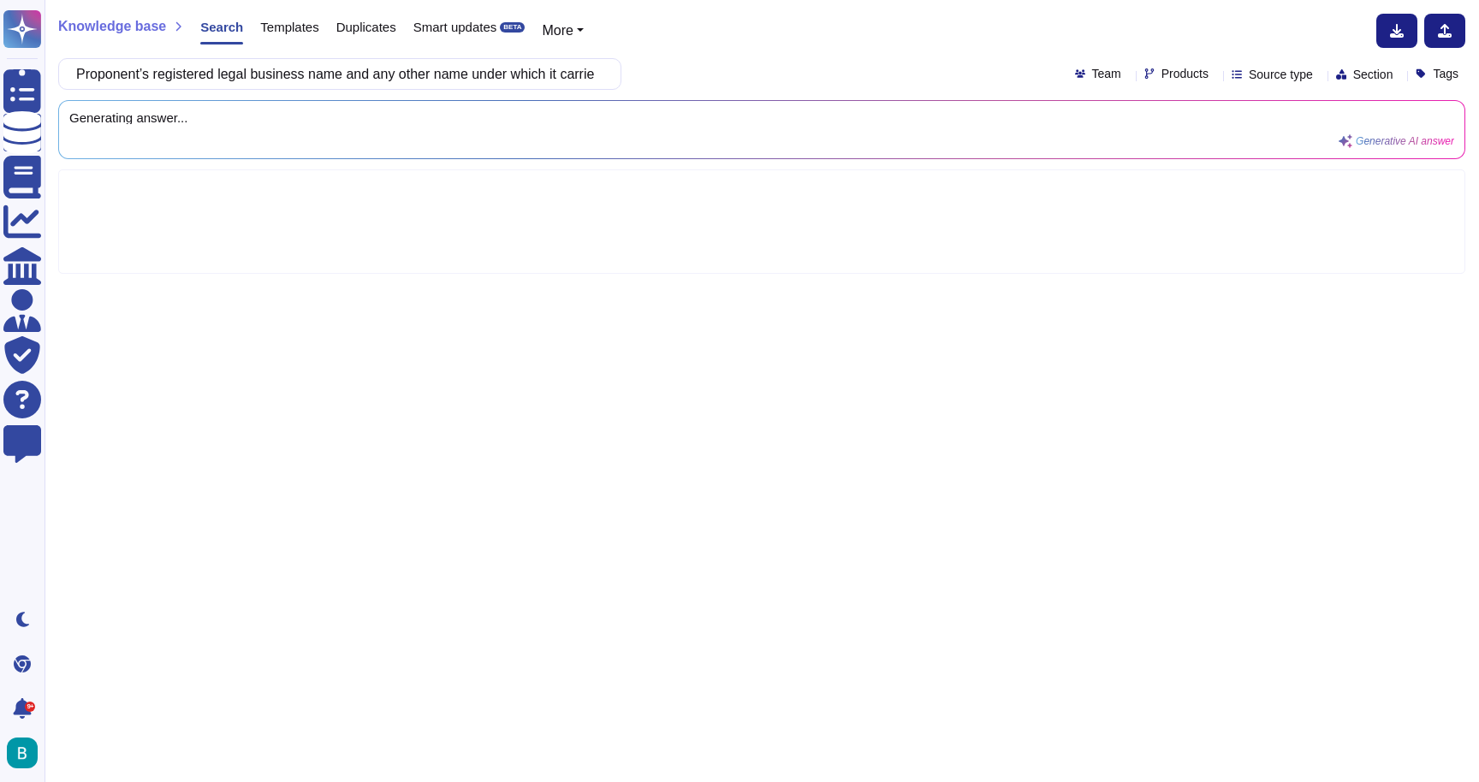
scroll to position [0, 111]
click at [922, 55] on div "Knowledge base Search Templates Duplicates Smart updates BETA More Proponent’s …" at bounding box center [761, 391] width 1434 height 782
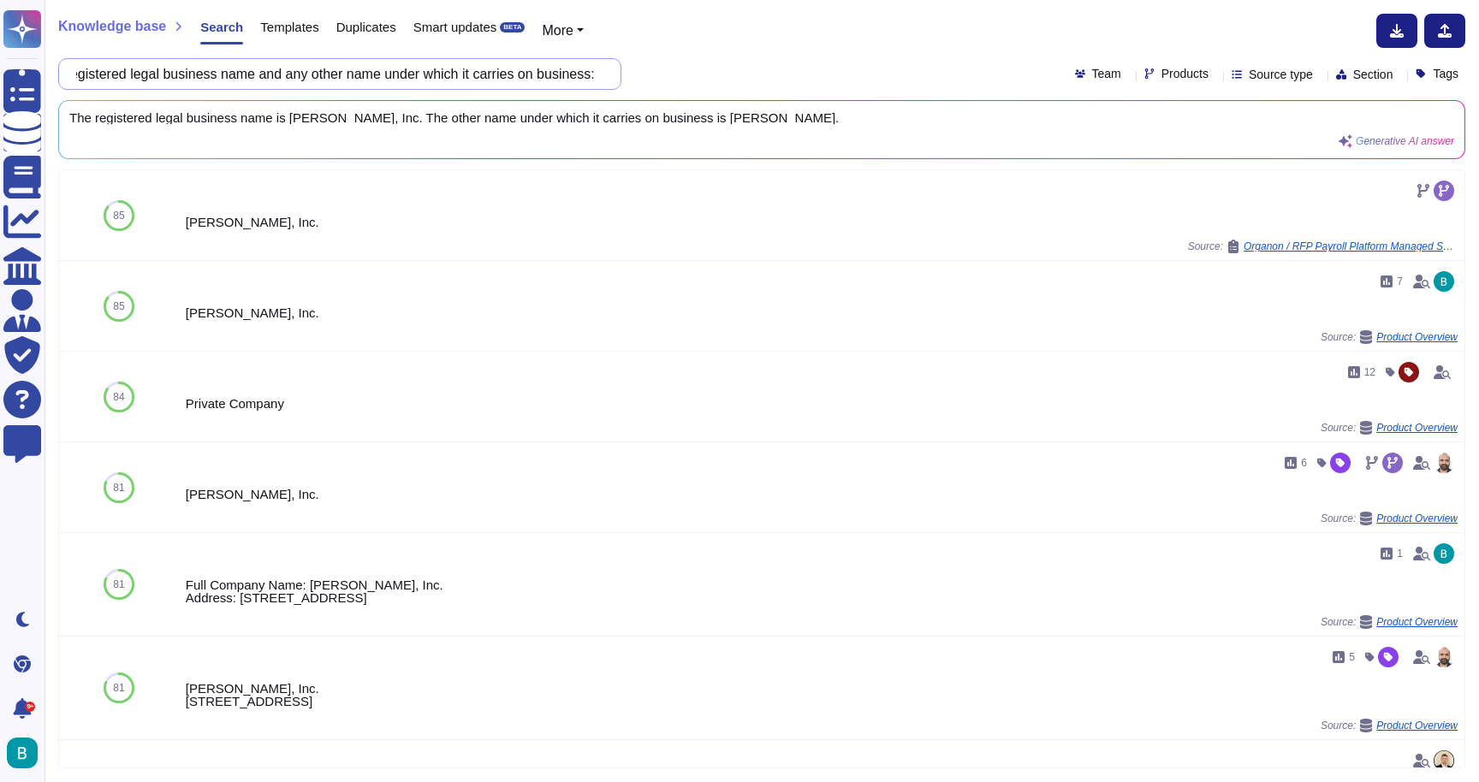
click at [359, 86] on input "Proponent’s registered legal business name and any other name under which it ca…" at bounding box center [336, 74] width 536 height 30
paste input "(b) Proponent’s address, telephone and facsimile number"
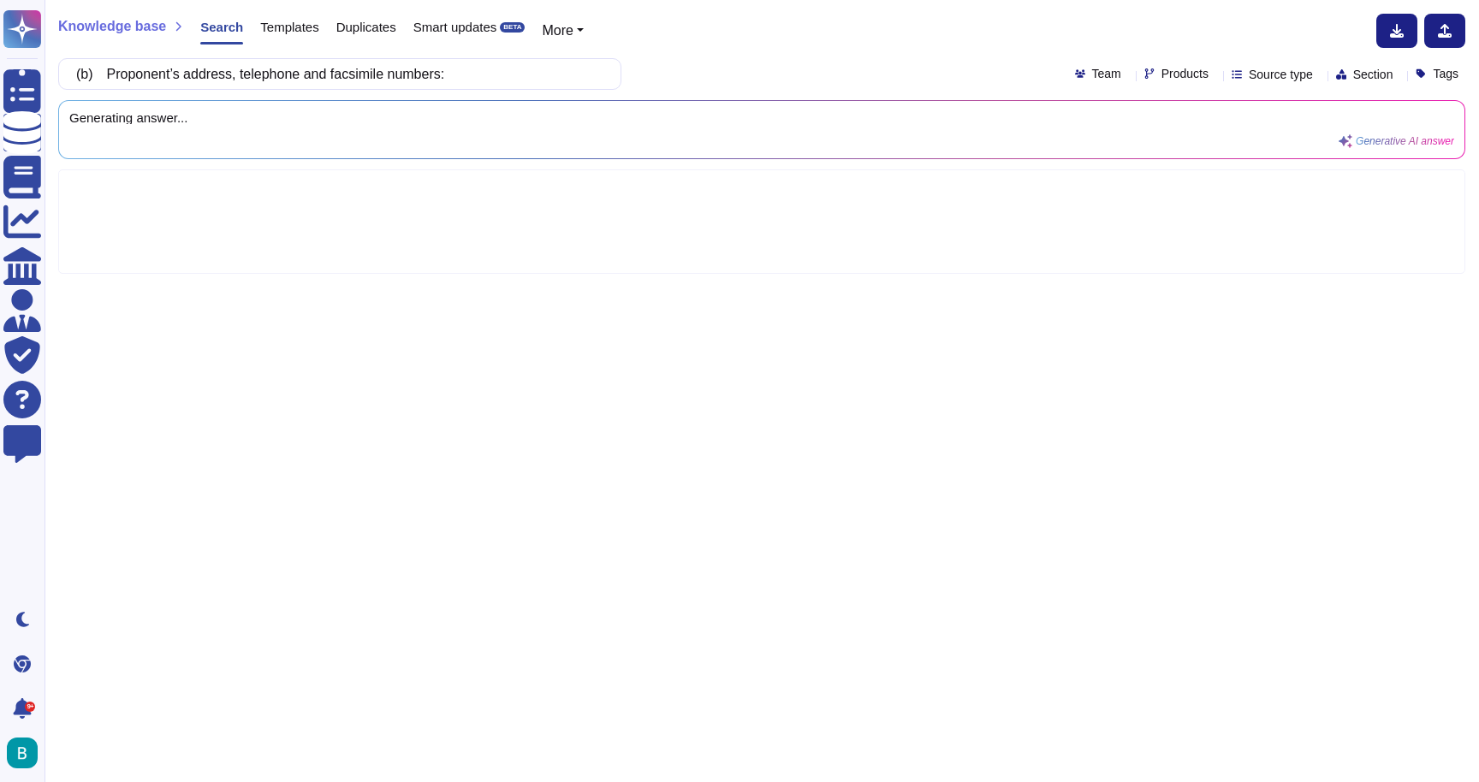
click at [720, 76] on div "(b) Proponent’s address, telephone and facsimile numbers: Team Products Source …" at bounding box center [761, 74] width 1407 height 32
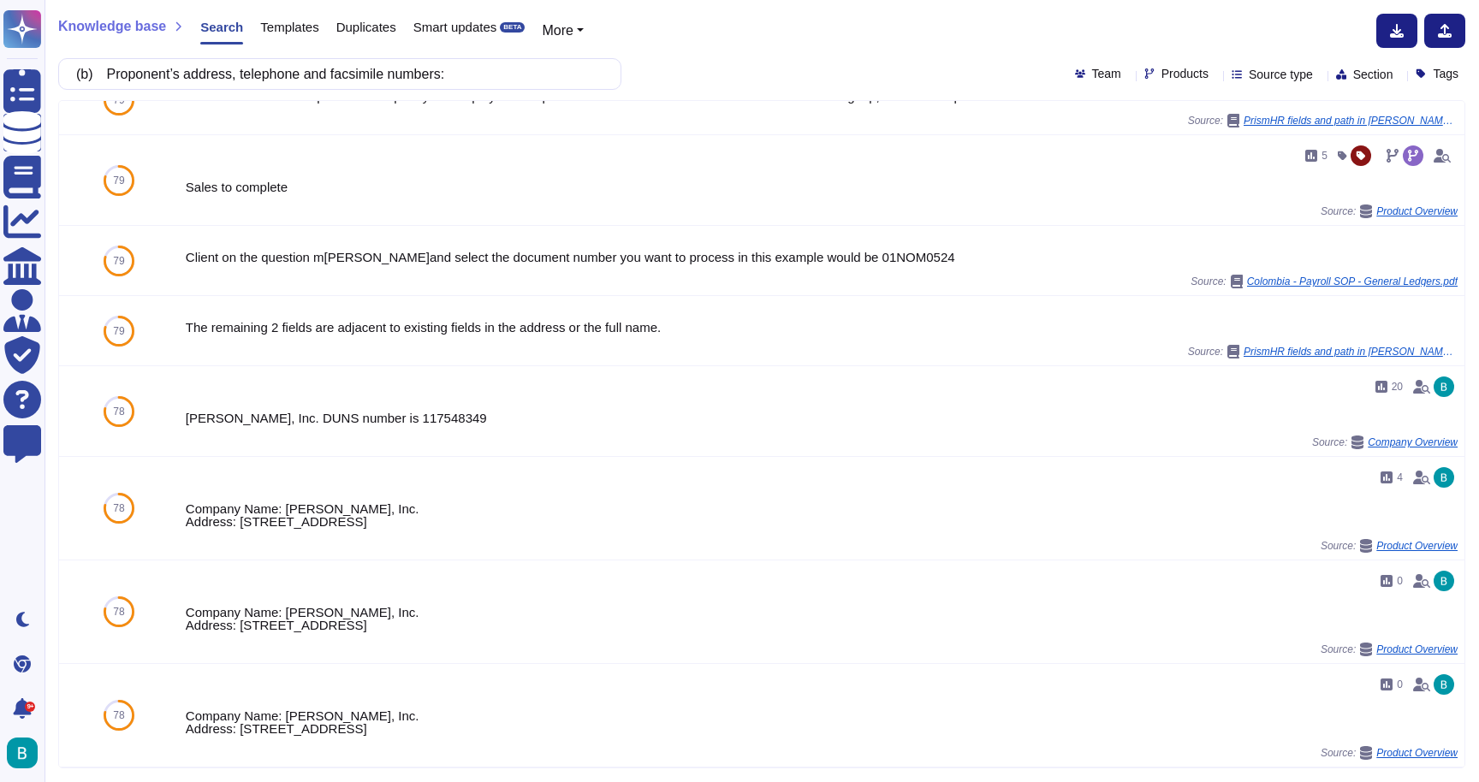
scroll to position [650, 0]
drag, startPoint x: 585, startPoint y: 627, endPoint x: 238, endPoint y: 620, distance: 347.5
click at [238, 620] on div "Company Name: [PERSON_NAME], Inc. Address: [STREET_ADDRESS]" at bounding box center [785, 619] width 1208 height 26
copy div "[STREET_ADDRESS]"
click at [549, 76] on input "(b) Proponent’s address, telephone and facsimile numbers:" at bounding box center [336, 74] width 536 height 30
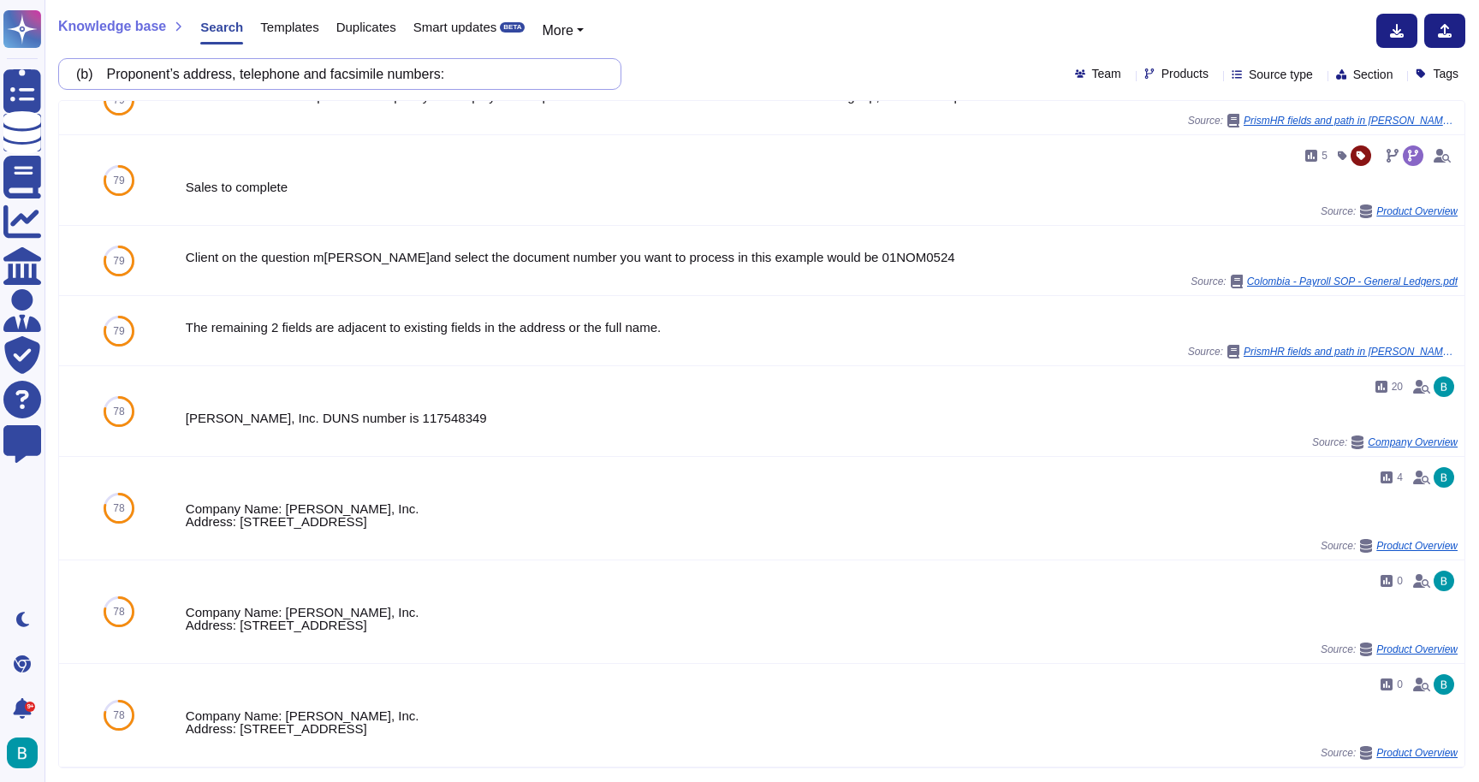
click at [549, 76] on input "(b) Proponent’s address, telephone and facsimile numbers:" at bounding box center [336, 74] width 536 height 30
click at [550, 80] on input "(b) Proponent’s address, telephone and facsimile numbers:" at bounding box center [336, 74] width 536 height 30
click at [497, 70] on input "(b) Proponent’s address, telephone and facsimile numbers:" at bounding box center [336, 74] width 536 height 30
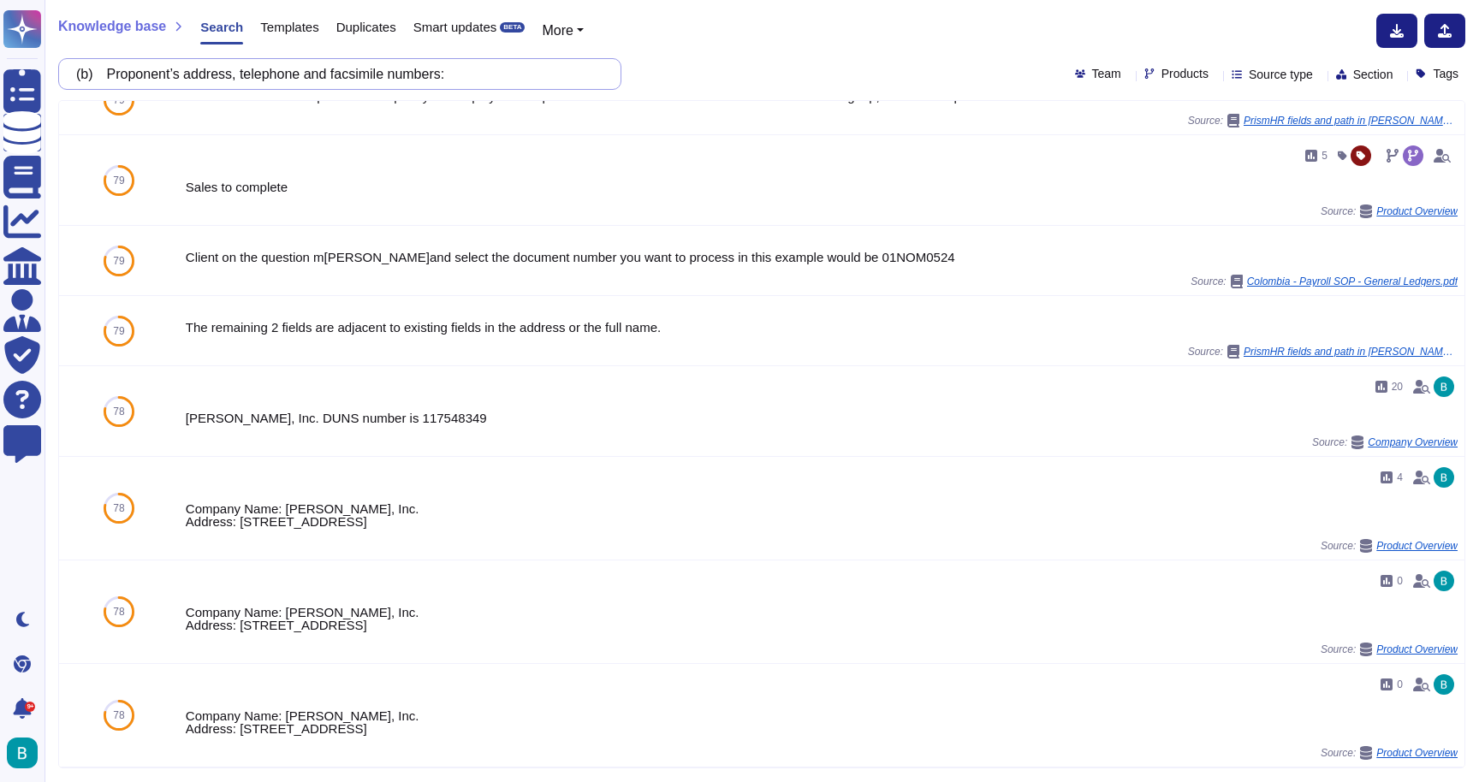
paste input "e) Whether the Proponent is an individual, a sole proprietorship, a corporation…"
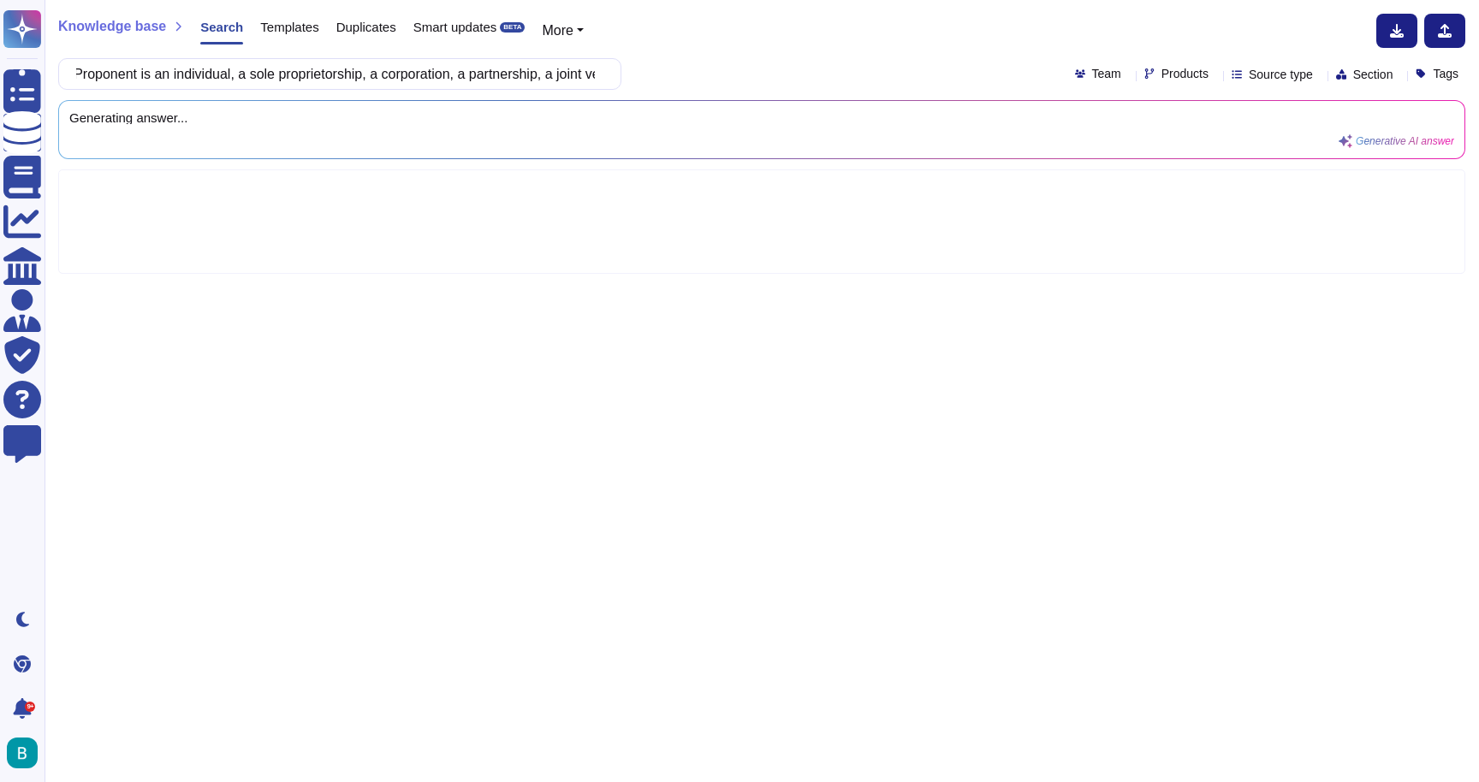
click at [734, 56] on div "Knowledge base Search Templates Duplicates Smart updates BETA More (e) Whether …" at bounding box center [761, 391] width 1434 height 782
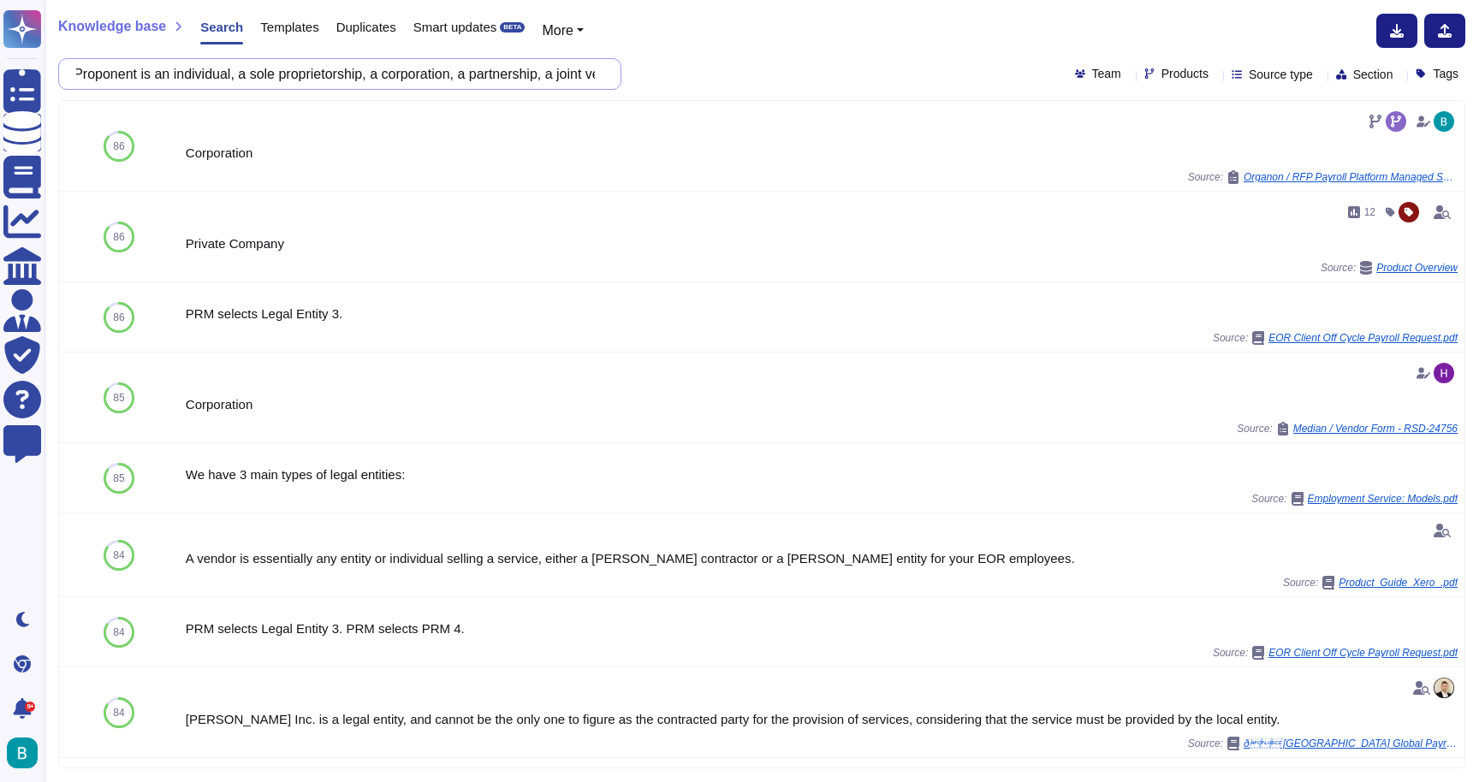
click at [434, 79] on input "(e) Whether the Proponent is an individual, a sole proprietorship, a corporatio…" at bounding box center [336, 74] width 536 height 30
paste input "f) Name(s) of the proprietor, where the Proponent is a sole proprietor; each of…"
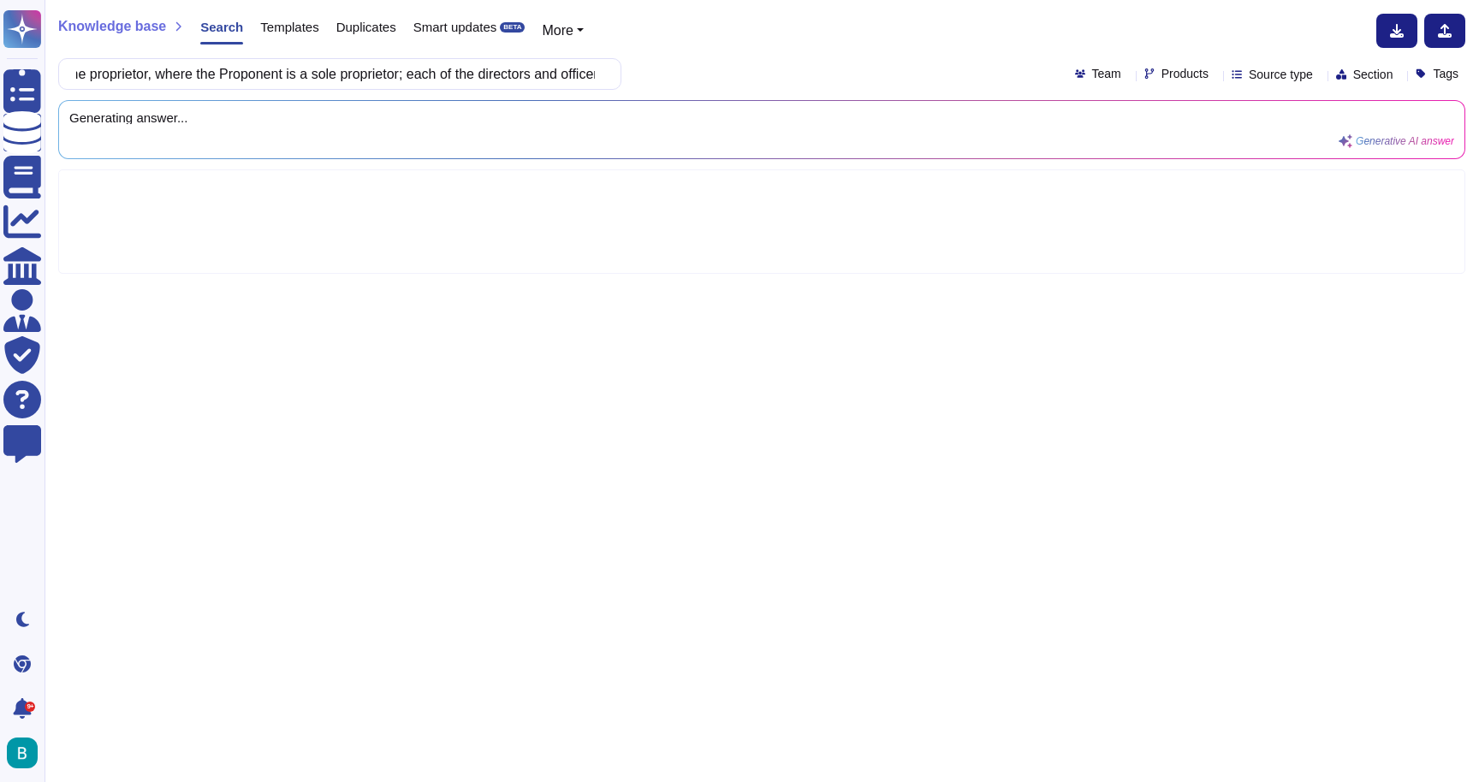
click at [743, 99] on div "Knowledge base Search Templates Duplicates Smart updates BETA More (f) Name(s) …" at bounding box center [761, 391] width 1434 height 782
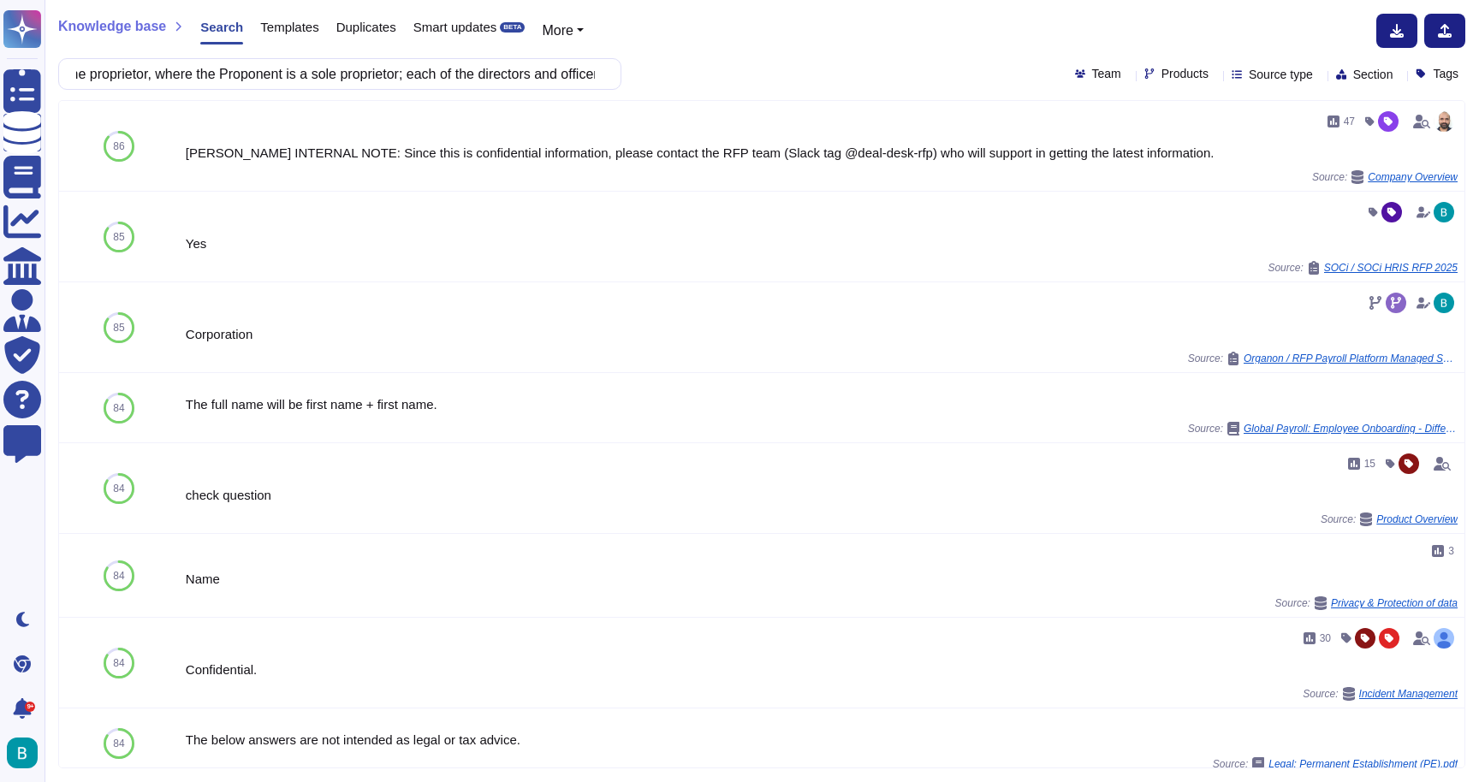
click at [606, 3] on div "Knowledge base Search Templates Duplicates Smart updates BETA More (f) Name(s) …" at bounding box center [761, 391] width 1434 height 782
click at [416, 63] on input "(f) Name(s) of the proprietor, where the Proponent is a sole proprietor; each o…" at bounding box center [336, 74] width 536 height 30
click at [416, 64] on input "(f) Name(s) of the proprietor, where the Proponent is a sole proprietor; each o…" at bounding box center [336, 74] width 536 height 30
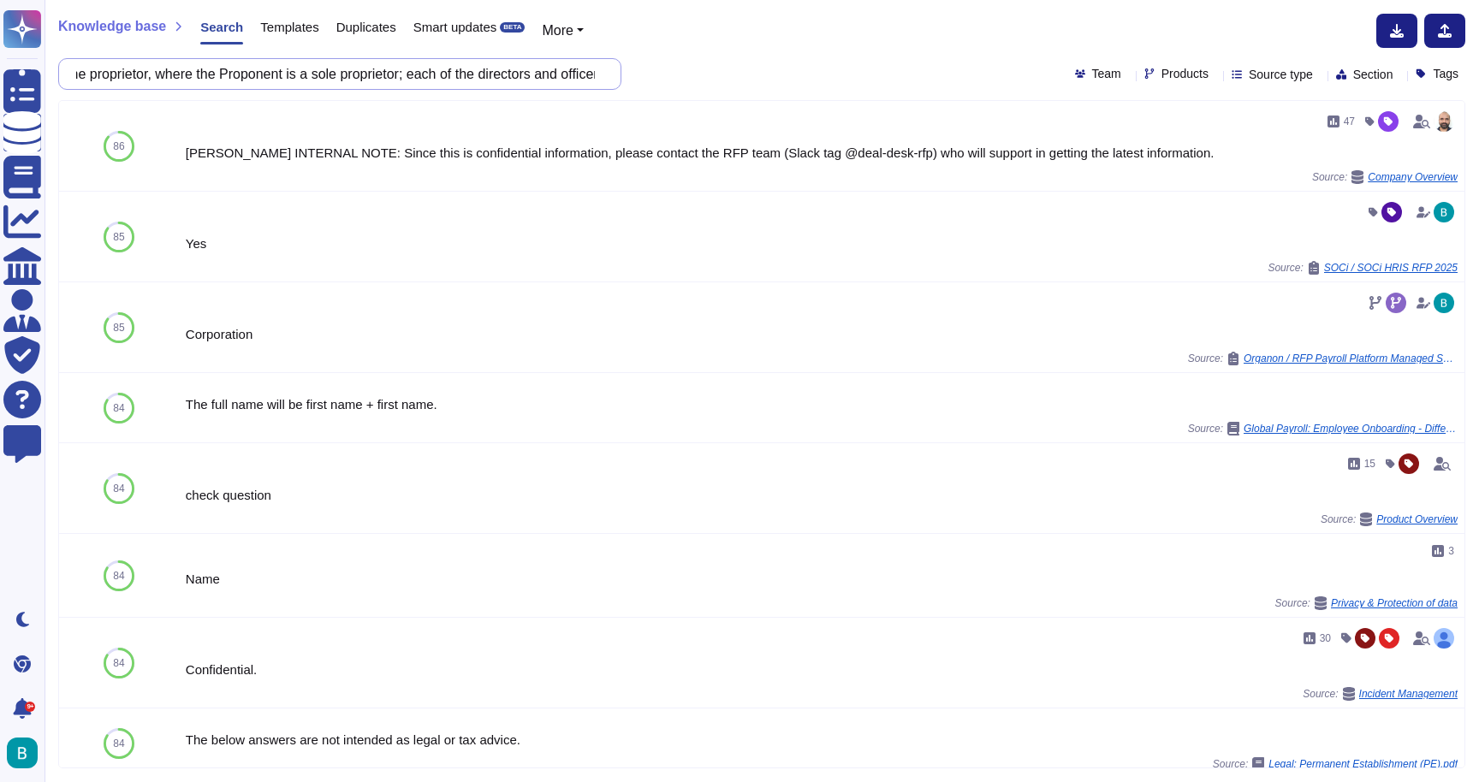
click at [422, 77] on input "(f) Name(s) of the proprietor, where the Proponent is a sole proprietor; each o…" at bounding box center [336, 74] width 536 height 30
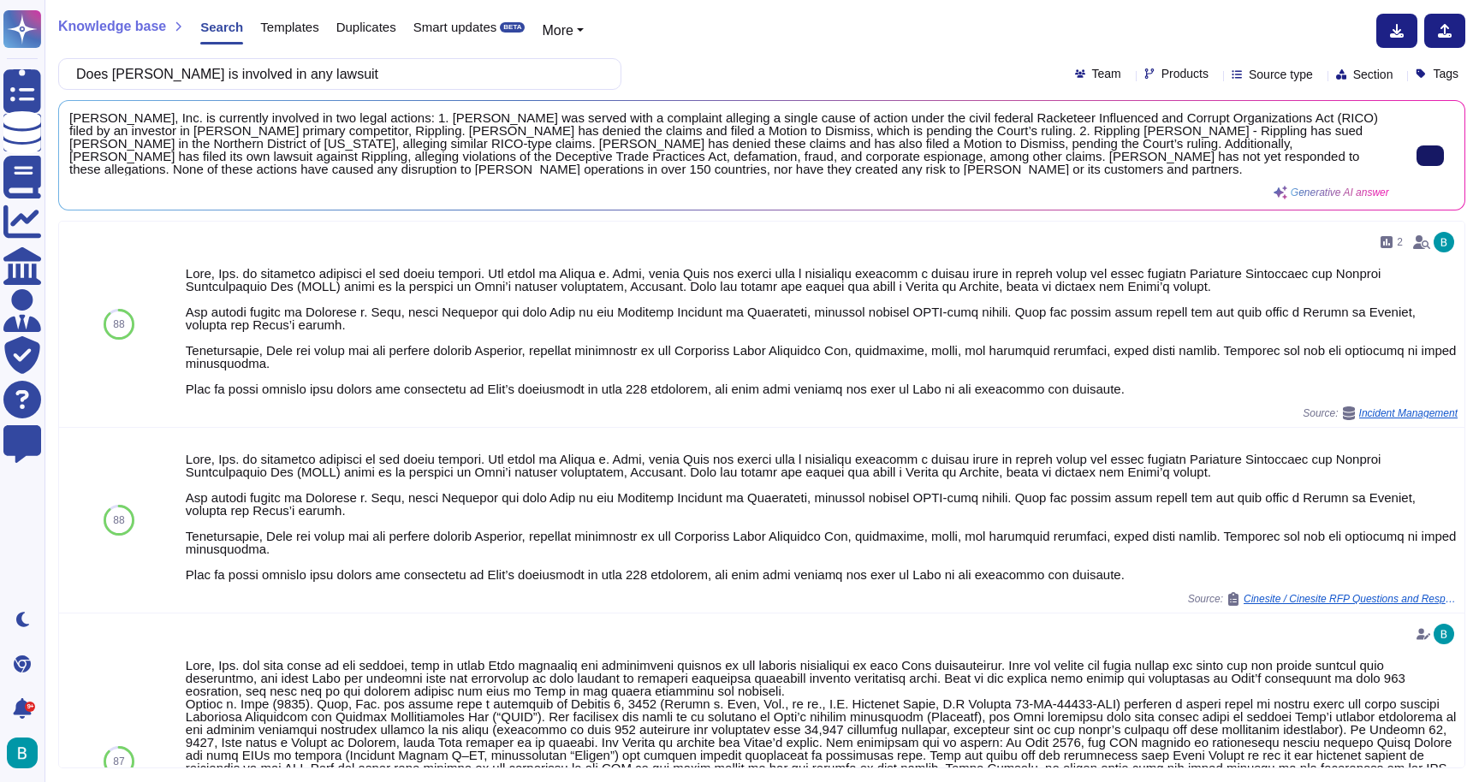
type input "Does [PERSON_NAME] is involved in any lawsuit"
click at [1416, 157] on button at bounding box center [1429, 155] width 27 height 21
